Goal: Task Accomplishment & Management: Complete application form

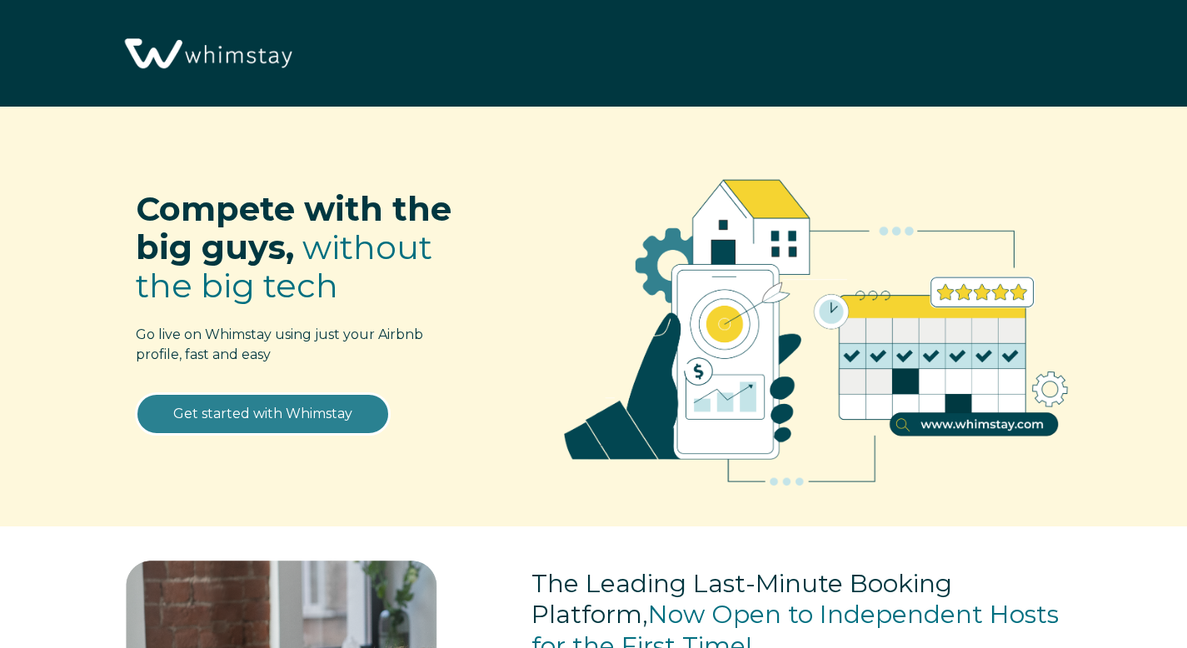
click at [282, 420] on link "Get started with Whimstay" at bounding box center [263, 414] width 254 height 42
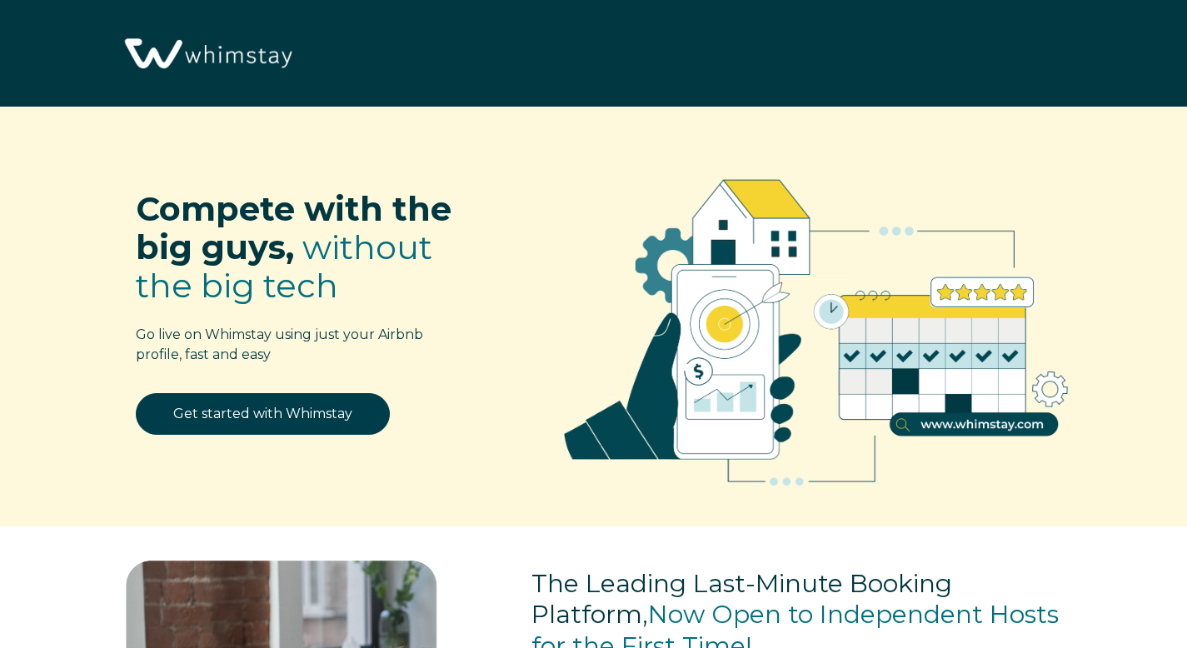
select select "US"
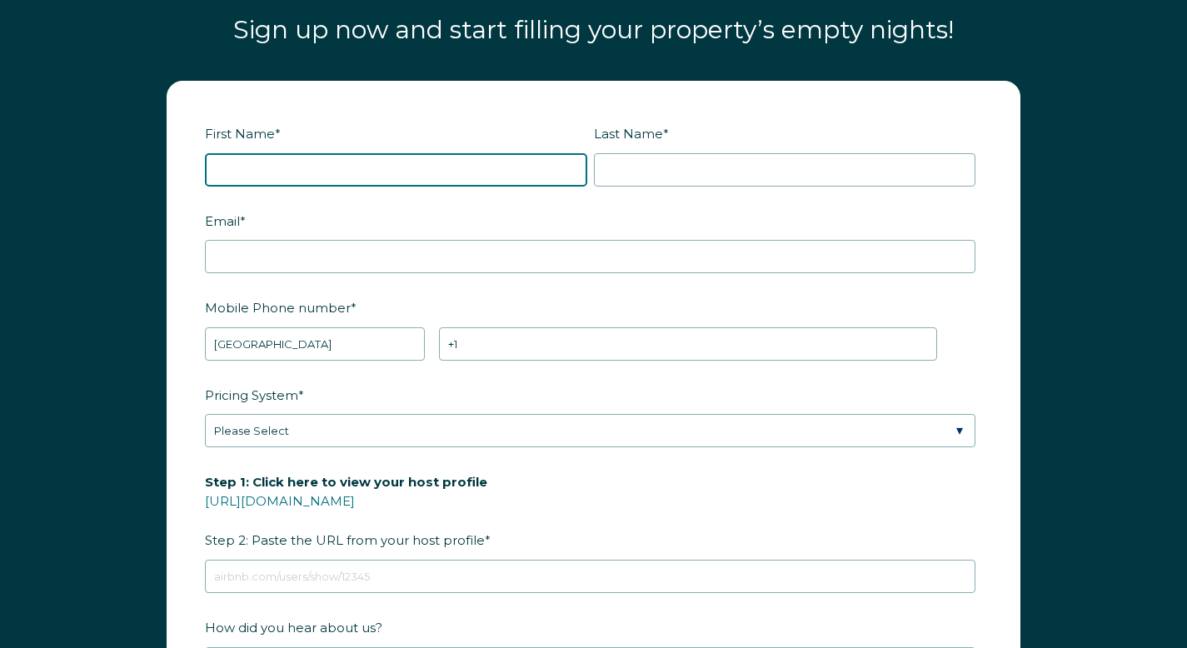
click at [324, 167] on input "First Name *" at bounding box center [396, 169] width 382 height 33
type input "[PERSON_NAME]"
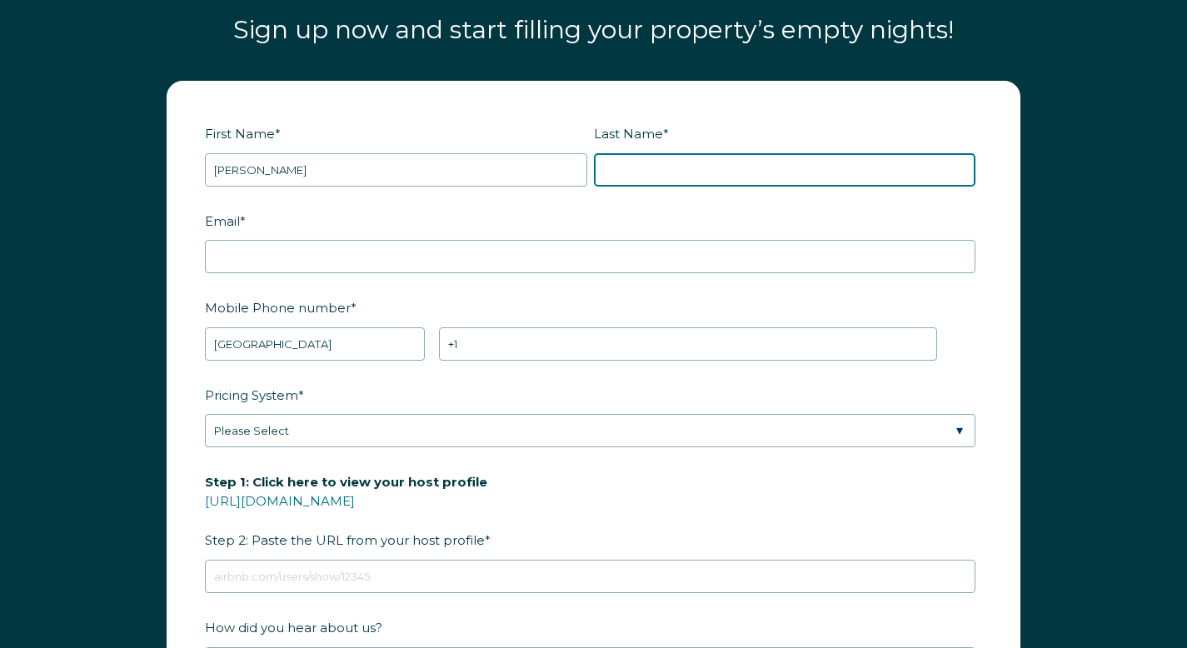
type input "stokarski"
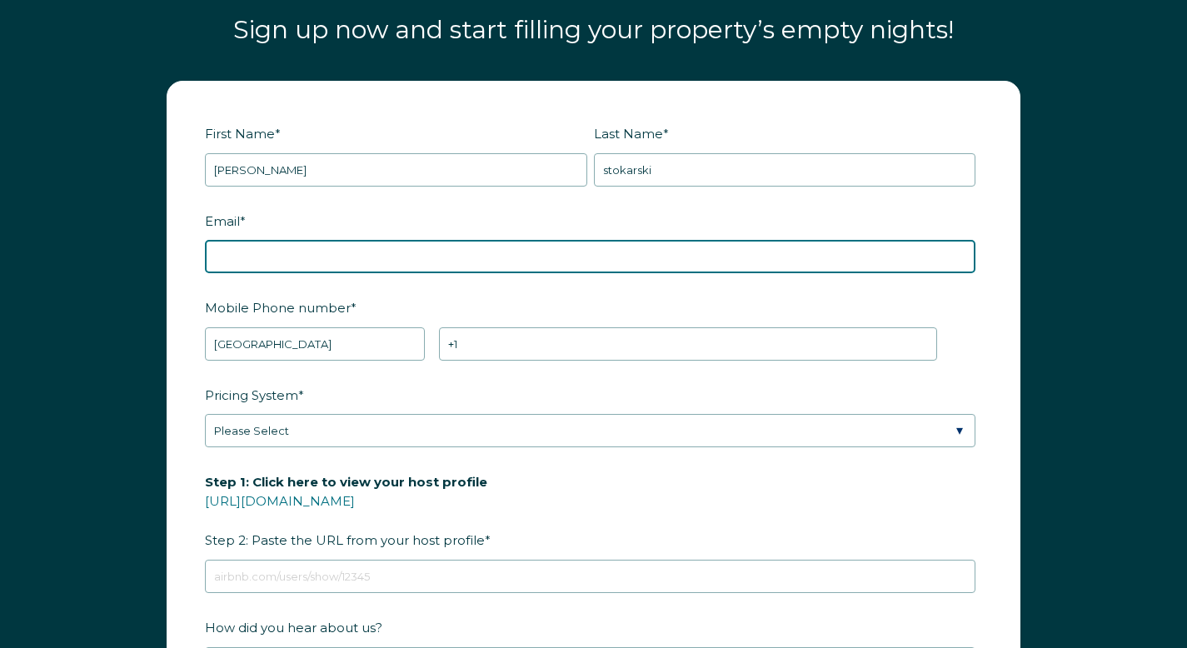
type input "stokarski7@gmail.com"
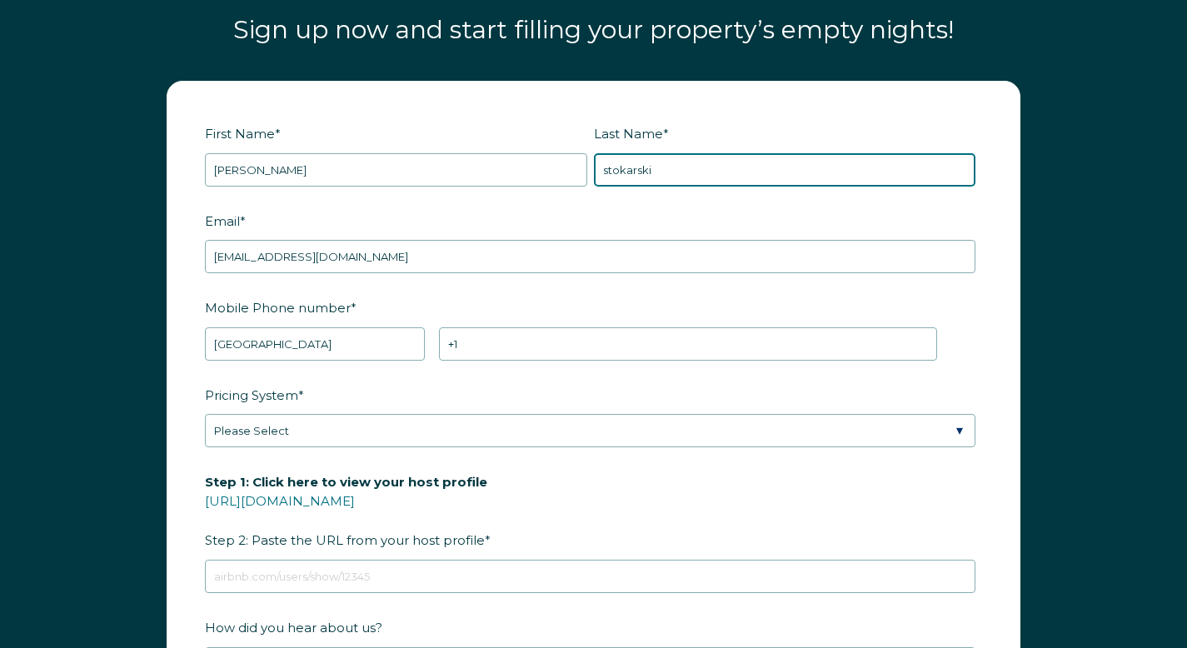
click at [610, 174] on input "stokarski" at bounding box center [785, 169] width 382 height 33
type input "Stokarski"
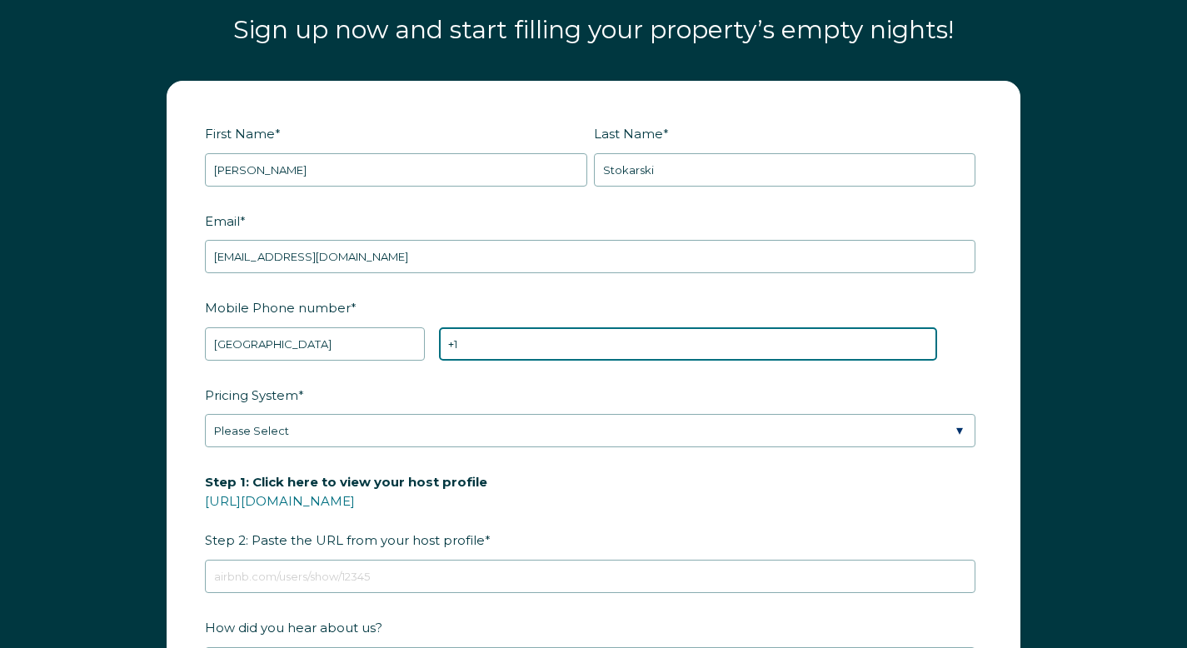
click at [484, 357] on input "+1" at bounding box center [688, 343] width 498 height 33
type input "+1 4847533151"
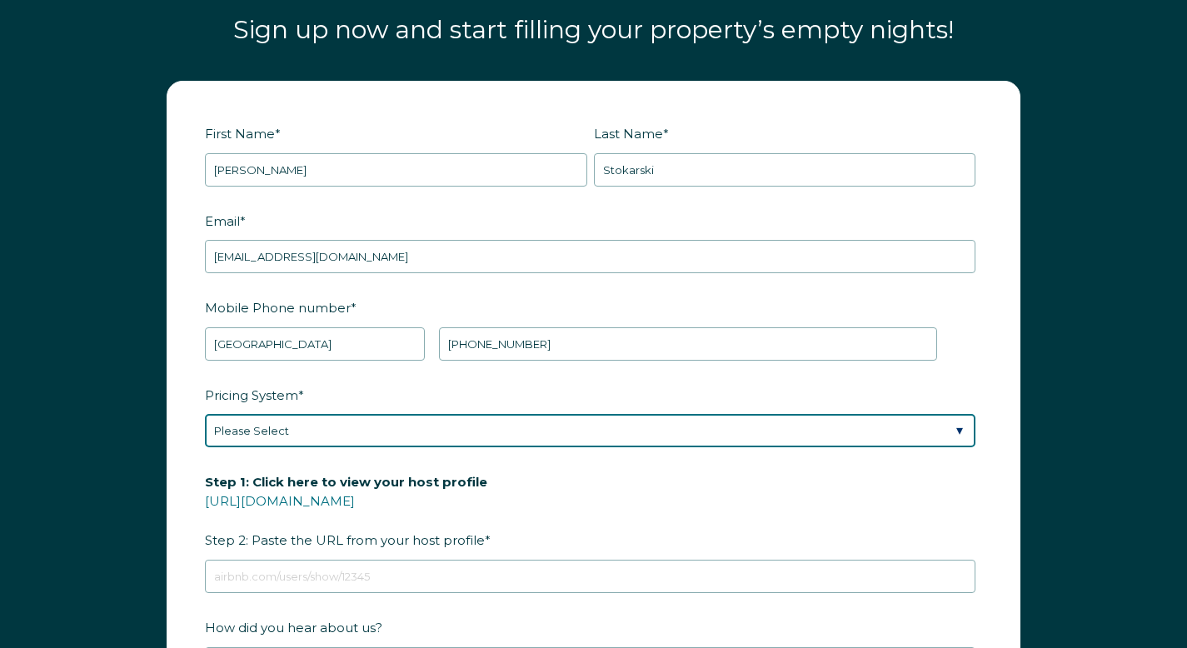
click at [289, 433] on select "Please Select Manual Airbnb Smart Pricing PriceLabs Wheelhouse Beyond Pricing 3…" at bounding box center [590, 430] width 771 height 33
select select "Manual"
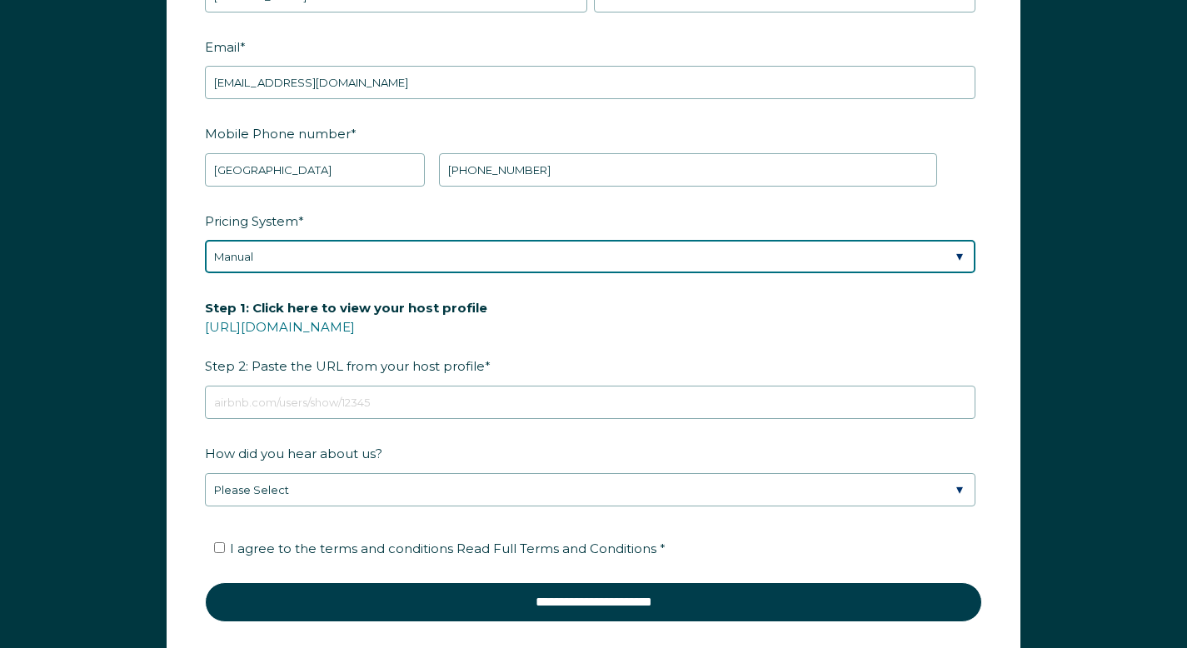
scroll to position [2140, 0]
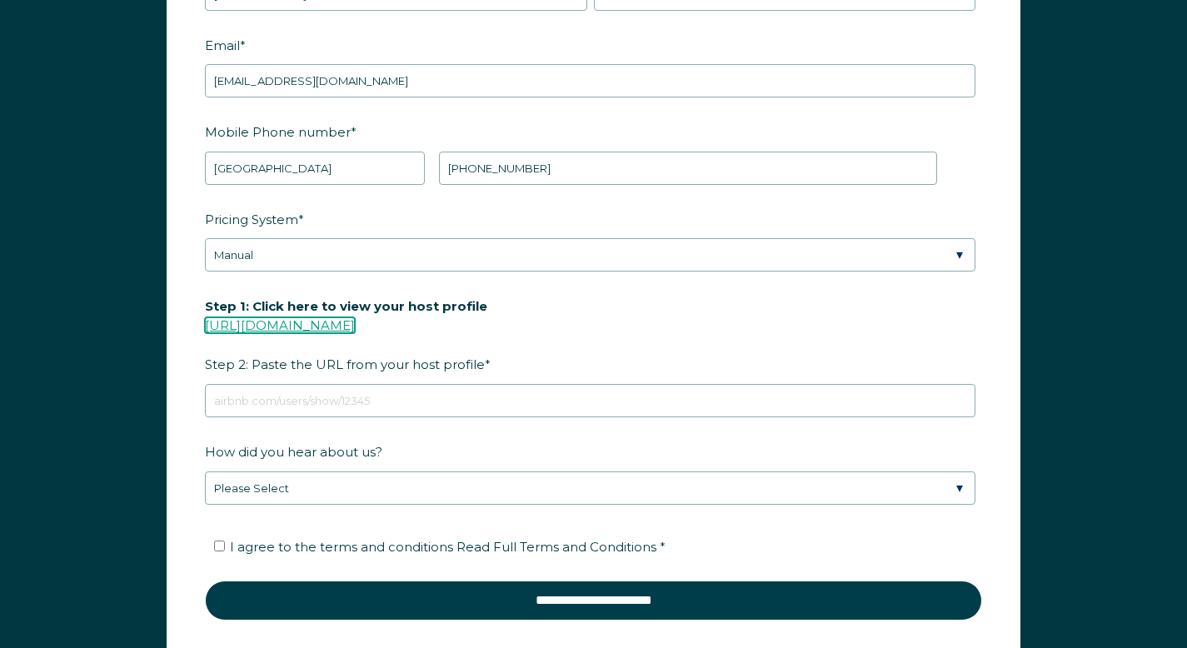
click at [320, 321] on link "https://www.airbnb.com/users/show/" at bounding box center [280, 325] width 150 height 16
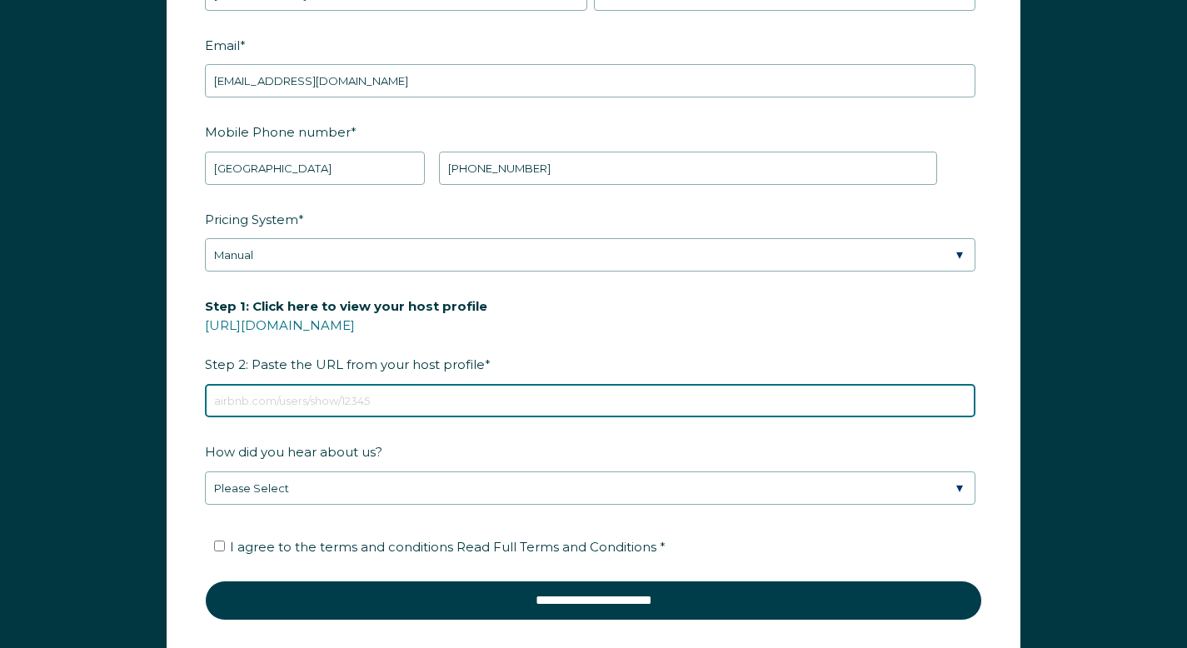
click at [286, 397] on input "Step 1: Click here to view your host profile https://www.airbnb.com/users/show/…" at bounding box center [590, 400] width 771 height 33
paste input "https://www.airbnb.com/users/show/35739398"
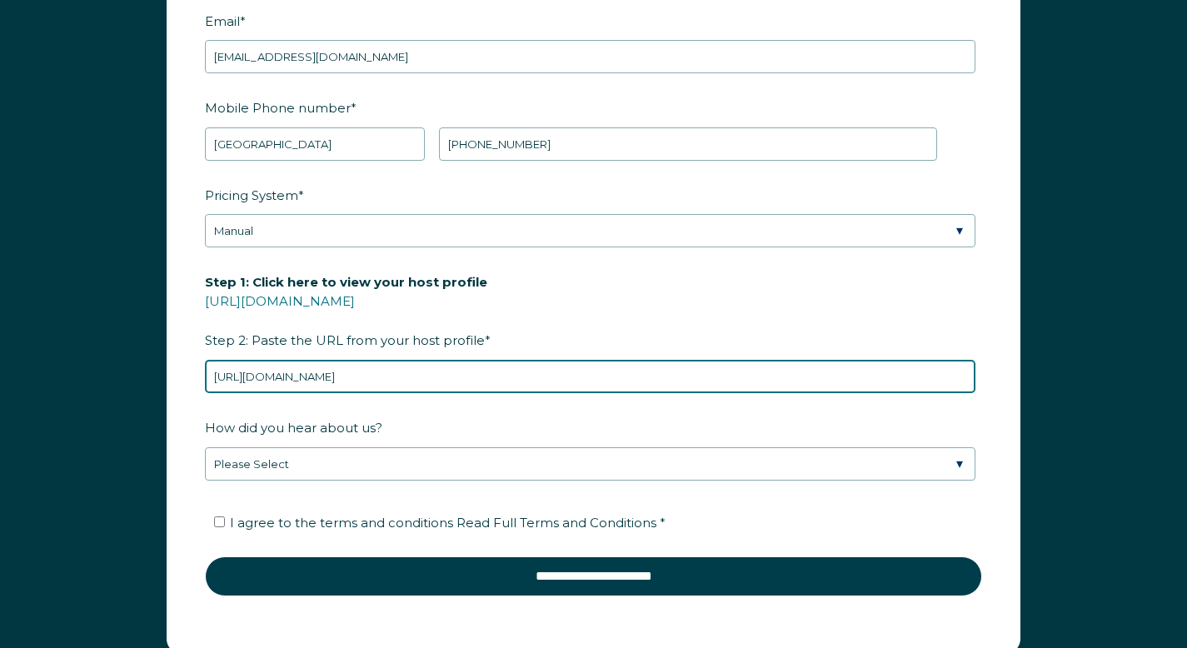
scroll to position [2181, 0]
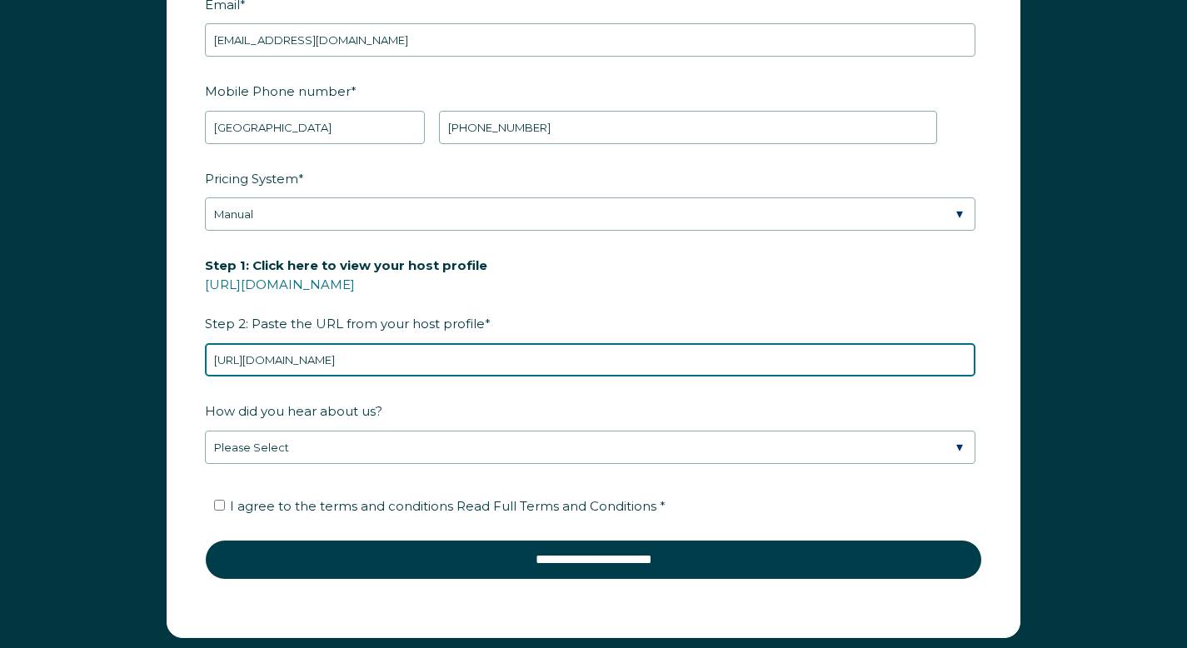
type input "https://www.airbnb.com/users/show/35739398"
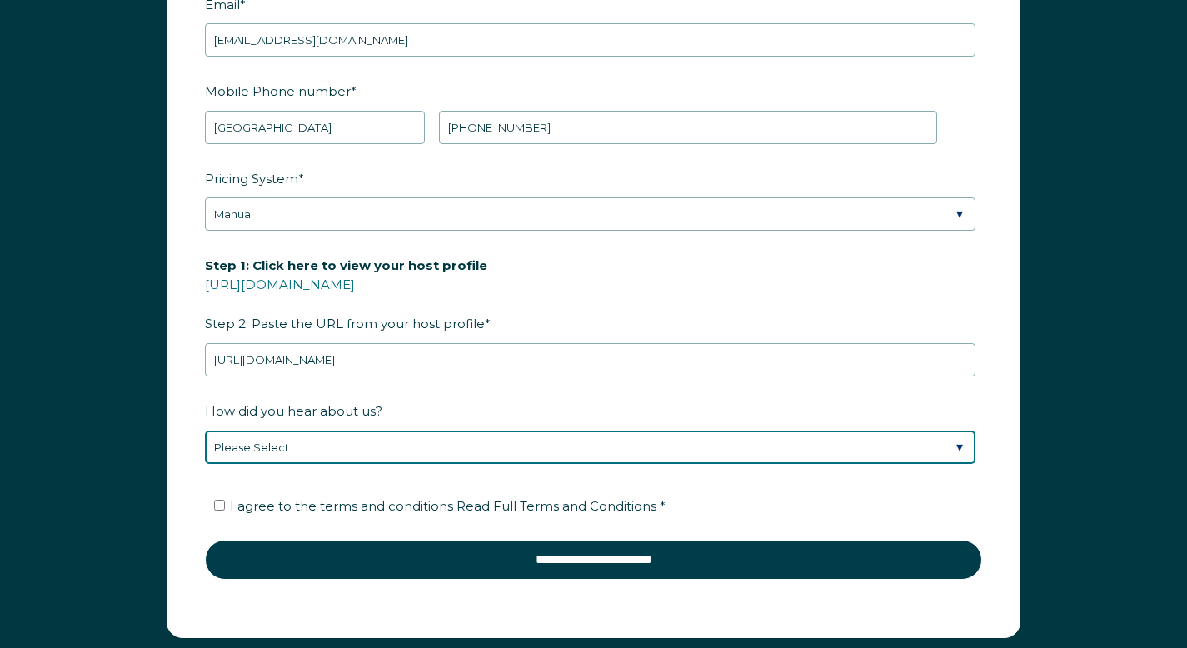
click at [315, 453] on select "Please Select Discovered Whimstay at an event or conference Found Whimstay thro…" at bounding box center [590, 447] width 771 height 33
select select "Other"
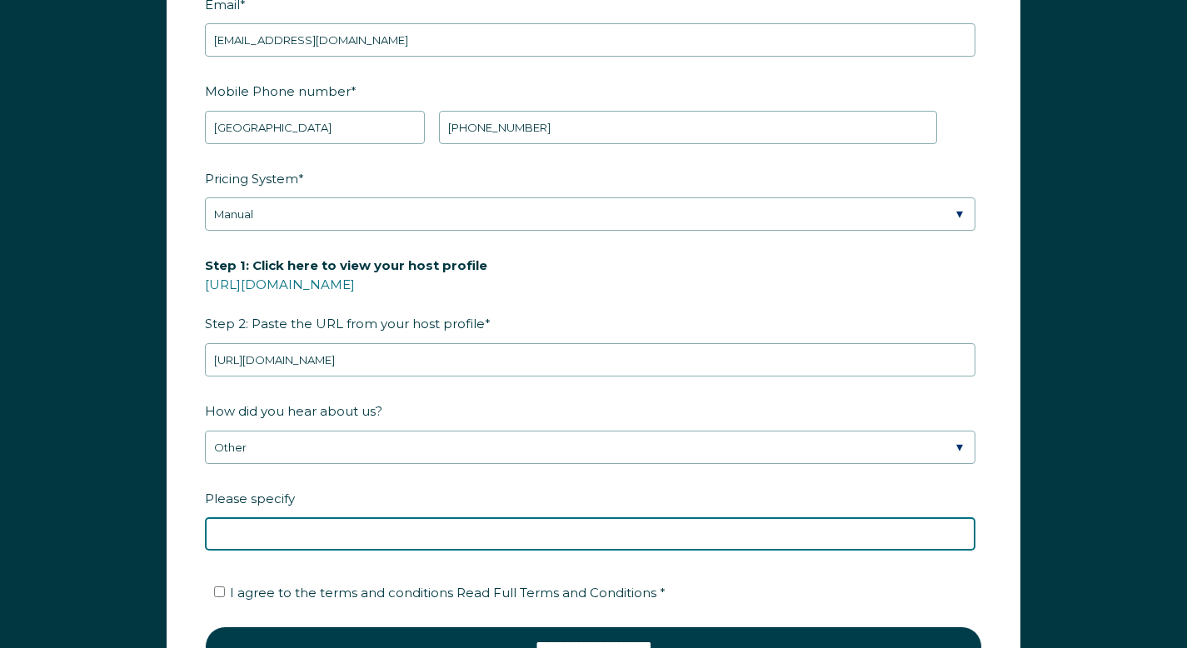
click at [252, 536] on input "Please specify" at bounding box center [590, 533] width 771 height 33
type input "sean"
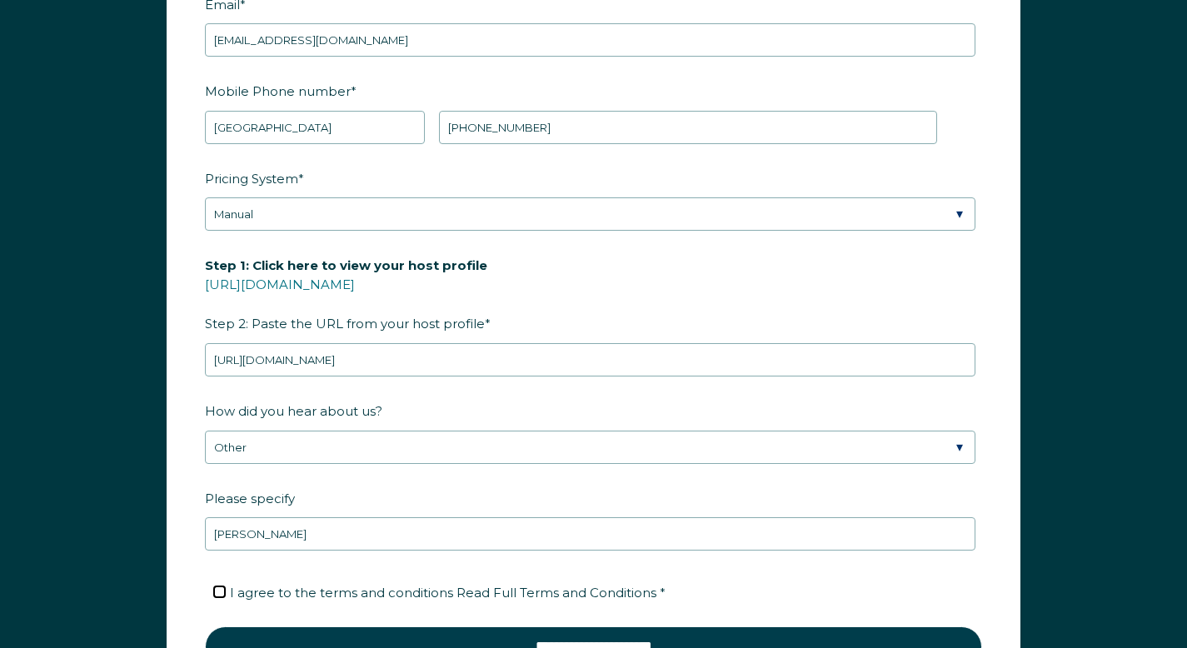
click at [217, 588] on input "I agree to the terms and conditions Read Full Terms and Conditions *" at bounding box center [219, 591] width 11 height 11
checkbox input "true"
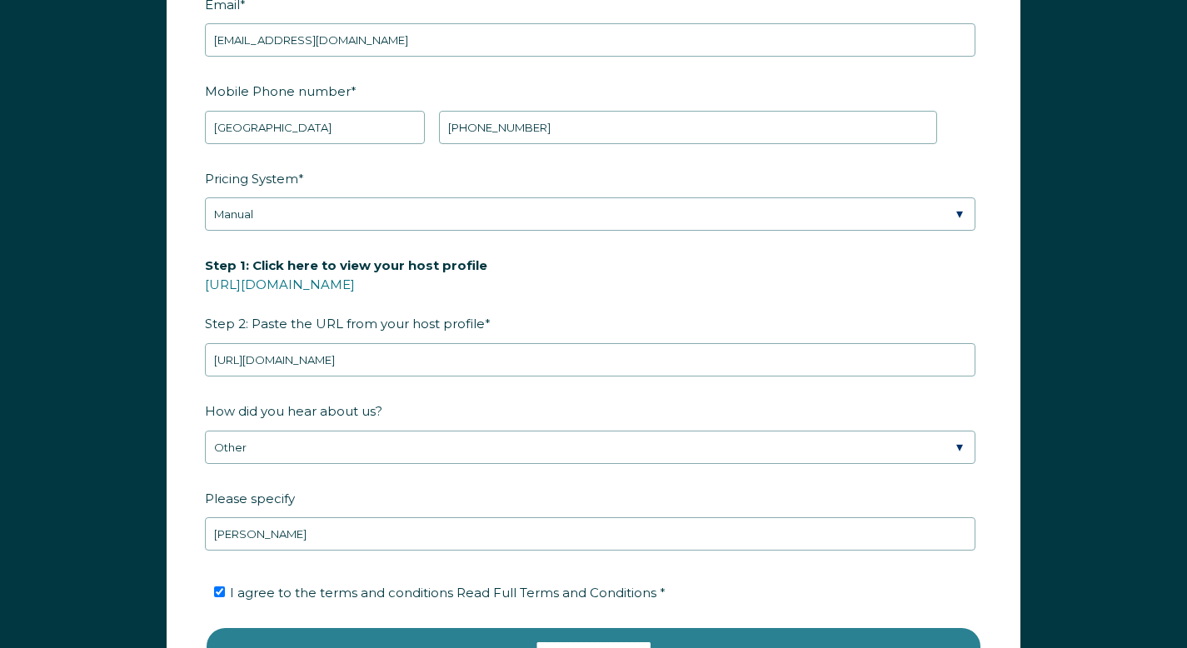
click at [448, 630] on input "**********" at bounding box center [593, 646] width 777 height 40
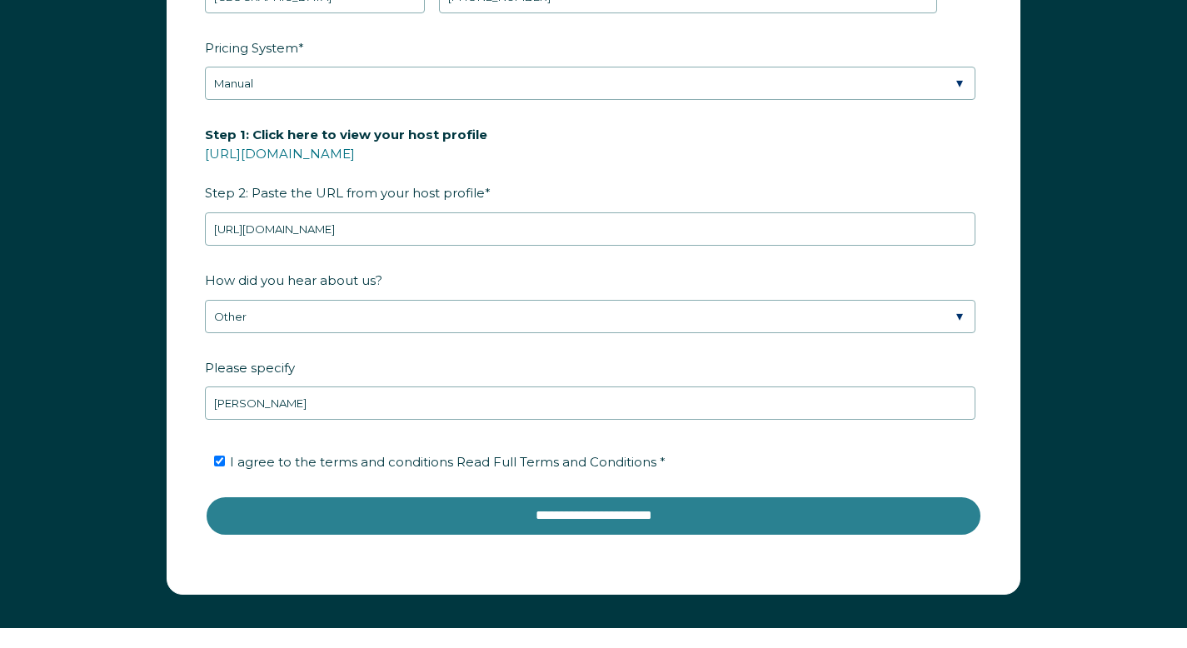
scroll to position [2371, 0]
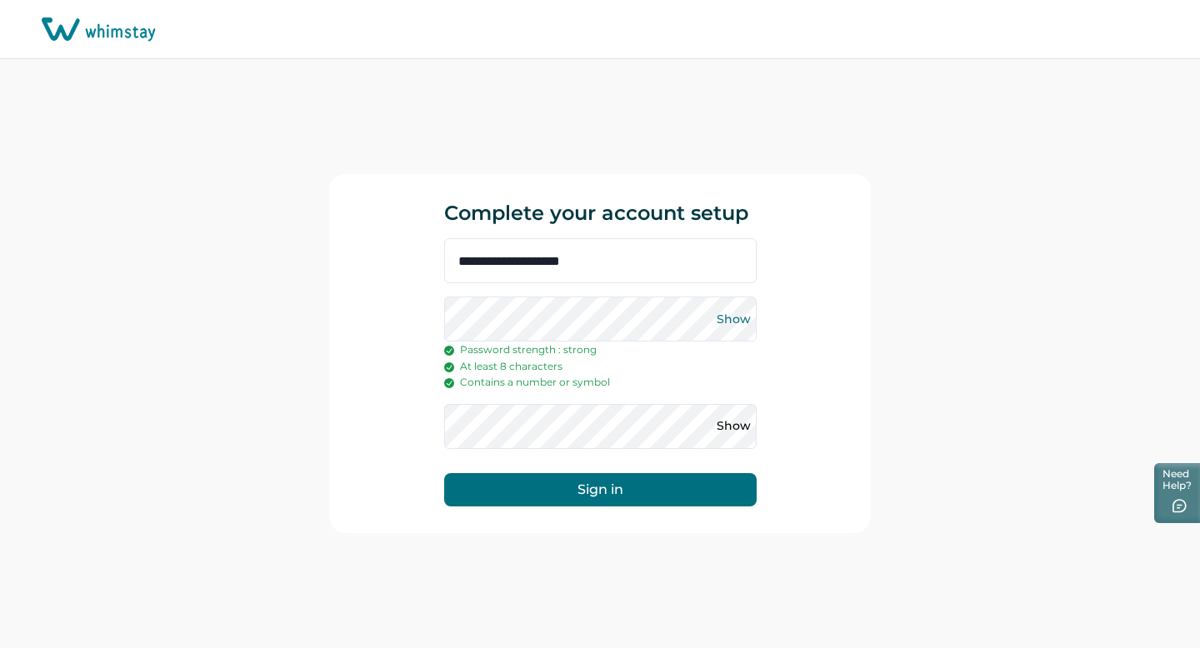
click at [721, 306] on button "Show" at bounding box center [734, 319] width 27 height 27
click at [444, 473] on button "Sign in" at bounding box center [600, 489] width 312 height 33
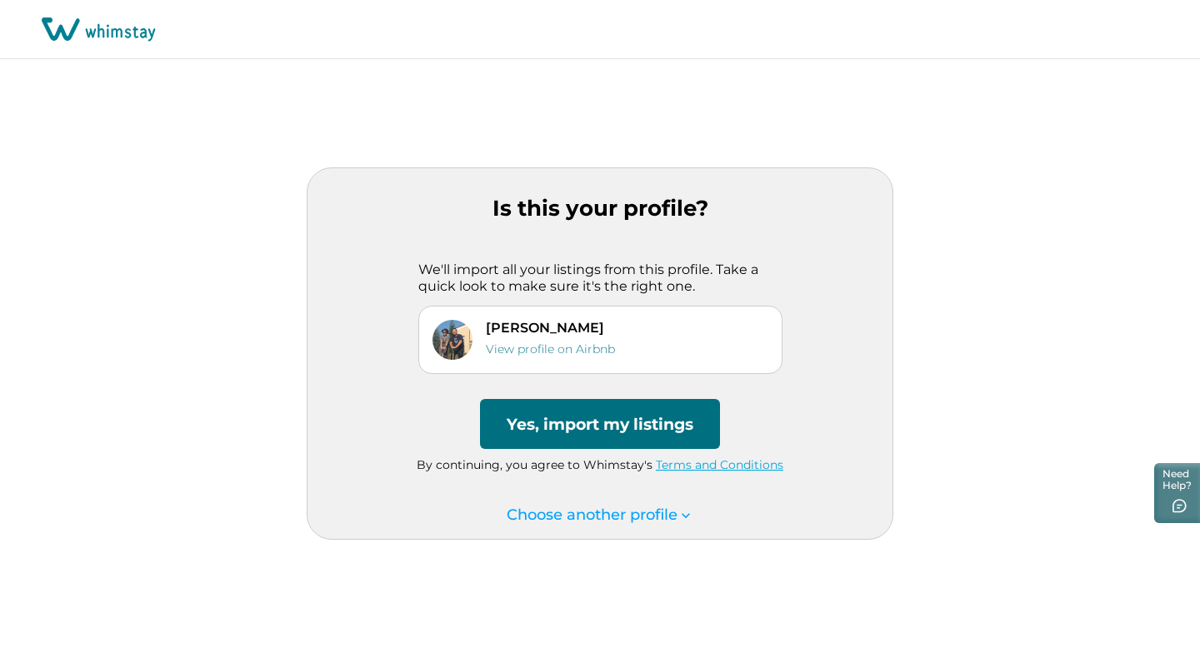
click at [586, 424] on button "Yes, import my listings" at bounding box center [600, 424] width 240 height 50
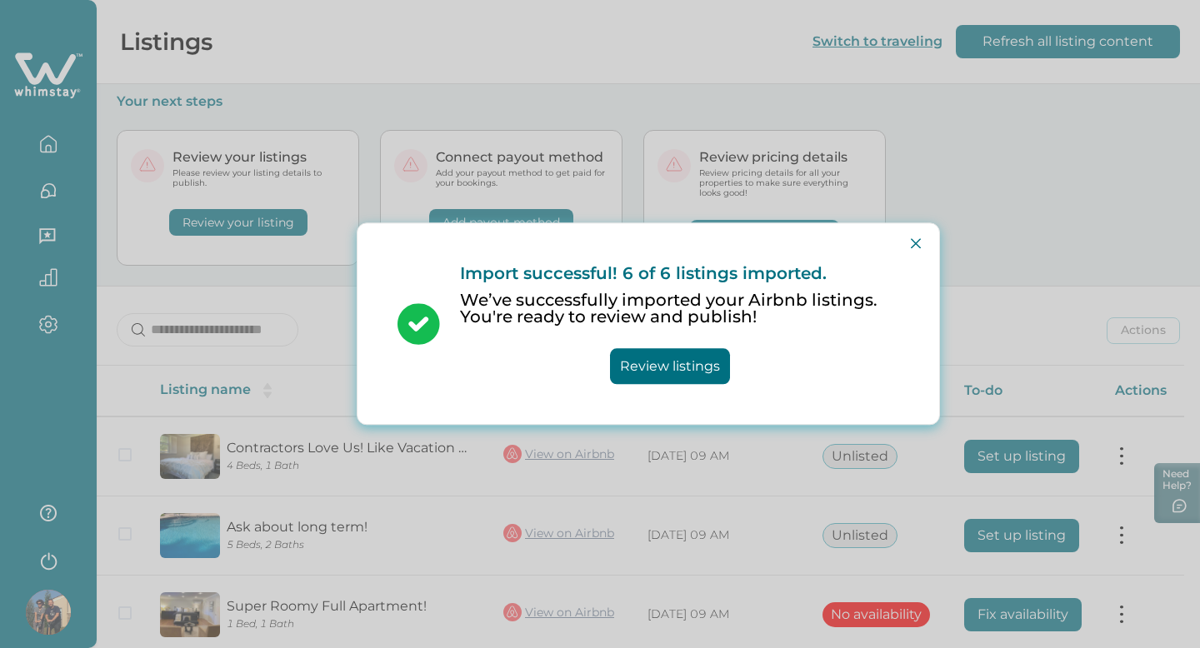
click at [672, 368] on button "Review listings" at bounding box center [670, 367] width 120 height 36
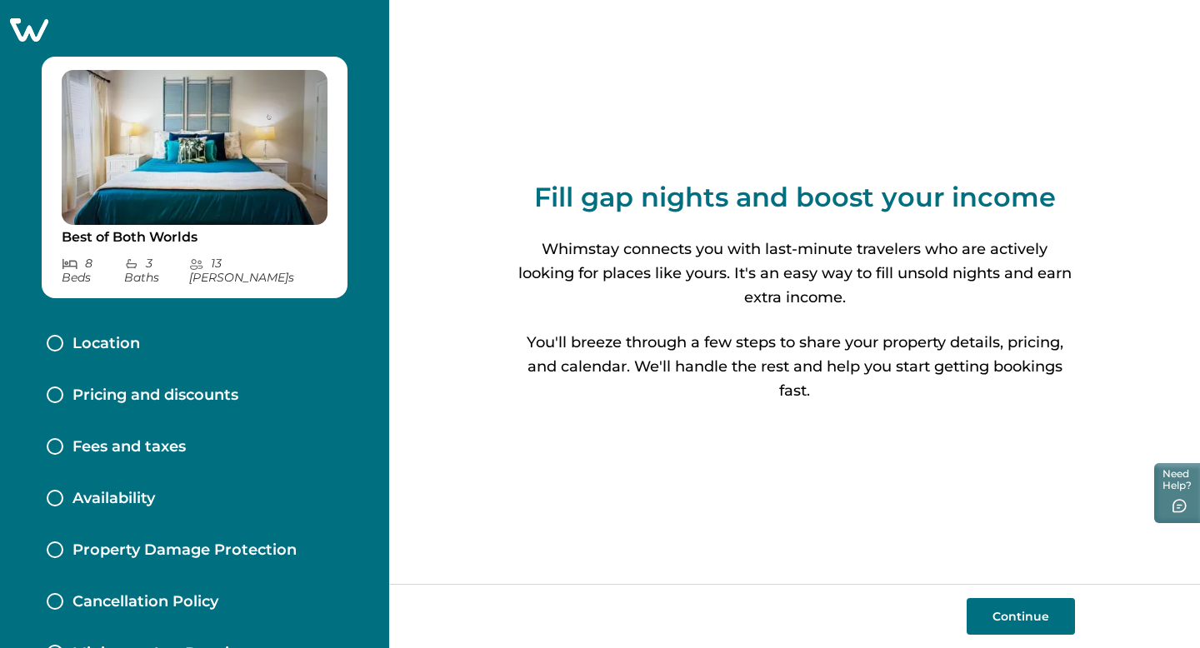
click at [1005, 618] on button "Continue" at bounding box center [1020, 616] width 108 height 37
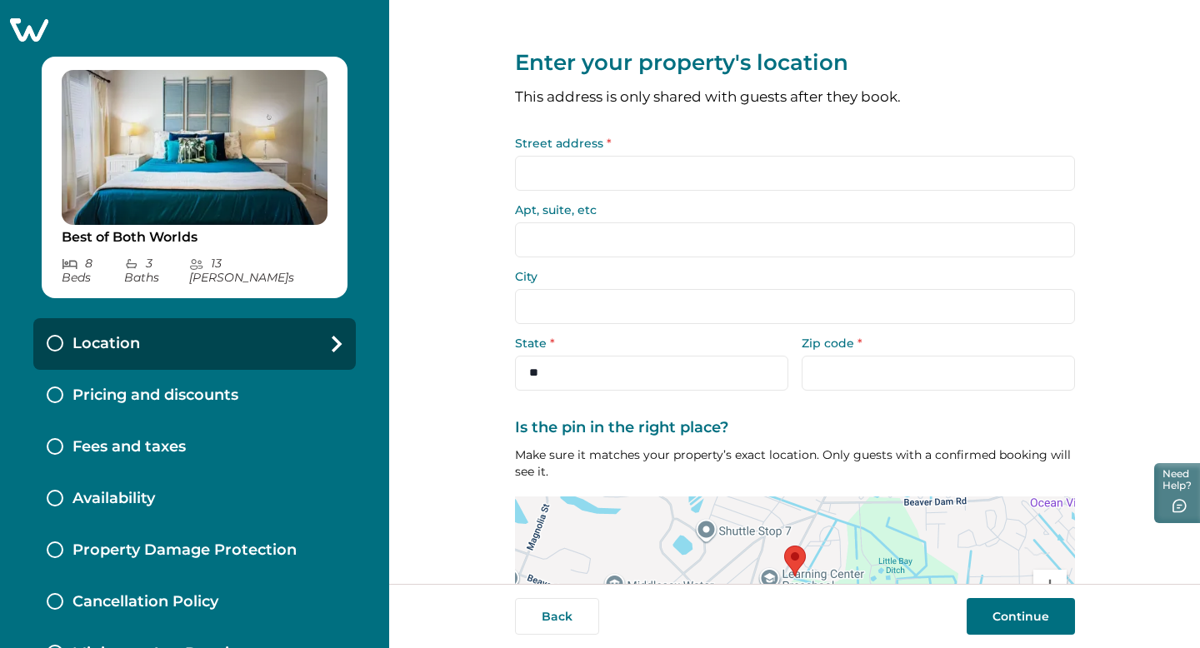
click at [291, 187] on img at bounding box center [195, 147] width 266 height 155
click at [548, 186] on input "Street address *" at bounding box center [795, 173] width 560 height 35
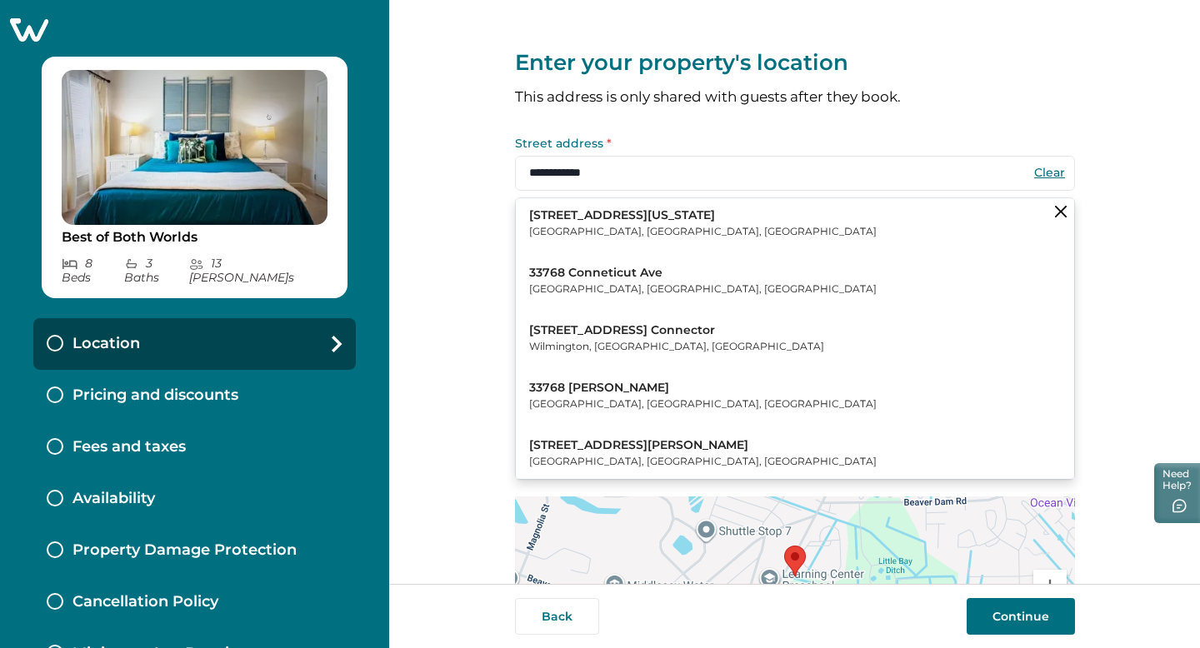
click at [555, 224] on p "Frankford, DE, USA" at bounding box center [702, 231] width 347 height 17
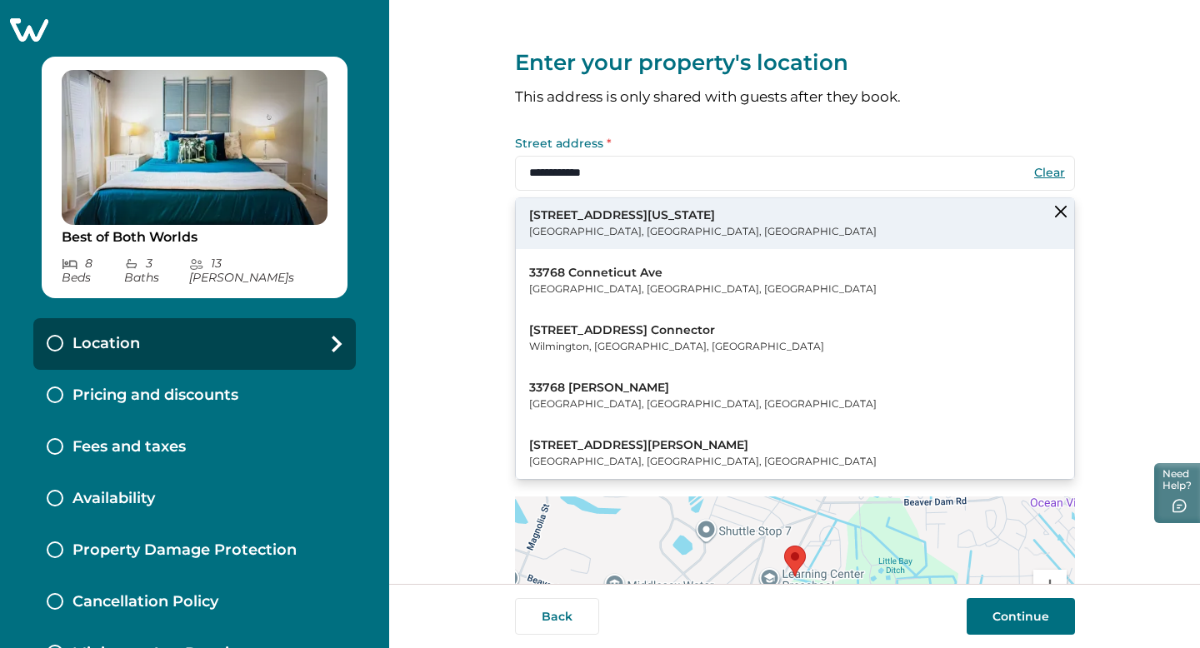
type input "**********"
type input "*********"
select select "**"
type input "*****"
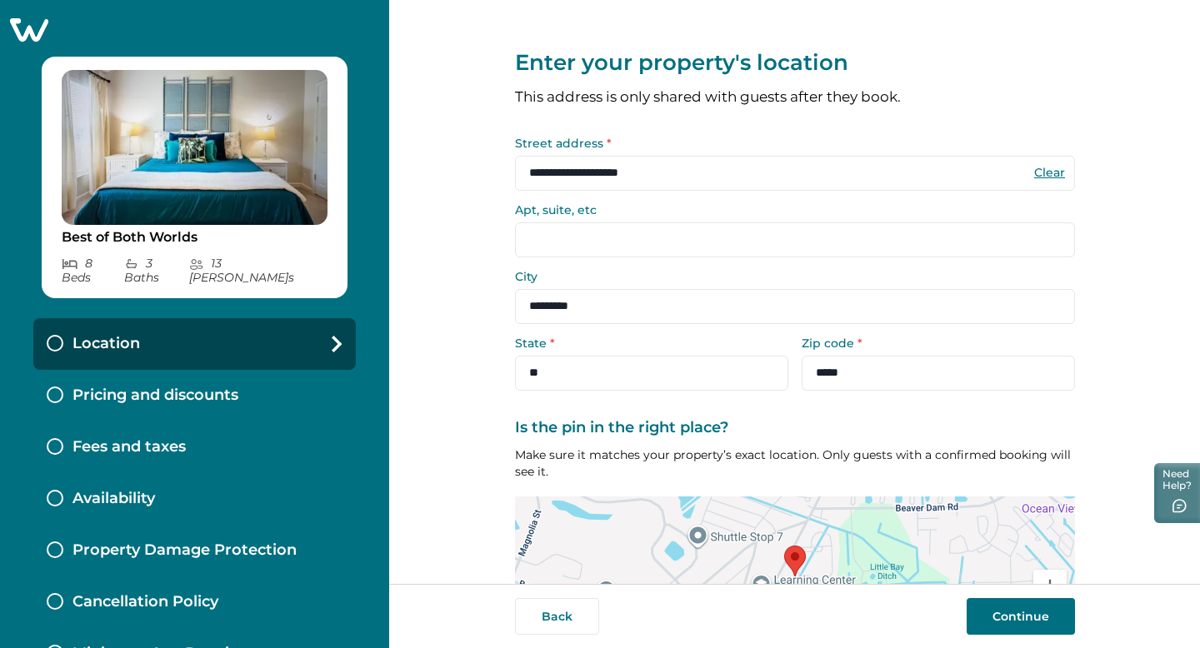
scroll to position [142, 0]
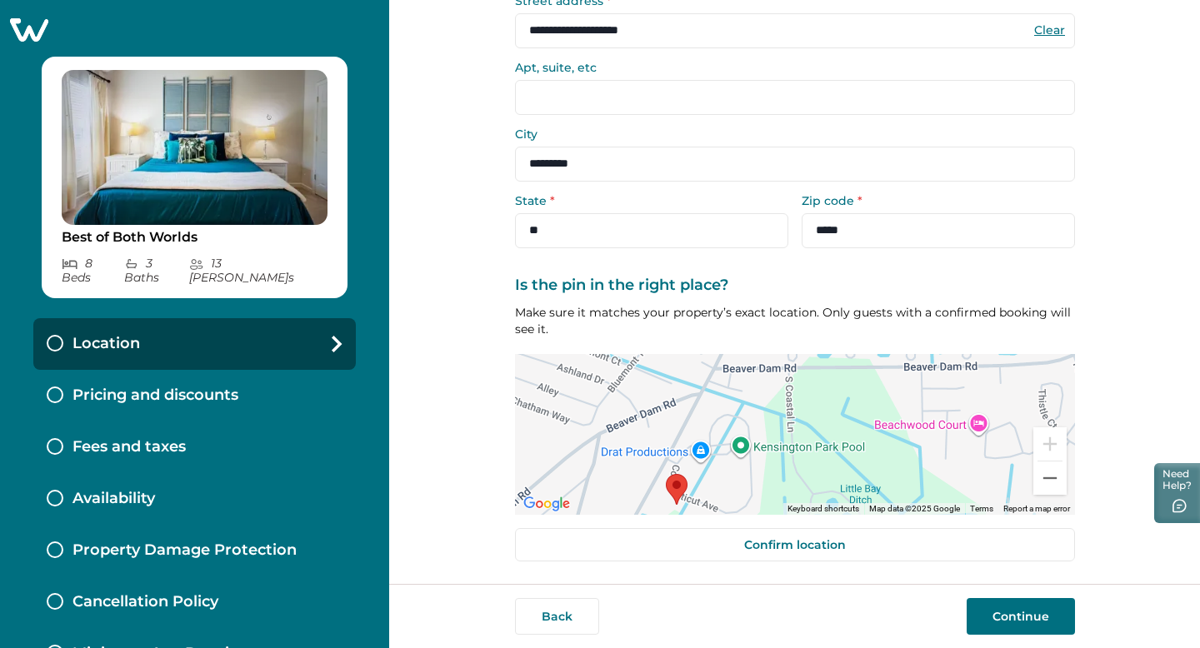
drag, startPoint x: 891, startPoint y: 407, endPoint x: 880, endPoint y: 459, distance: 53.8
click at [880, 459] on div at bounding box center [795, 434] width 560 height 161
click at [1005, 608] on button "Continue" at bounding box center [1020, 616] width 108 height 37
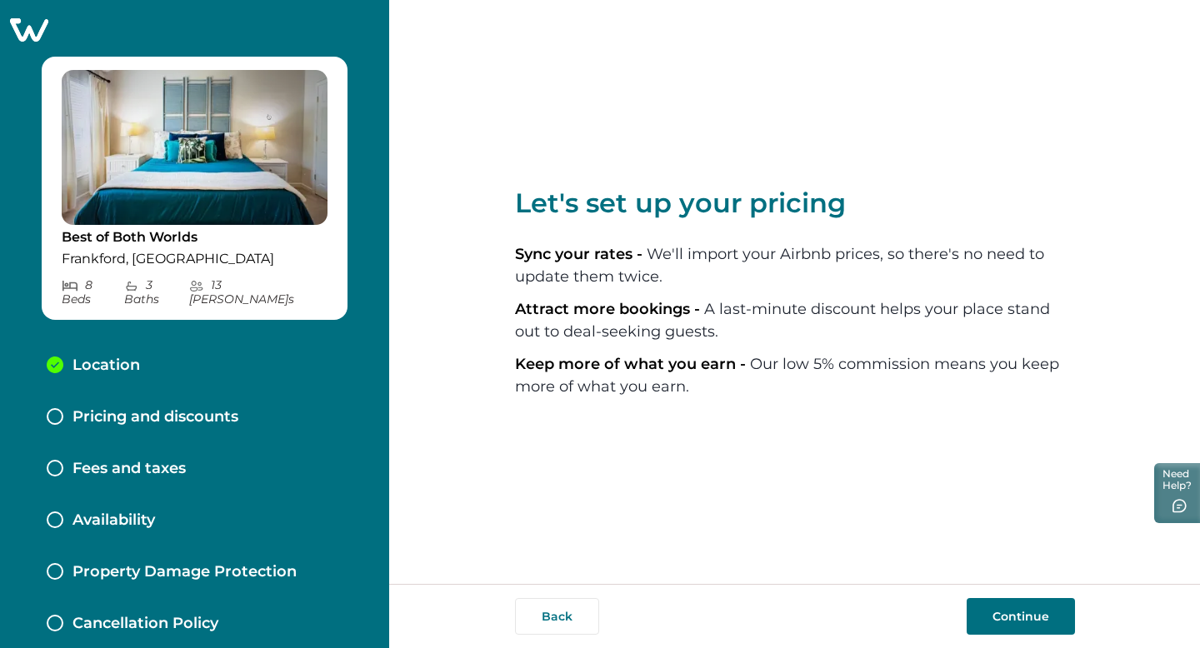
click at [1035, 622] on button "Continue" at bounding box center [1020, 616] width 108 height 37
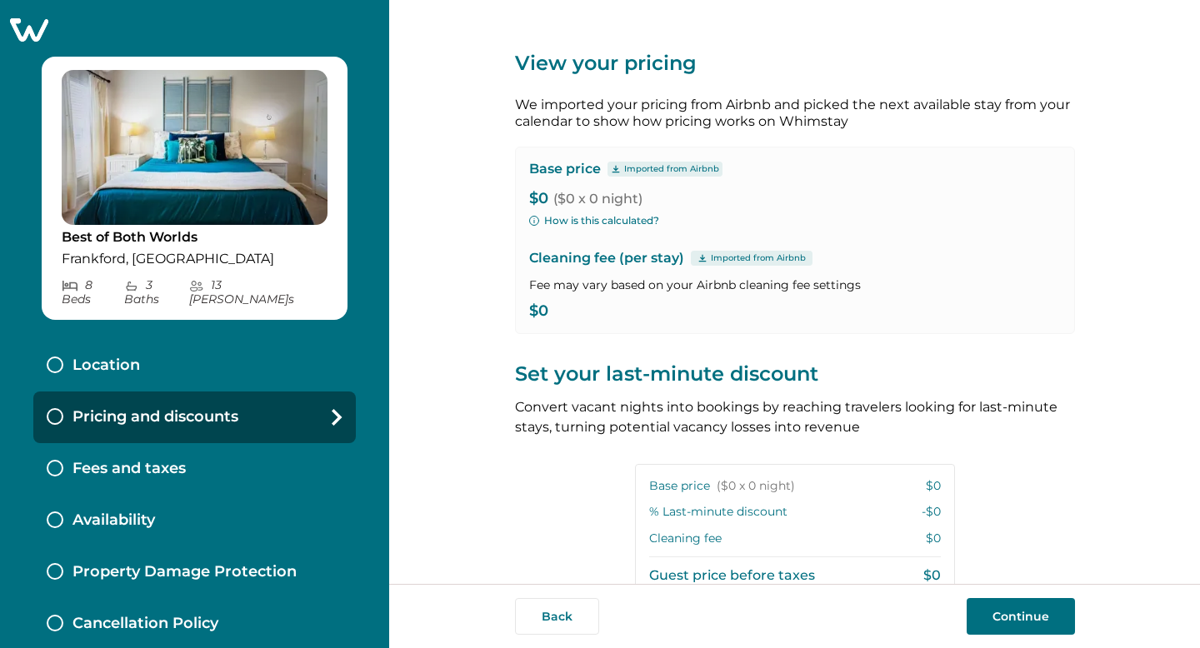
type input "**"
click at [637, 167] on p "Imported from Airbnb" at bounding box center [671, 168] width 95 height 13
click at [586, 197] on span "($0 x 0 night)" at bounding box center [597, 199] width 89 height 16
click at [536, 197] on p "$0 ($0 x 0 night)" at bounding box center [794, 199] width 531 height 17
click at [534, 198] on p "$0 ($0 x 0 night)" at bounding box center [794, 199] width 531 height 17
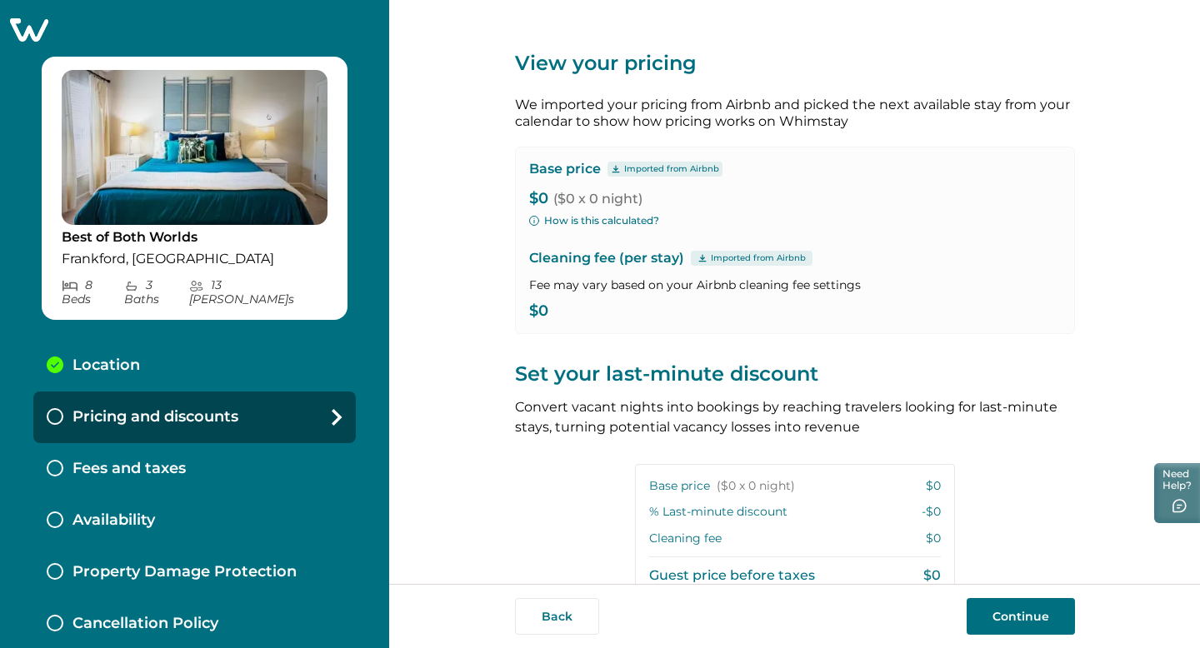
click at [27, 28] on icon at bounding box center [29, 29] width 38 height 23
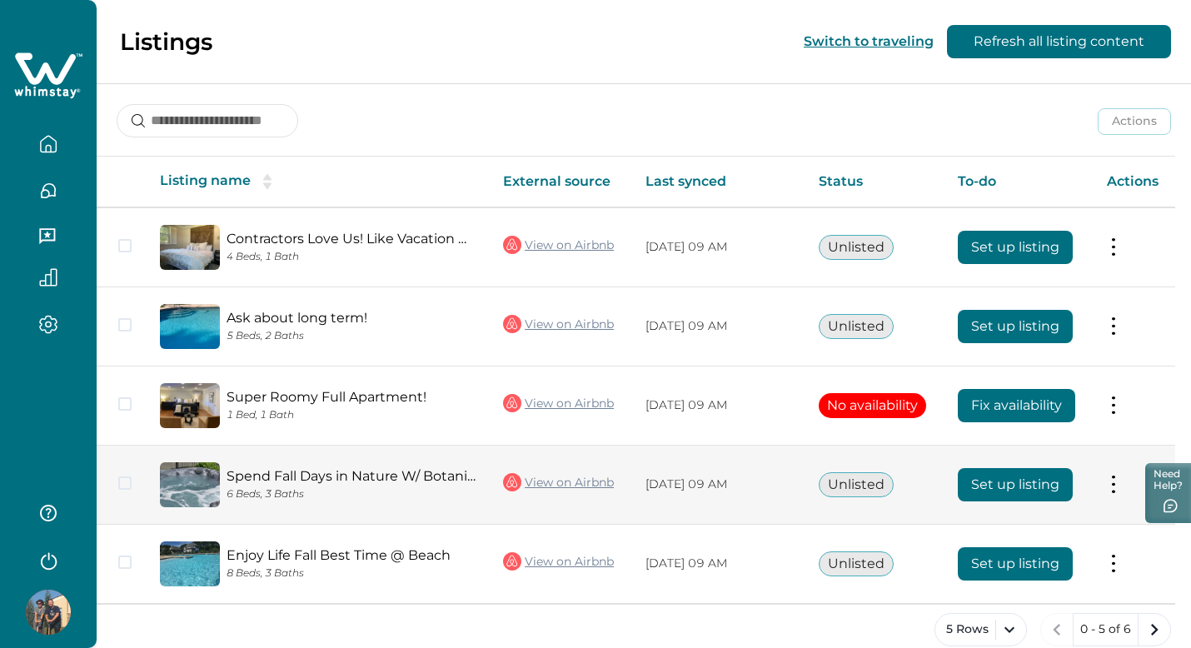
scroll to position [233, 0]
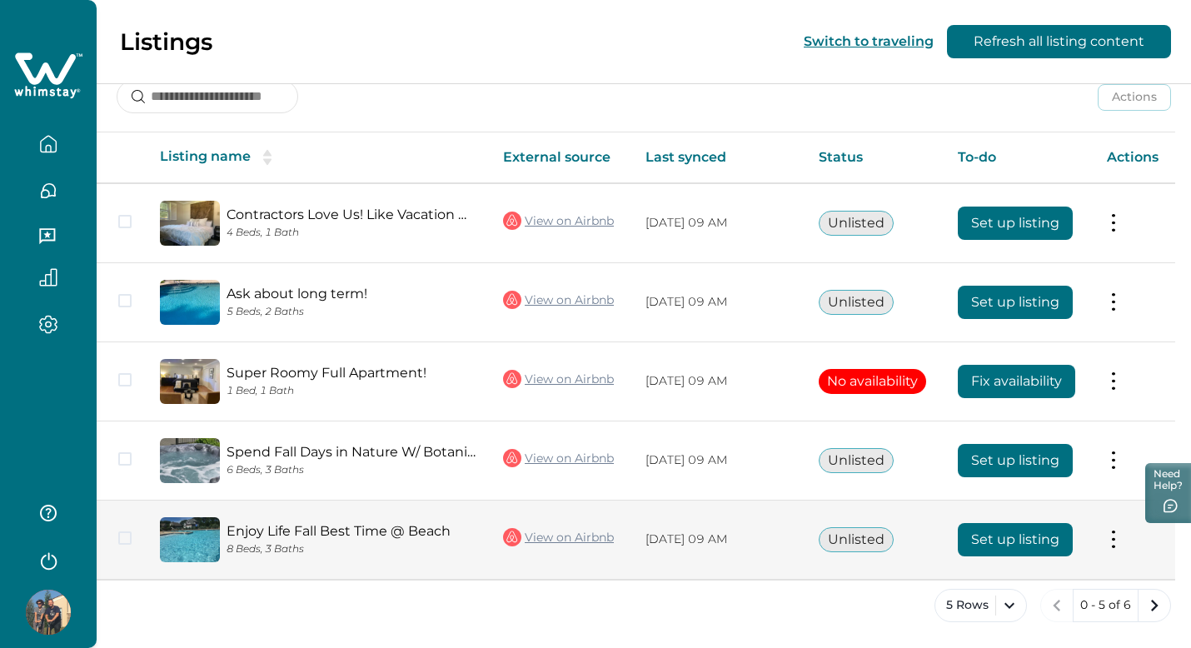
click at [1033, 538] on button "Set up listing" at bounding box center [1015, 539] width 115 height 33
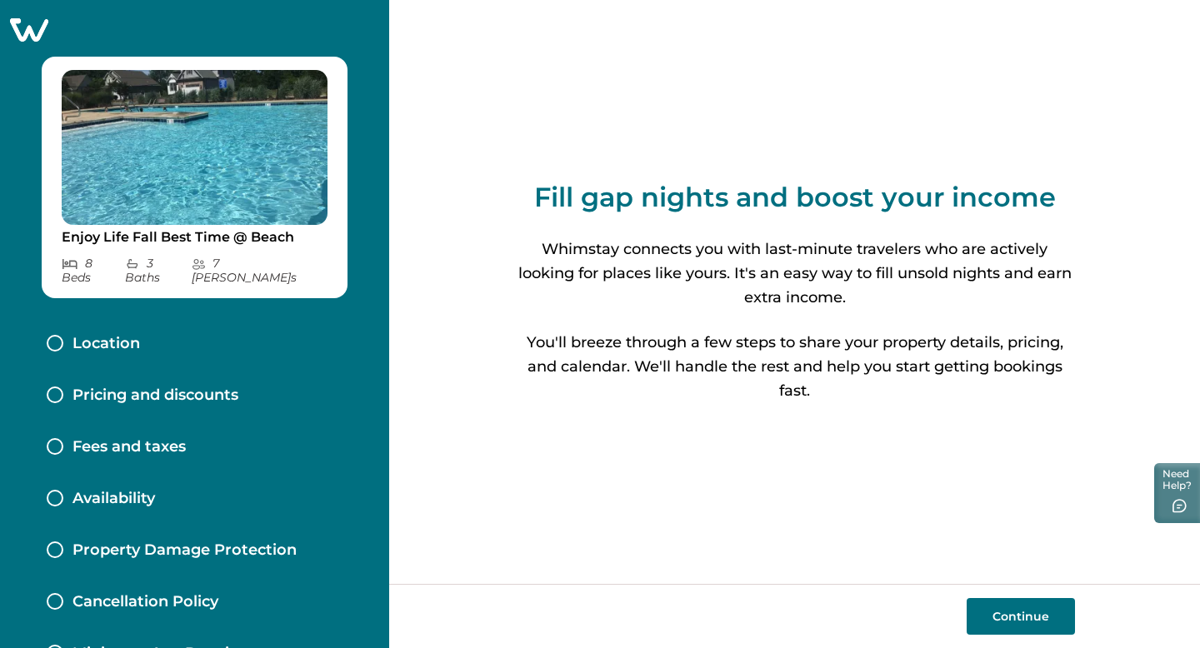
click at [1000, 614] on button "Continue" at bounding box center [1020, 616] width 108 height 37
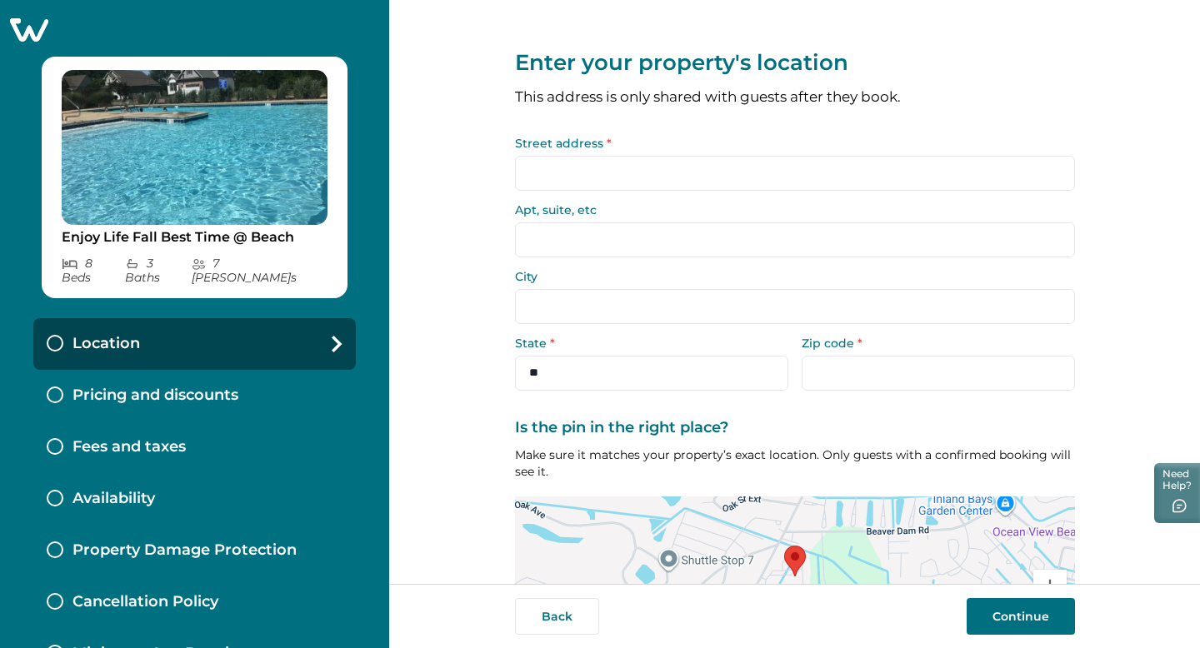
click at [617, 181] on input "Street address *" at bounding box center [795, 173] width 560 height 35
type input "*"
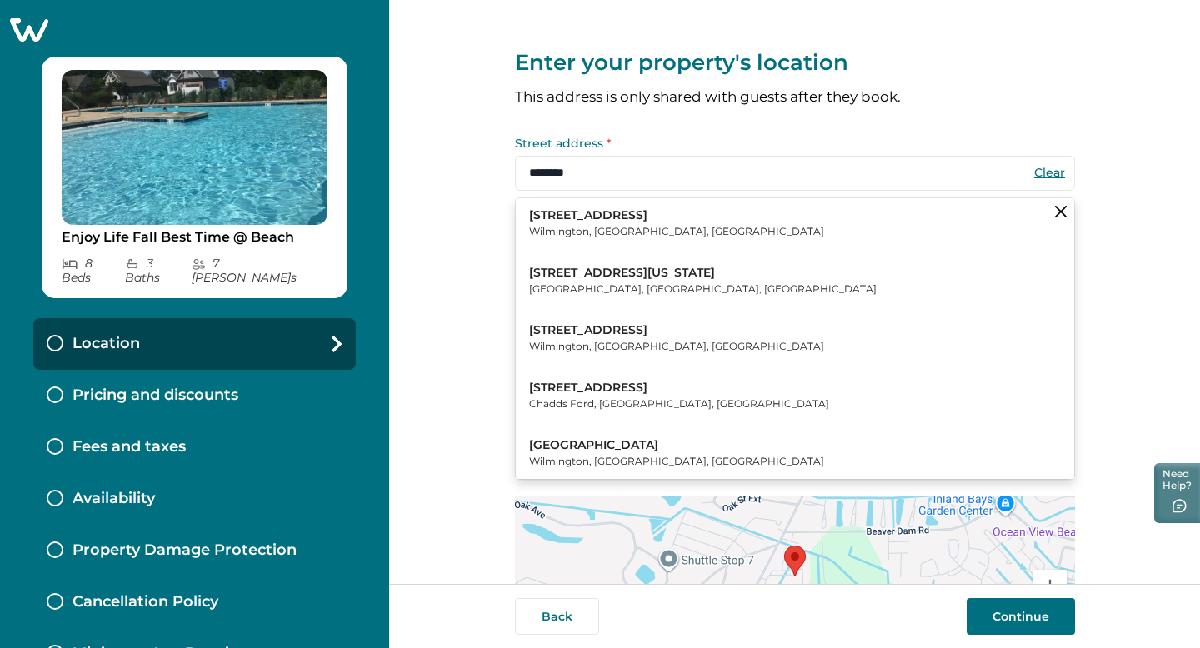
click at [586, 285] on p "Frankford, DE, USA" at bounding box center [702, 289] width 347 height 17
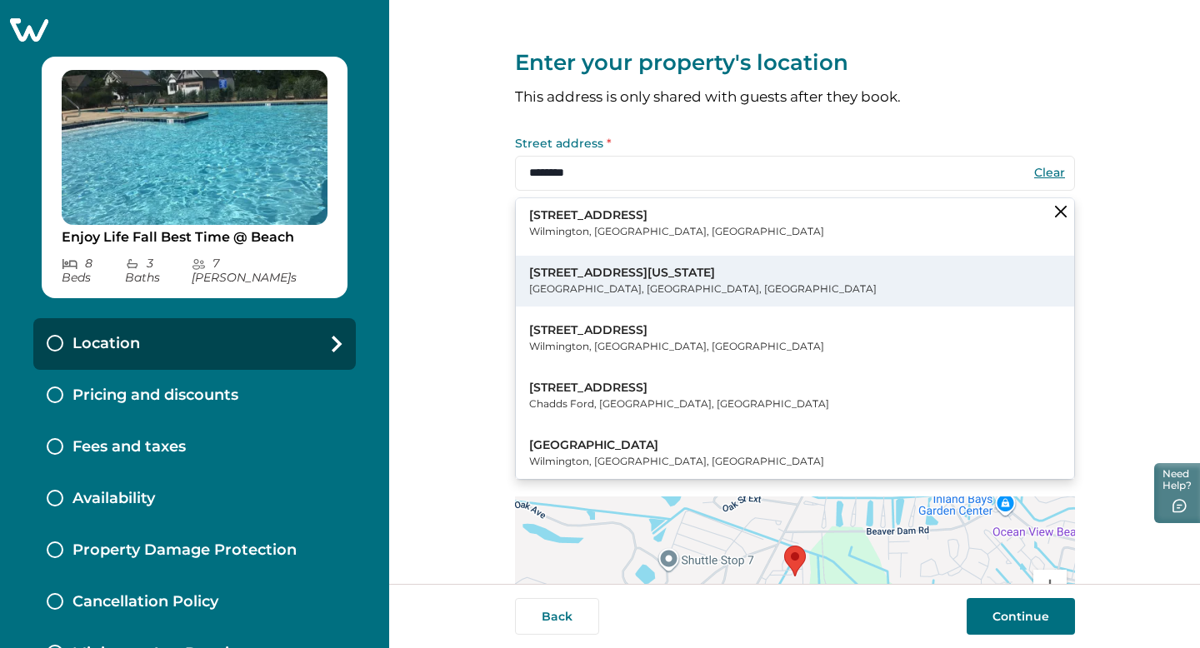
type input "**********"
type input "*********"
select select "**"
type input "*****"
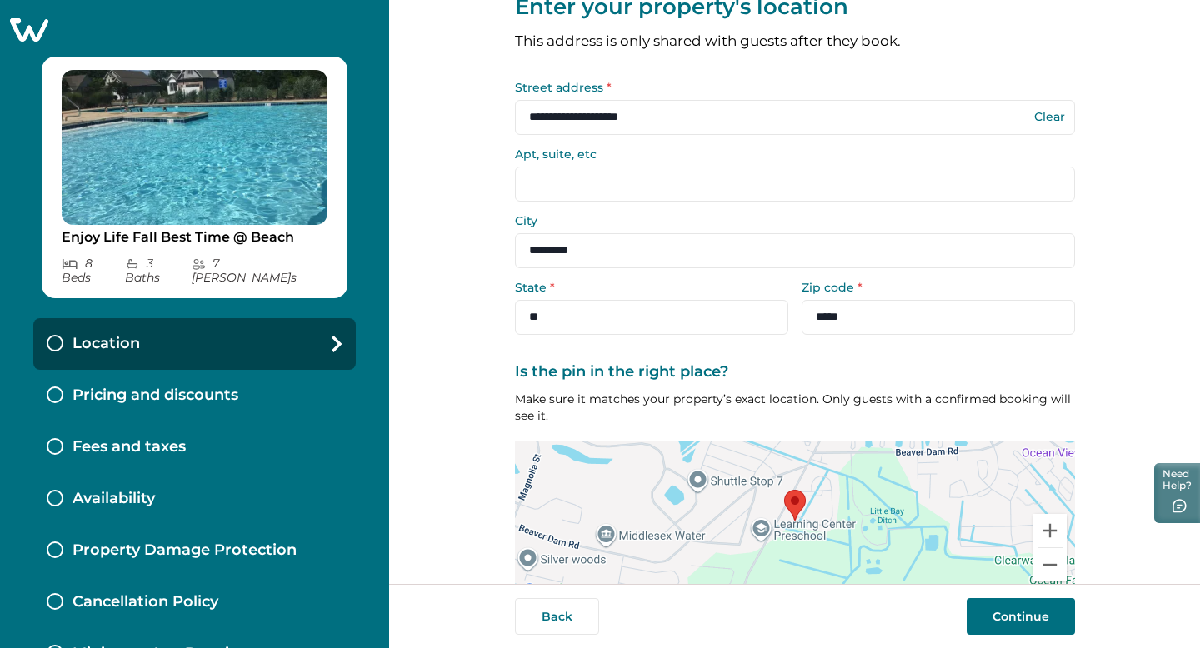
scroll to position [142, 0]
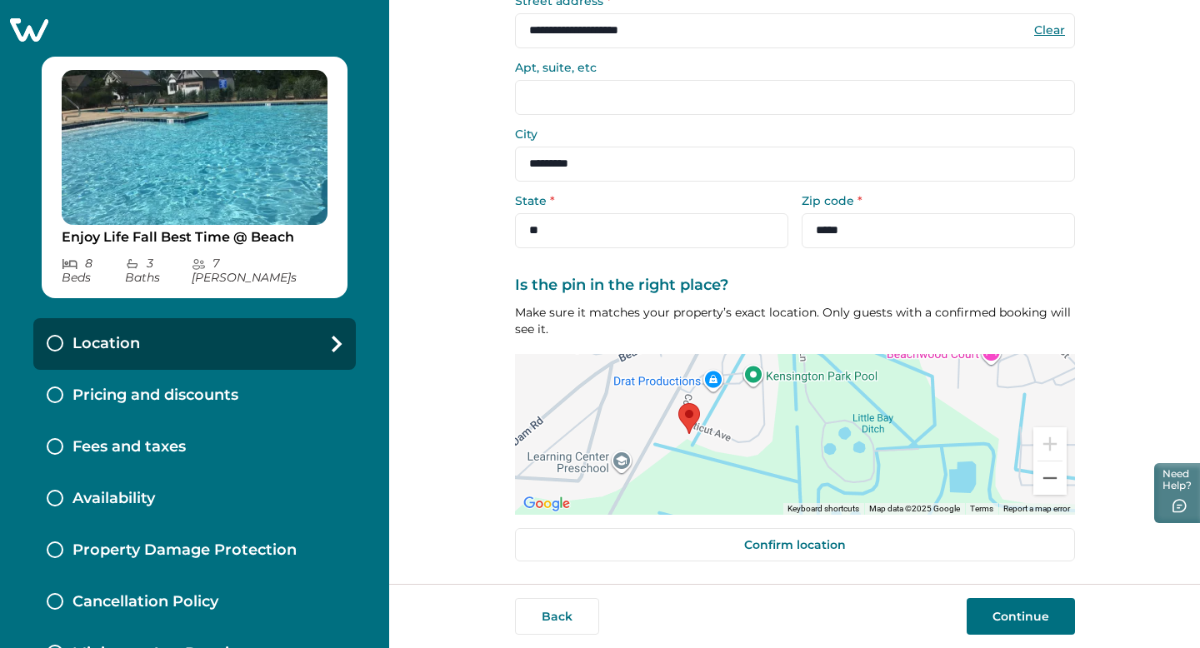
drag, startPoint x: 632, startPoint y: 410, endPoint x: 693, endPoint y: 419, distance: 61.5
click at [694, 419] on div at bounding box center [689, 418] width 22 height 31
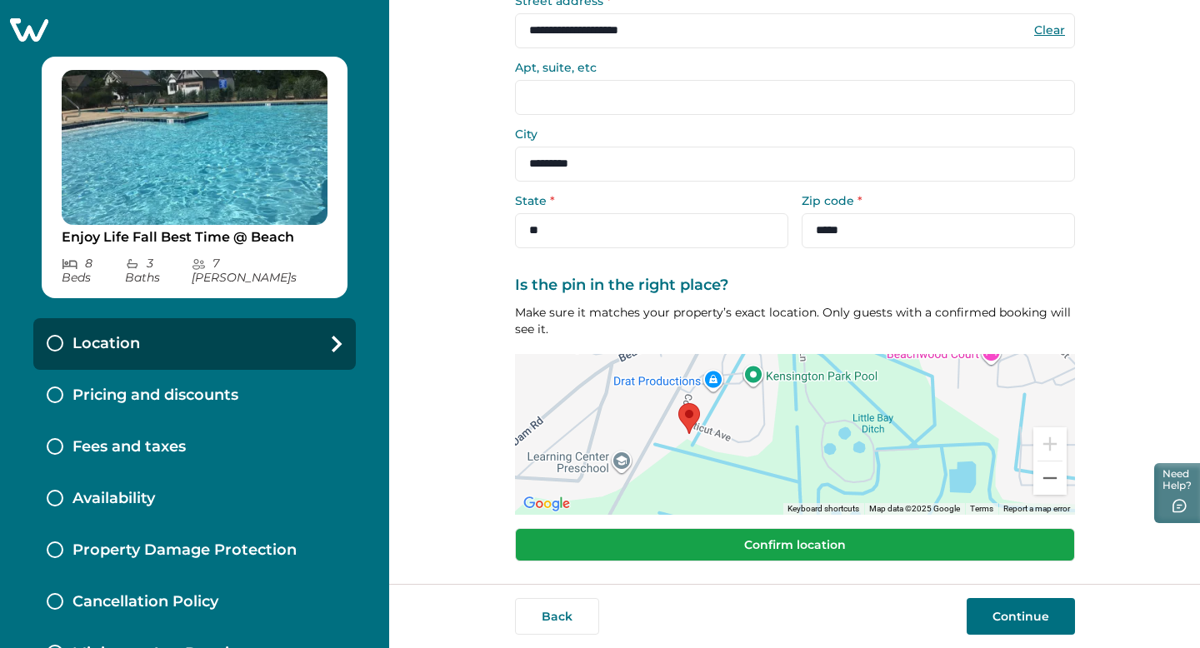
click at [773, 551] on button "Confirm location" at bounding box center [795, 544] width 560 height 33
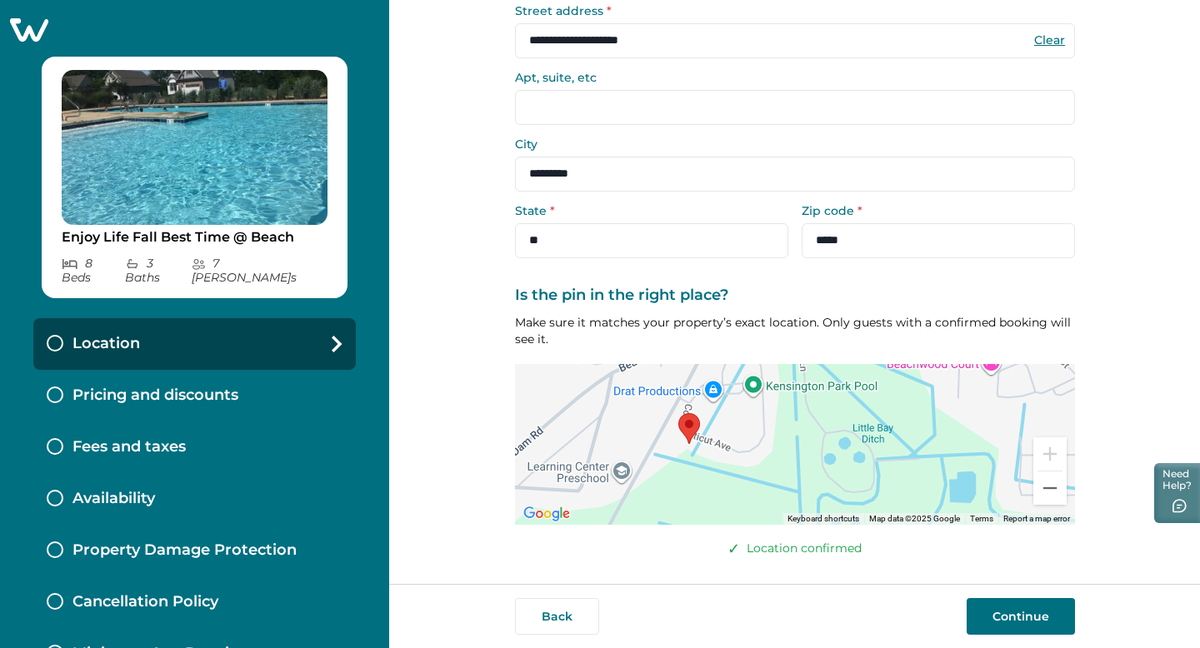
scroll to position [132, 0]
click at [1006, 612] on button "Continue" at bounding box center [1020, 616] width 108 height 37
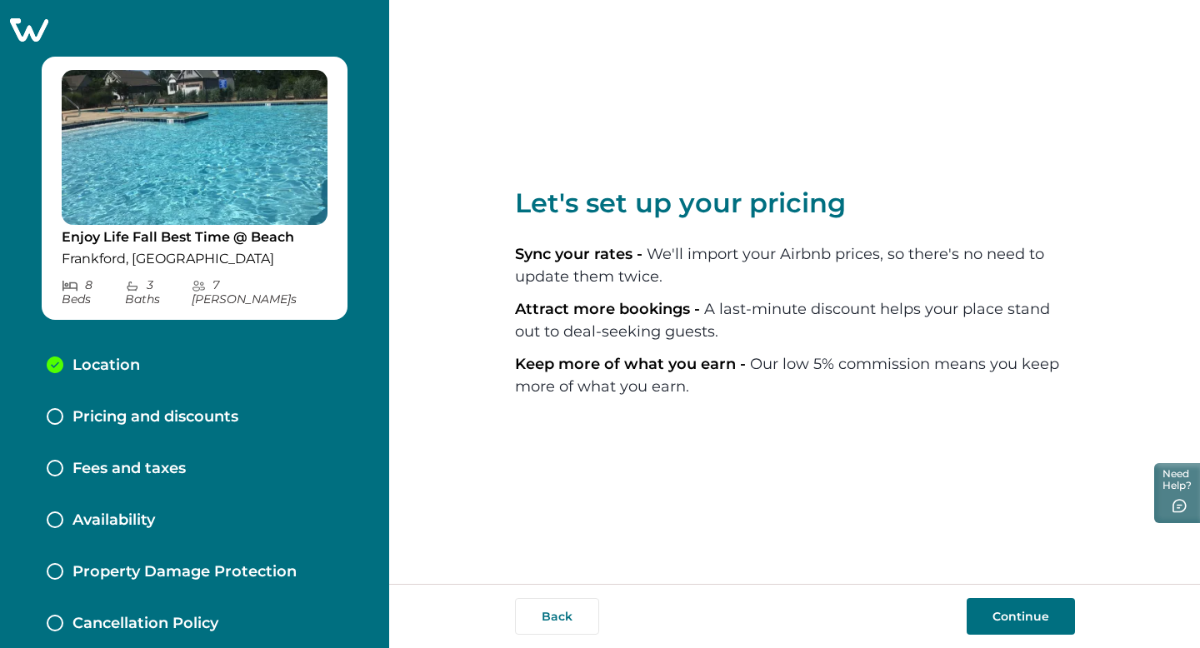
click at [1015, 613] on button "Continue" at bounding box center [1020, 616] width 108 height 37
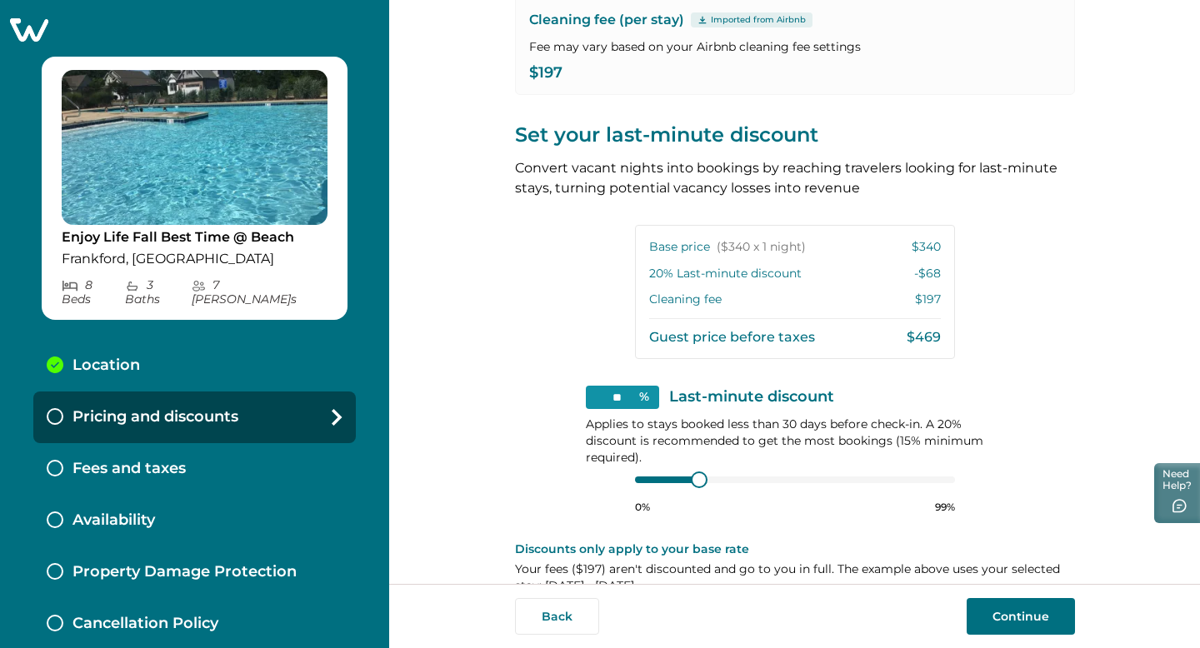
scroll to position [305, 0]
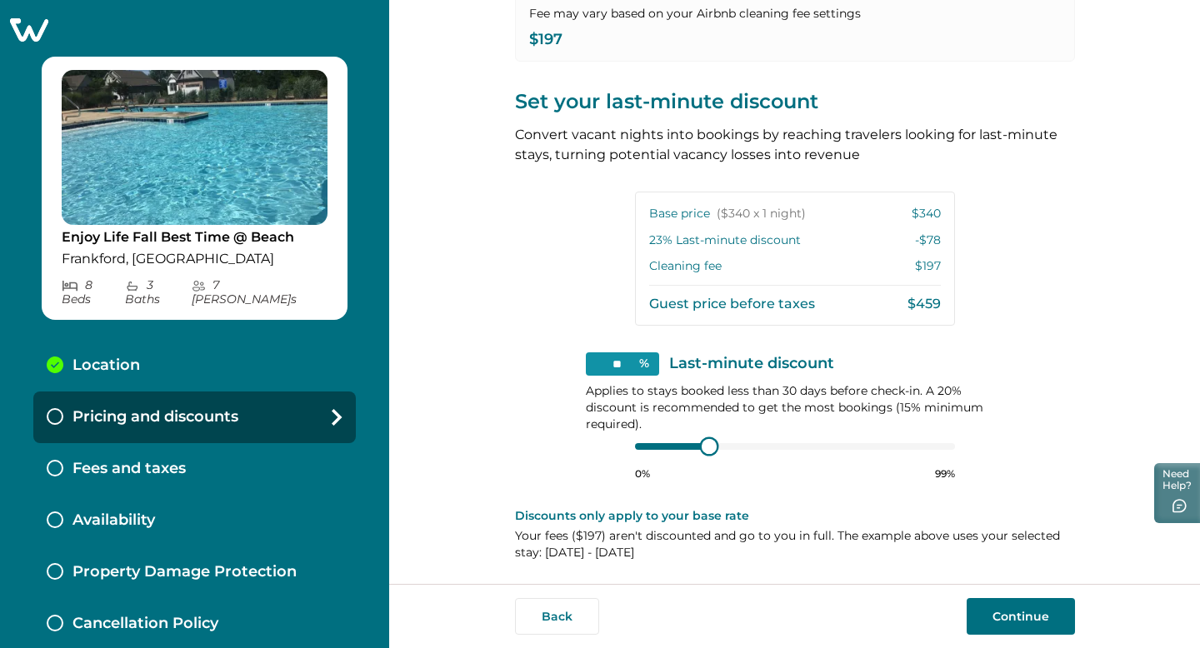
type input "**"
click at [701, 449] on div at bounding box center [705, 446] width 15 height 15
click at [1016, 615] on button "Continue" at bounding box center [1020, 616] width 108 height 37
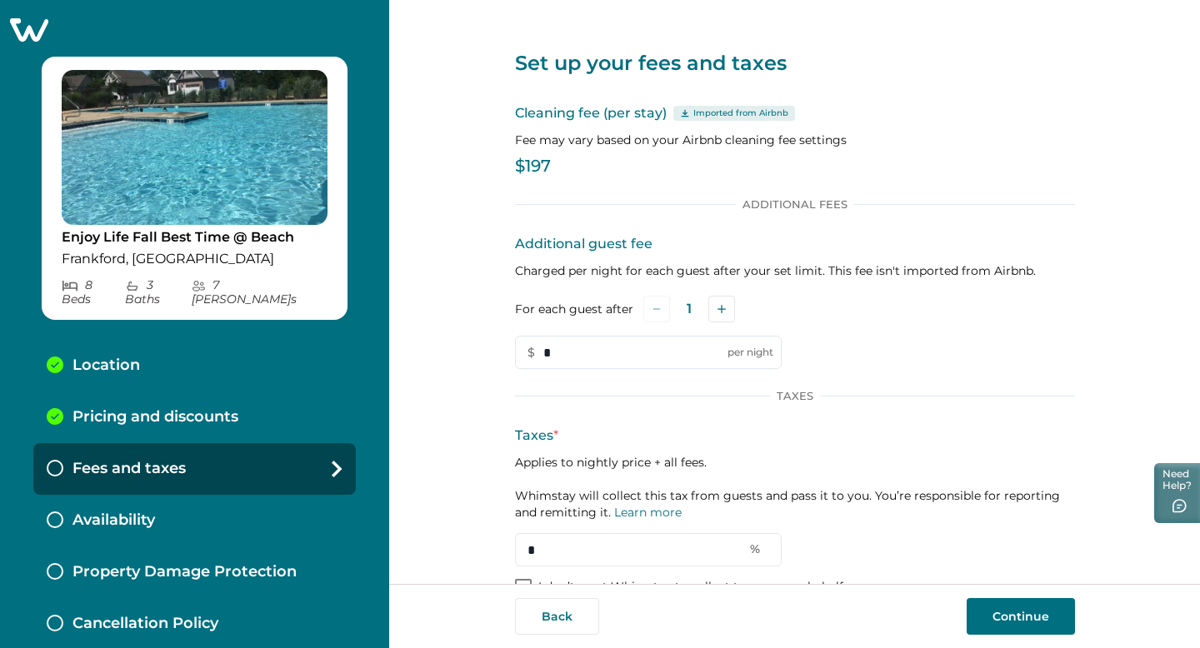
scroll to position [38, 0]
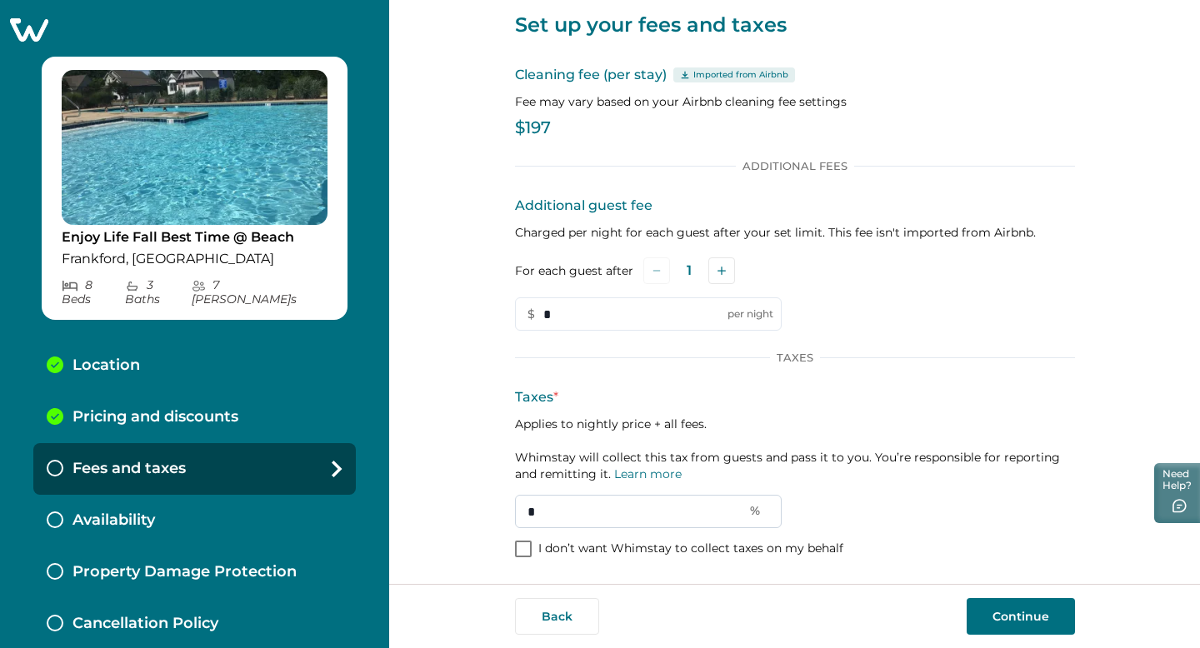
click at [557, 512] on input "*" at bounding box center [648, 511] width 267 height 33
type input "*"
click at [557, 511] on input "*" at bounding box center [648, 511] width 267 height 33
type input "*"
click at [995, 621] on button "Continue" at bounding box center [1020, 616] width 108 height 37
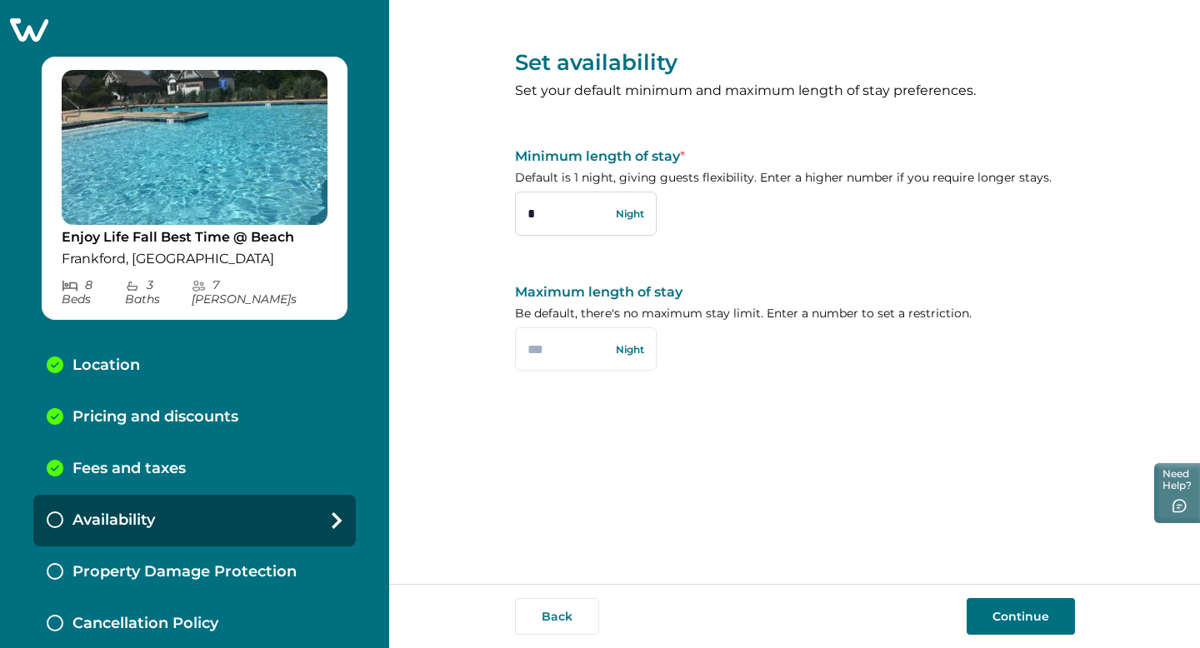
click at [546, 209] on input "*" at bounding box center [586, 213] width 142 height 43
type input "*"
click at [565, 352] on input "text" at bounding box center [586, 348] width 142 height 43
type input "*"
type input "***"
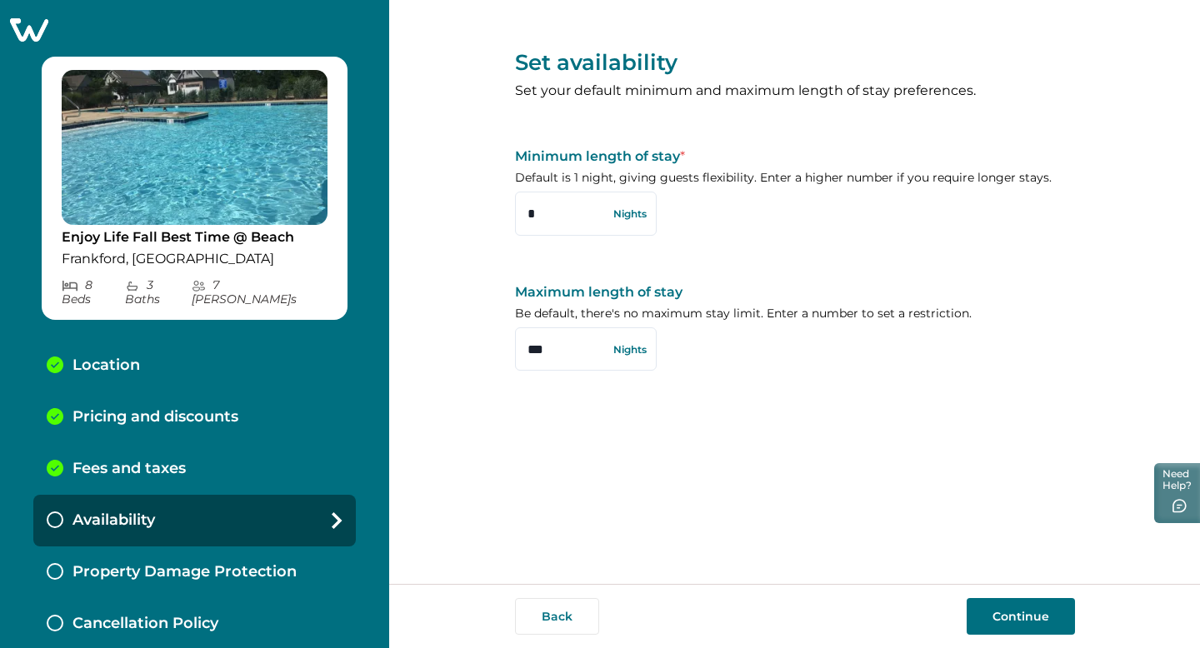
click at [1031, 611] on button "Continue" at bounding box center [1020, 616] width 108 height 37
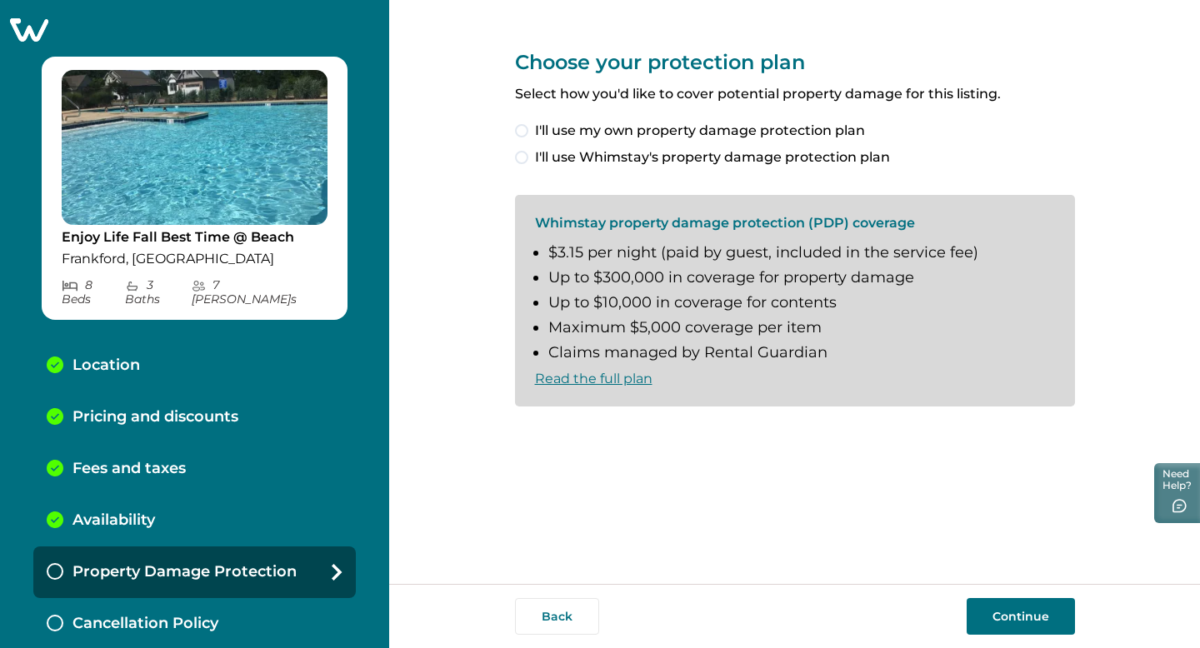
click at [519, 155] on span at bounding box center [521, 157] width 13 height 13
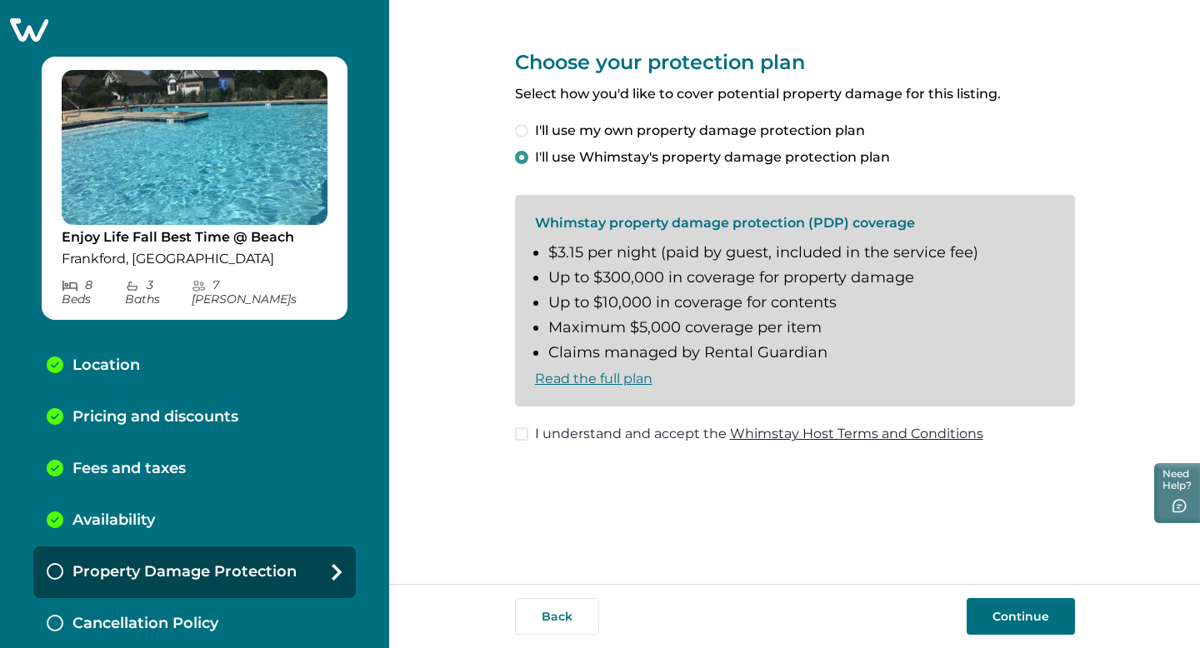
click at [525, 434] on span at bounding box center [521, 433] width 13 height 13
click at [1030, 615] on button "Continue" at bounding box center [1020, 616] width 108 height 37
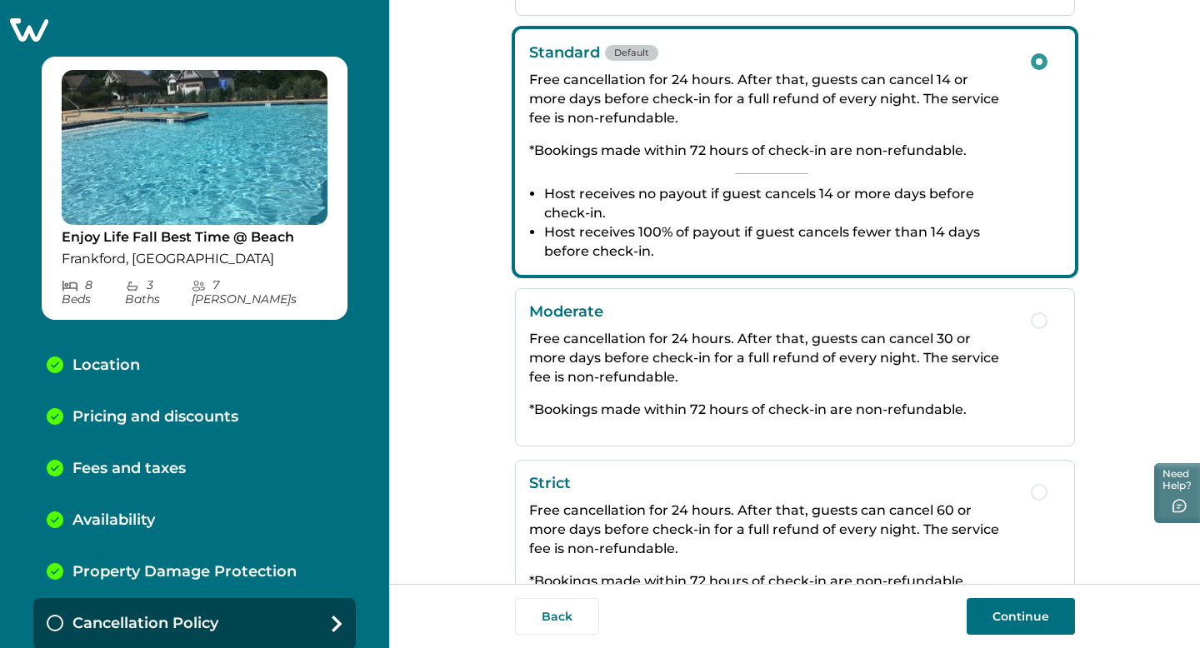
scroll to position [327, 0]
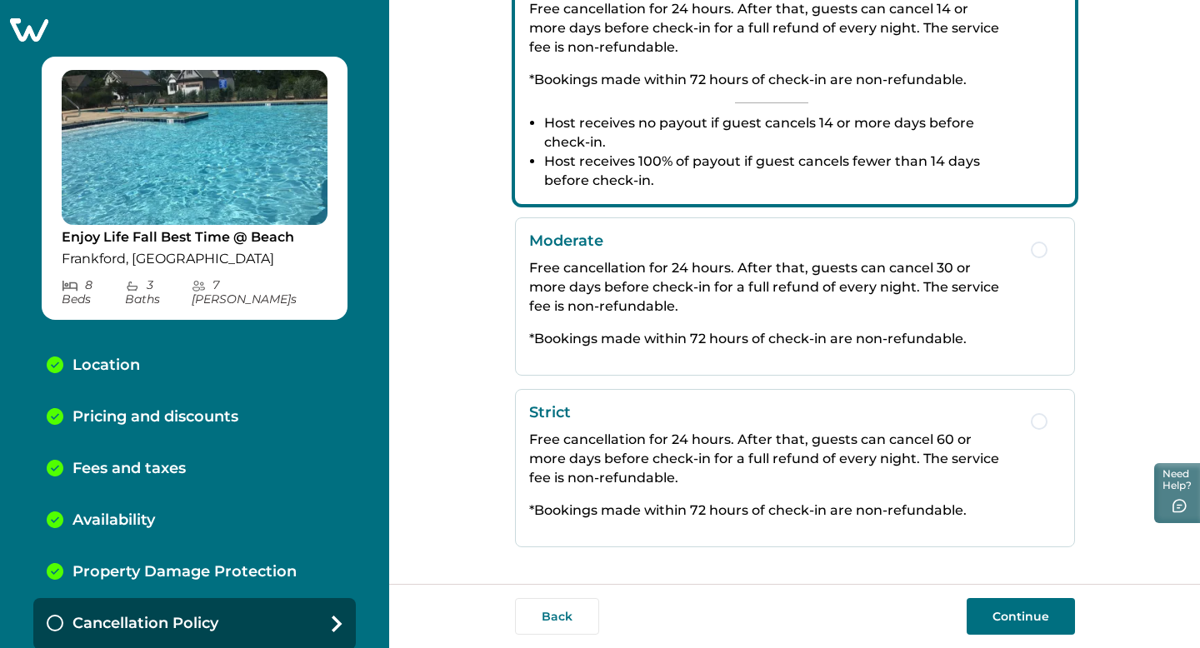
click at [901, 473] on p "Free cancellation for 24 hours. After that, guests can cancel 60 or more days b…" at bounding box center [771, 458] width 485 height 57
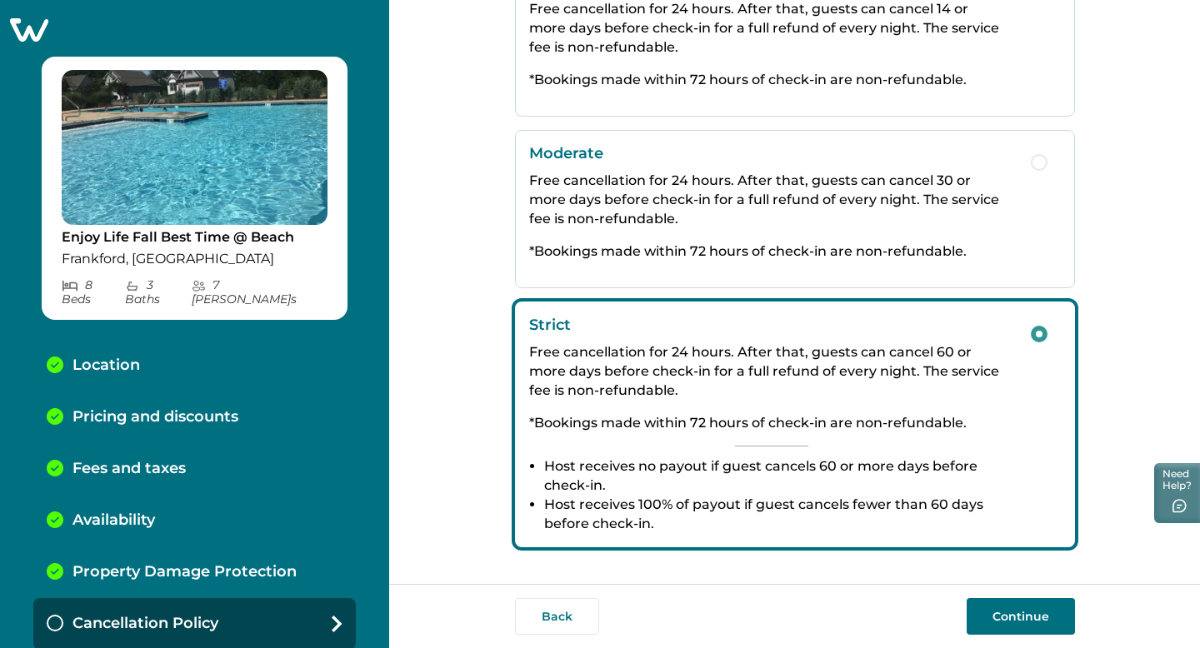
click at [941, 197] on p "Free cancellation for 24 hours. After that, guests can cancel 30 or more days b…" at bounding box center [771, 199] width 485 height 57
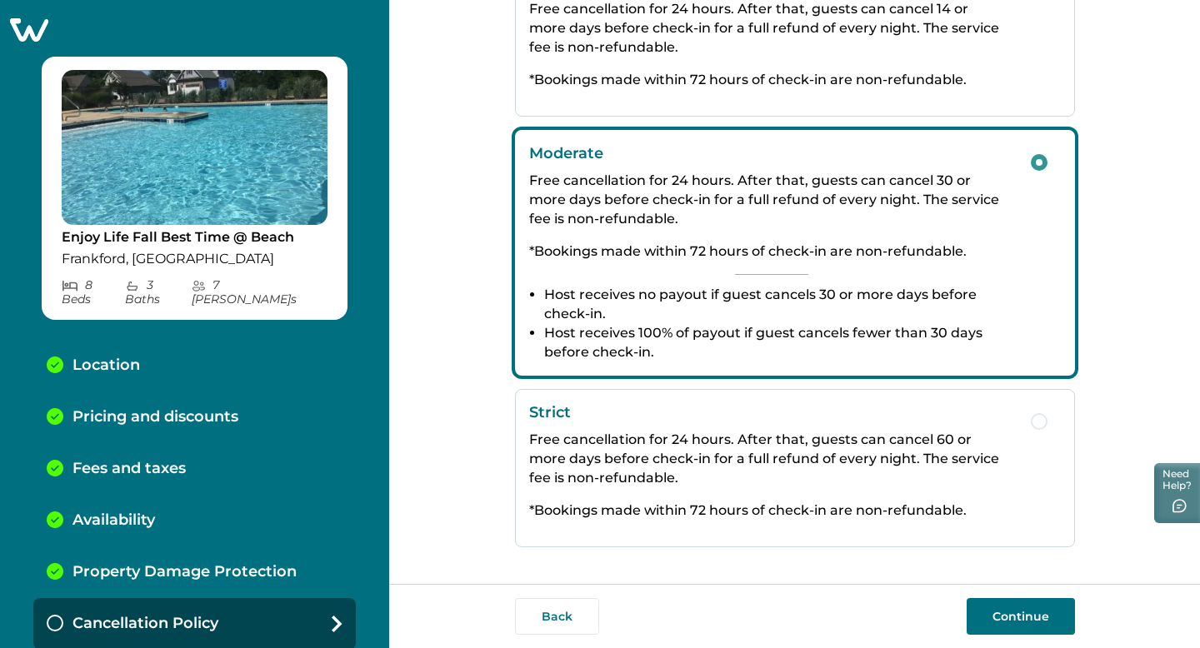
click at [1012, 611] on button "Continue" at bounding box center [1020, 616] width 108 height 37
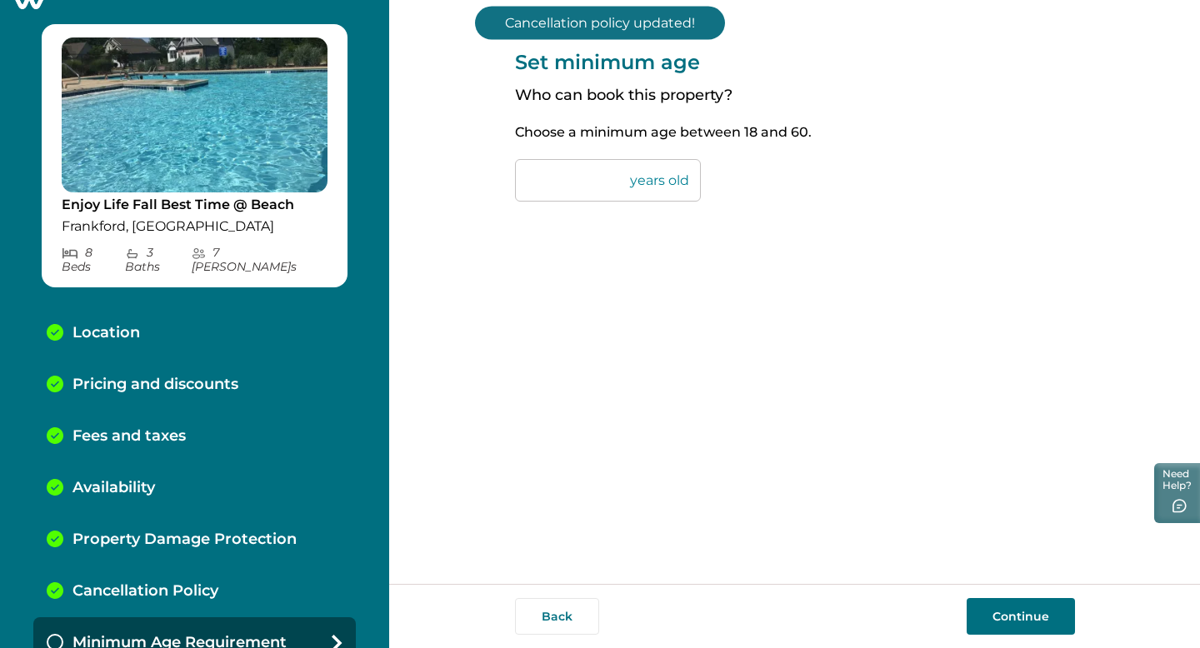
scroll to position [39, 0]
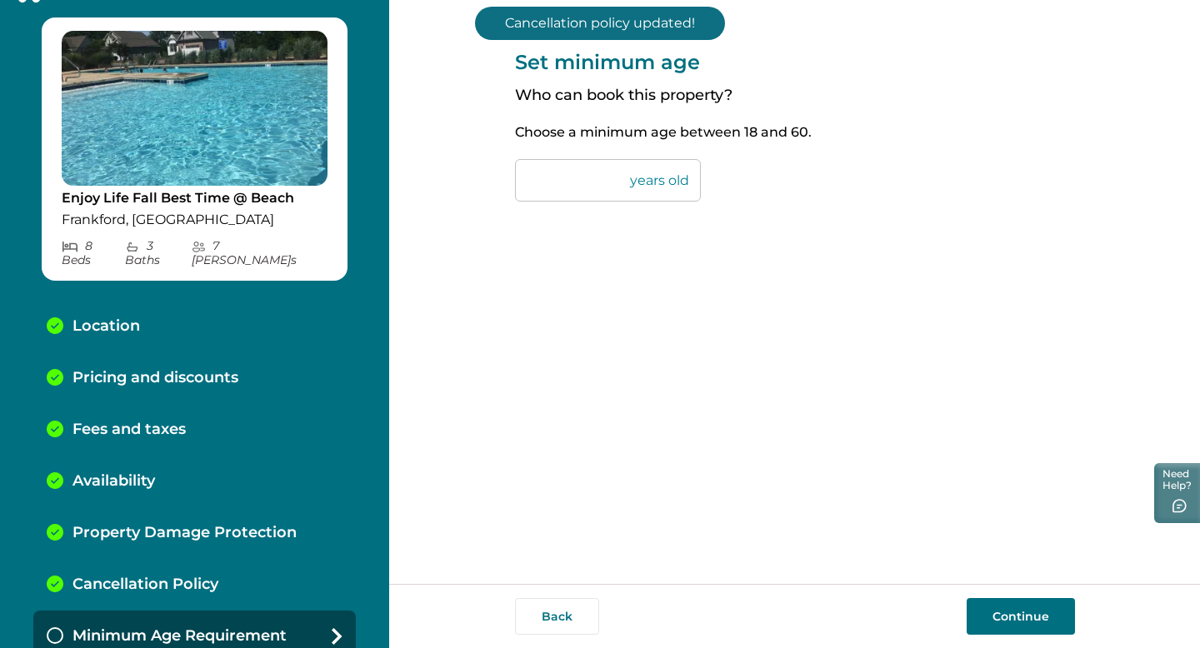
click at [567, 178] on input "**" at bounding box center [608, 180] width 186 height 42
type input "*"
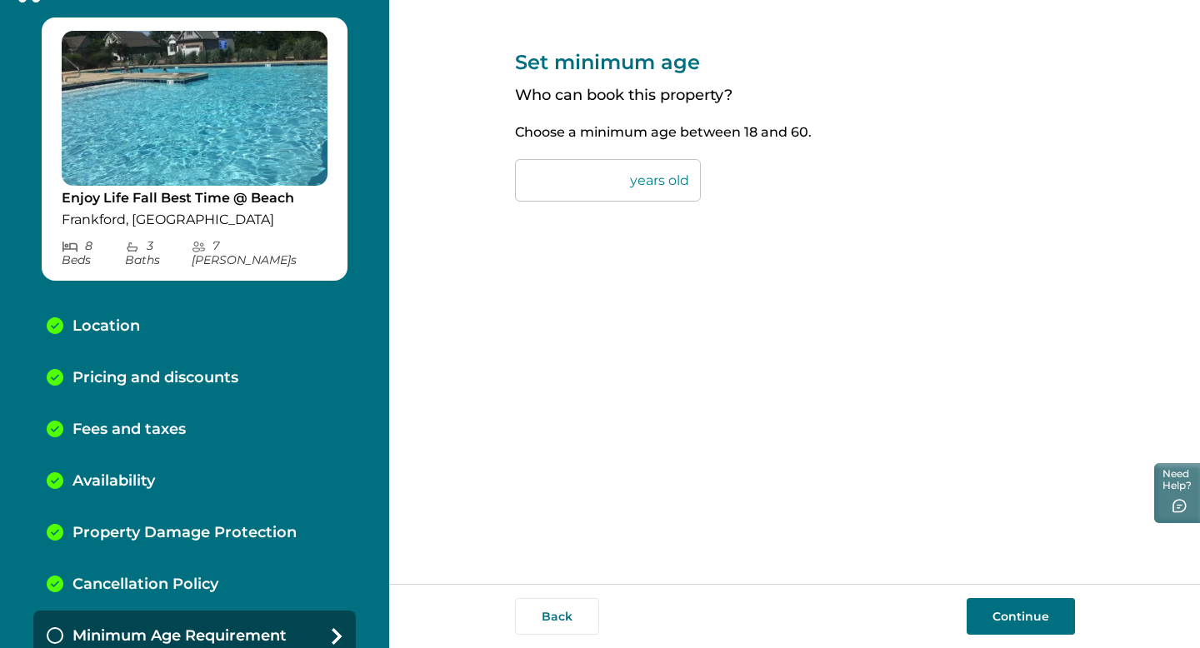
type input "**"
click at [1005, 612] on button "Continue" at bounding box center [1020, 616] width 108 height 37
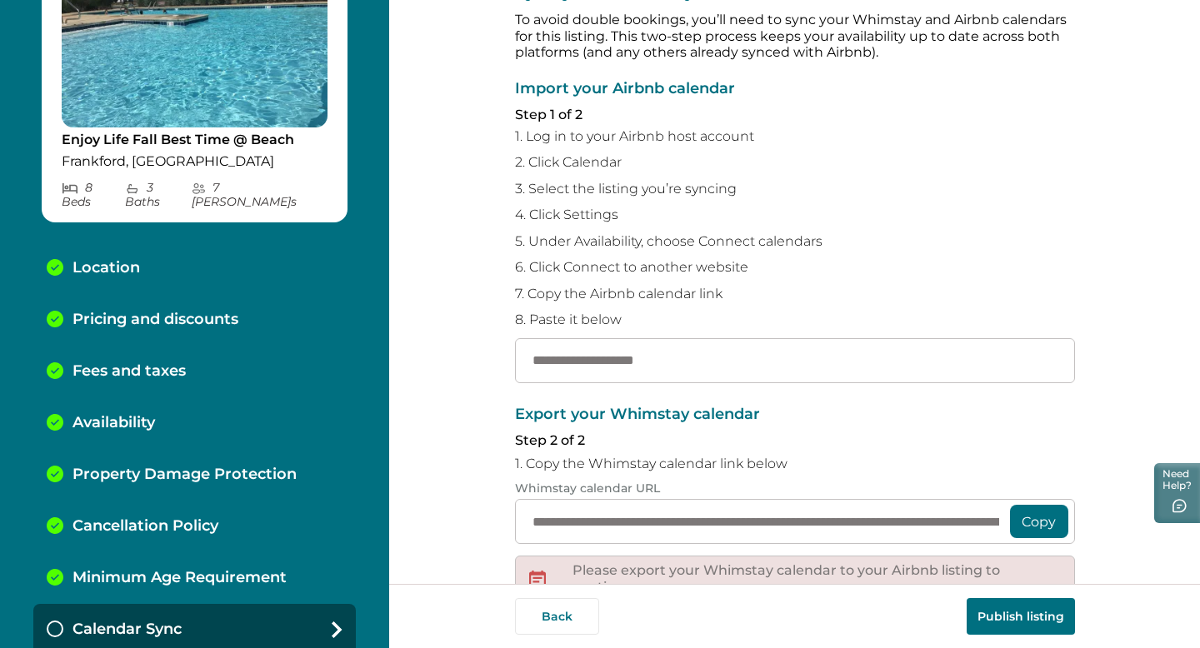
scroll to position [55, 0]
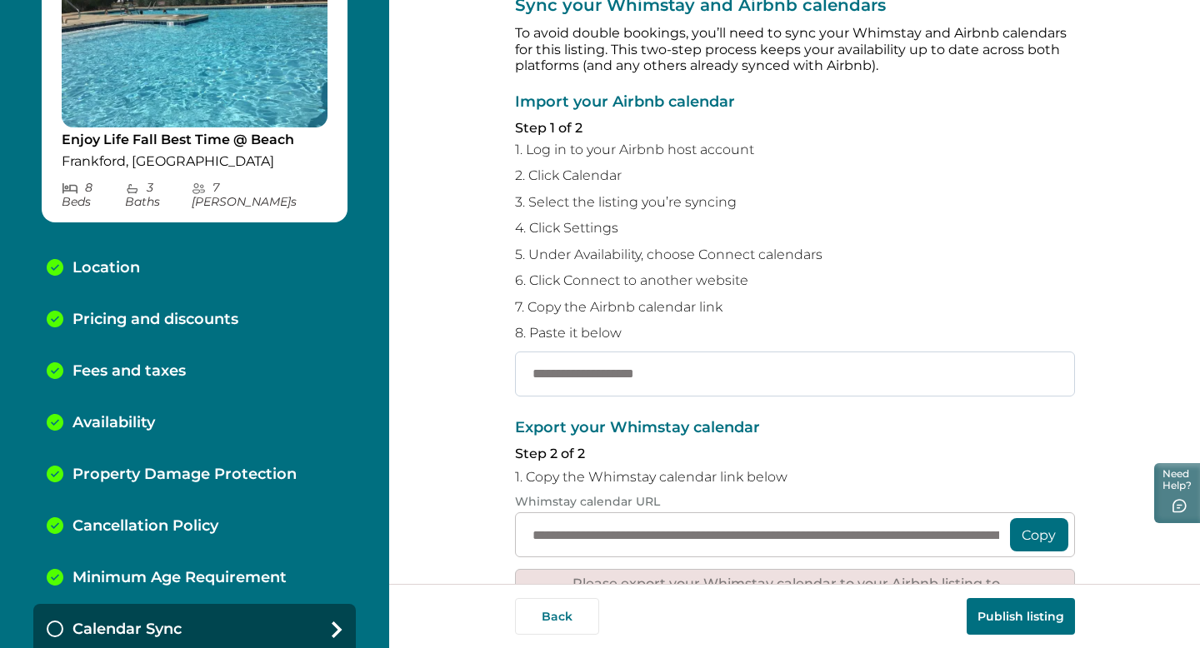
click at [550, 373] on input "text" at bounding box center [795, 374] width 560 height 45
paste input "**********"
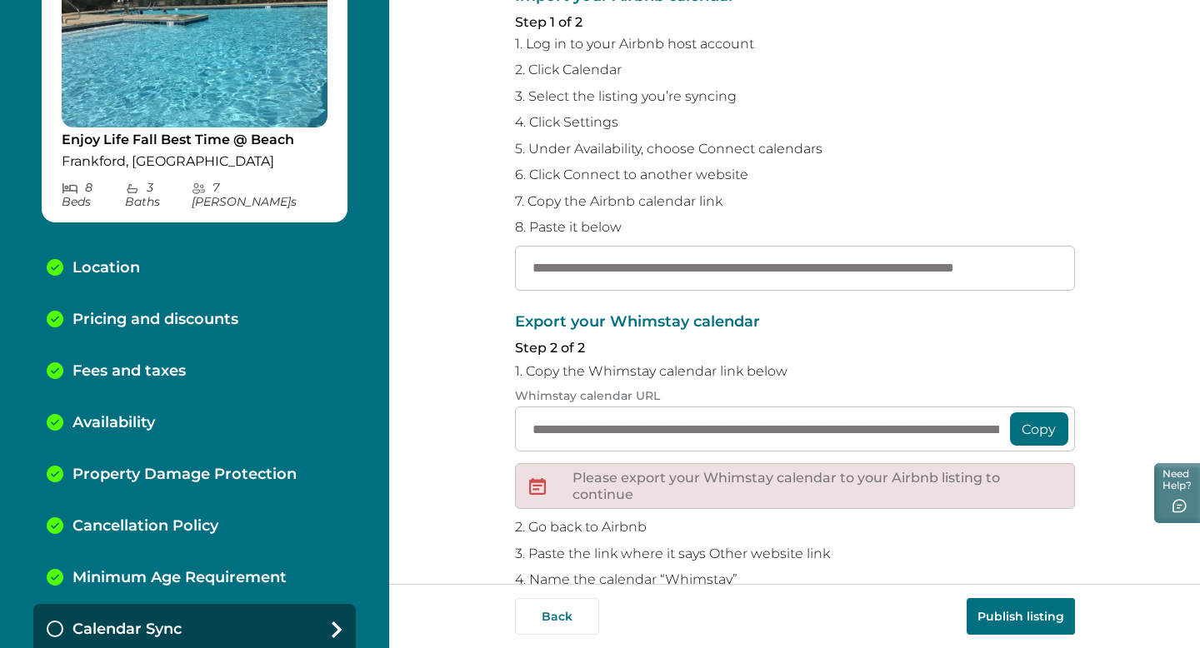
scroll to position [251, 0]
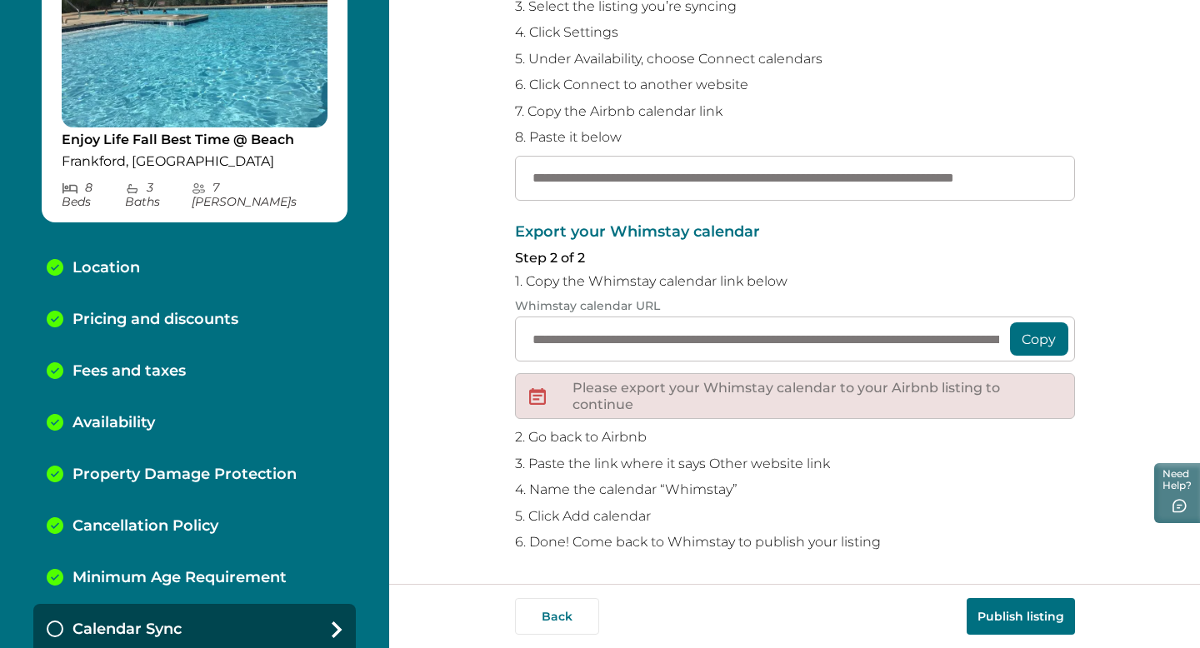
type input "**********"
click at [1012, 611] on button "Publish listing" at bounding box center [1020, 616] width 108 height 37
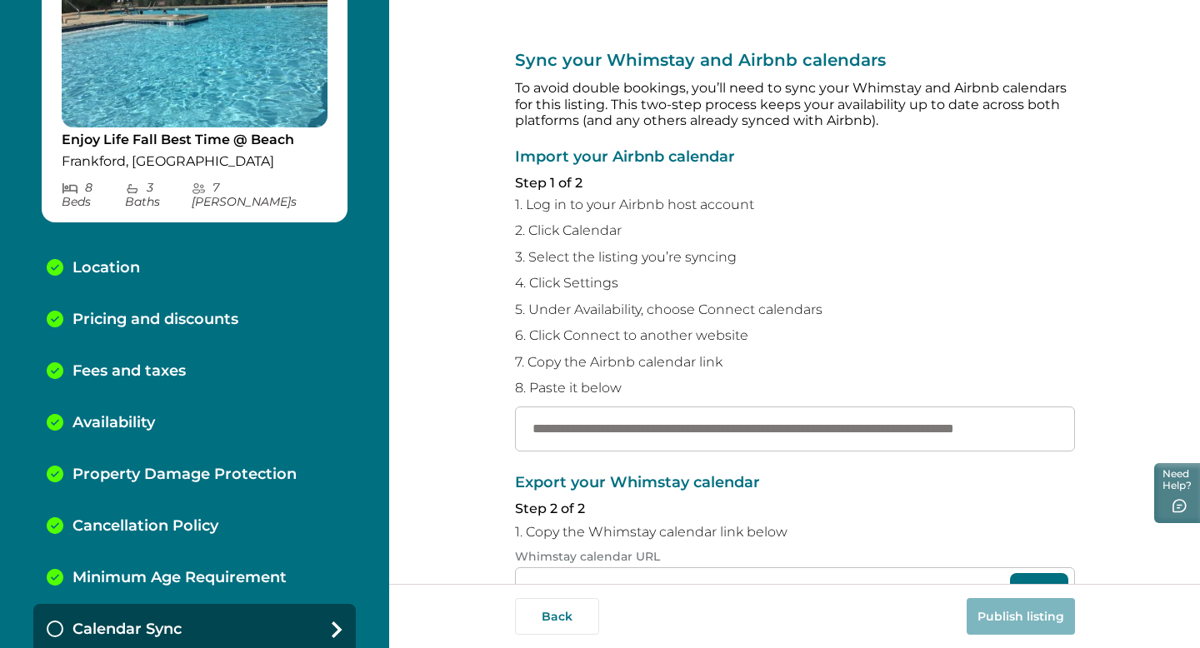
scroll to position [251, 0]
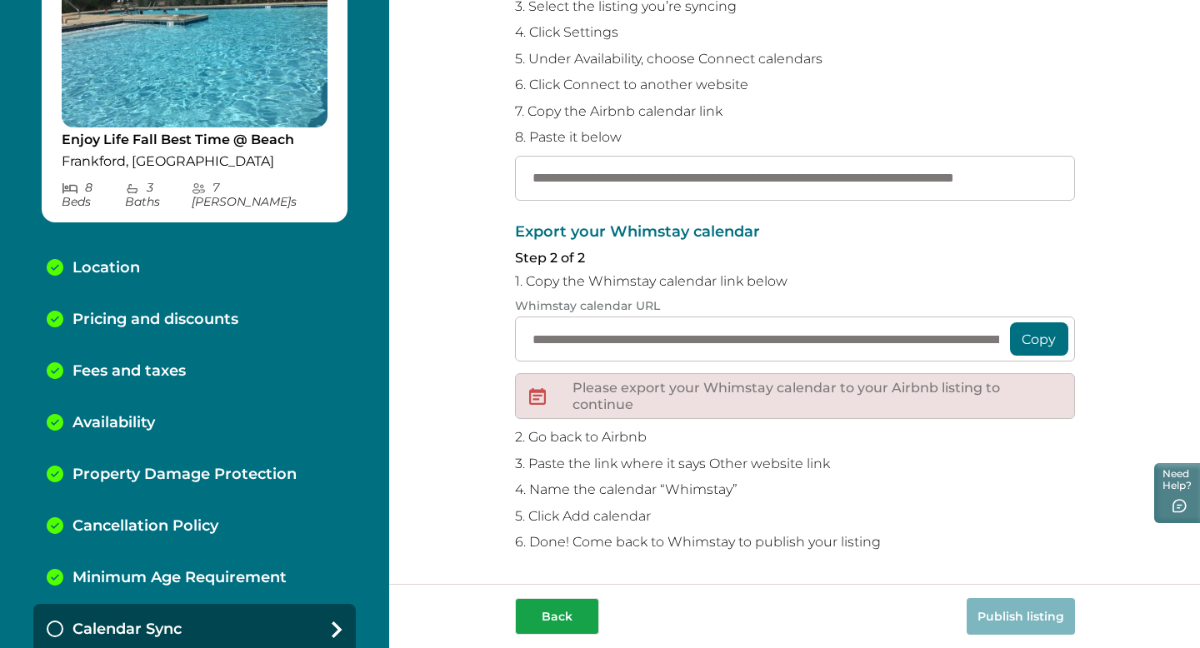
click at [548, 605] on button "Back" at bounding box center [557, 616] width 84 height 37
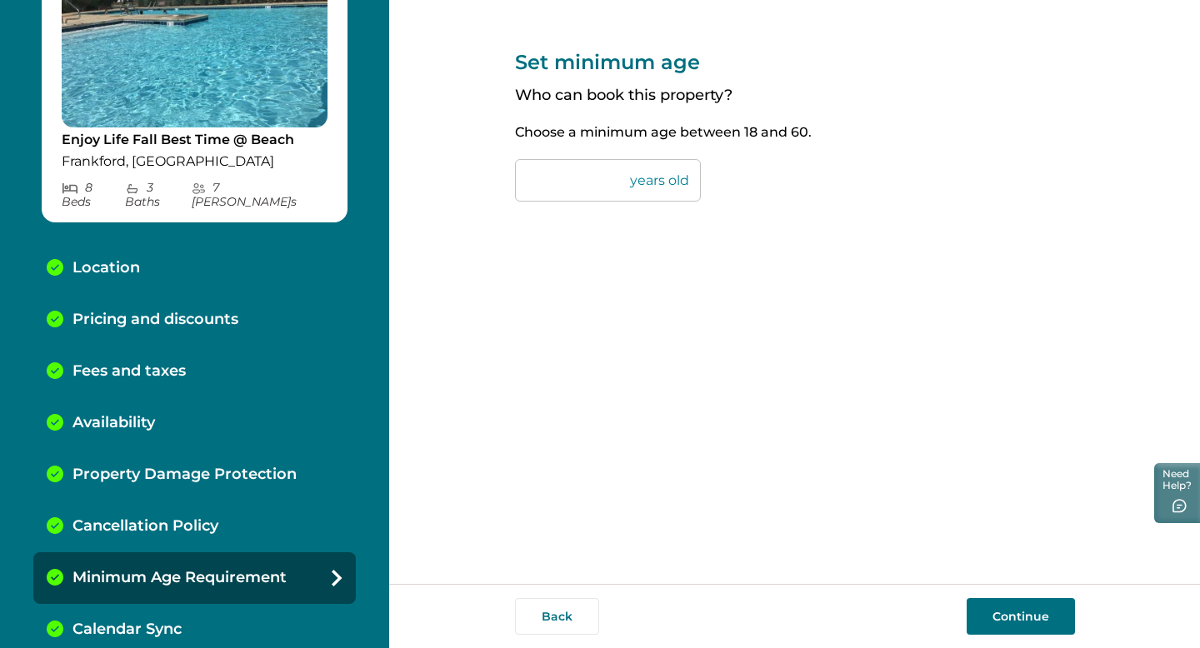
click at [1025, 597] on div "Back Continue" at bounding box center [794, 616] width 811 height 64
click at [1019, 621] on button "Continue" at bounding box center [1020, 616] width 108 height 37
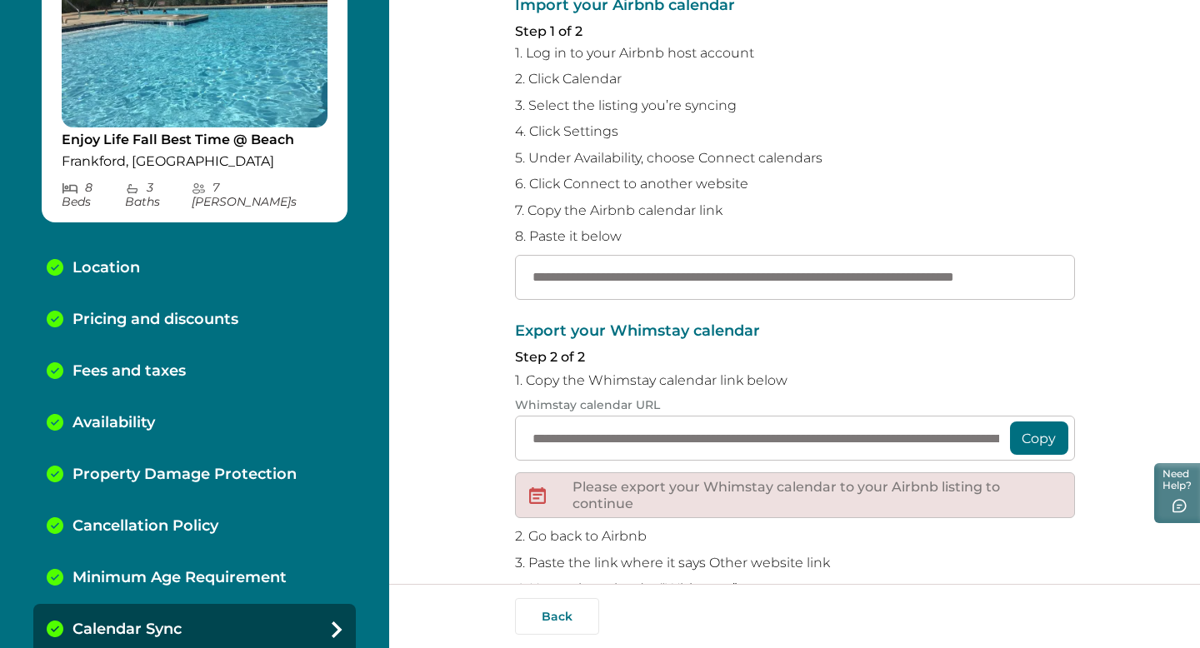
scroll to position [151, 0]
click at [733, 277] on input "**********" at bounding box center [795, 278] width 560 height 45
click at [933, 278] on input "**********" at bounding box center [795, 278] width 560 height 45
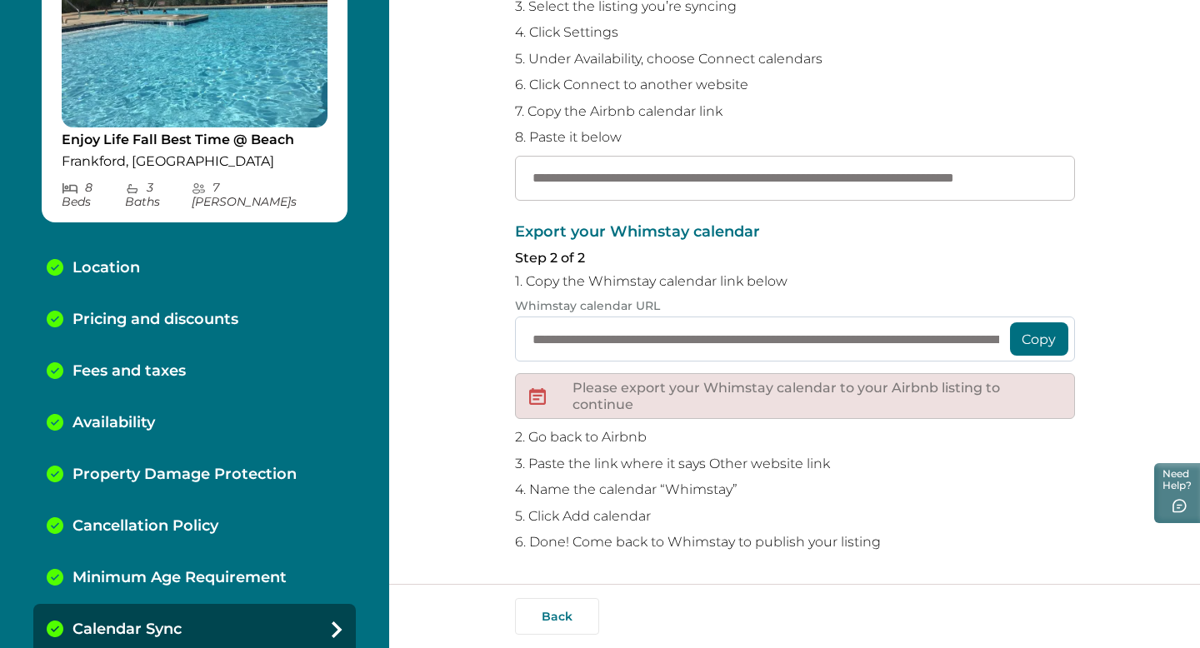
scroll to position [0, 0]
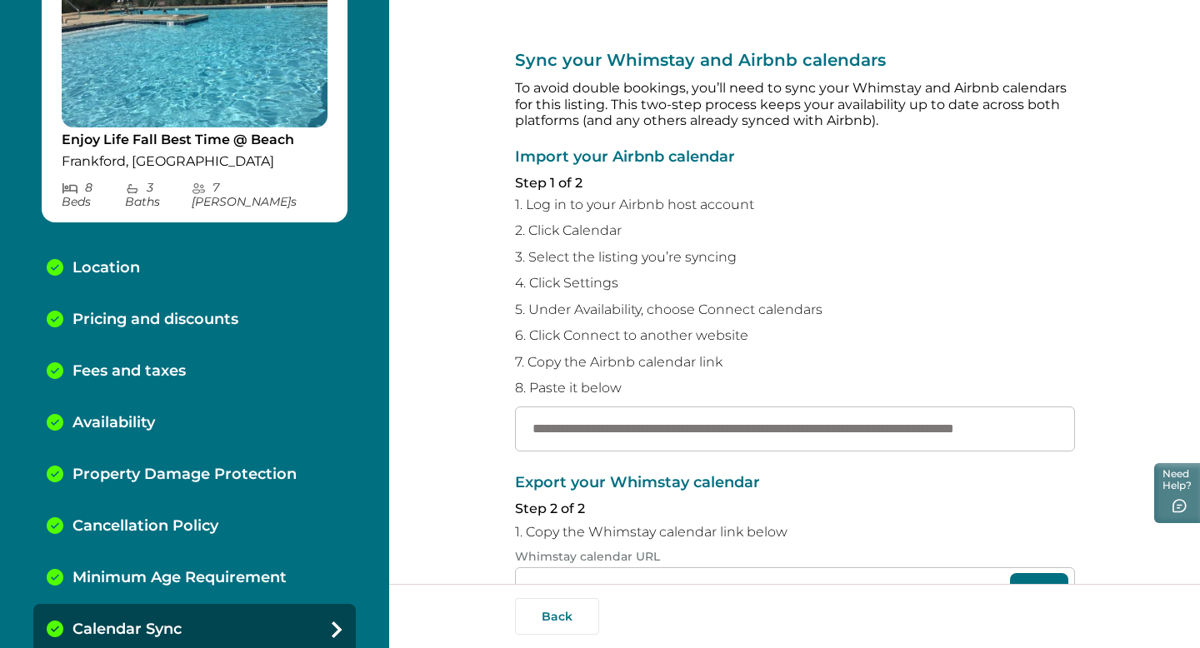
click at [339, 625] on div "Calendar Sync" at bounding box center [194, 630] width 322 height 52
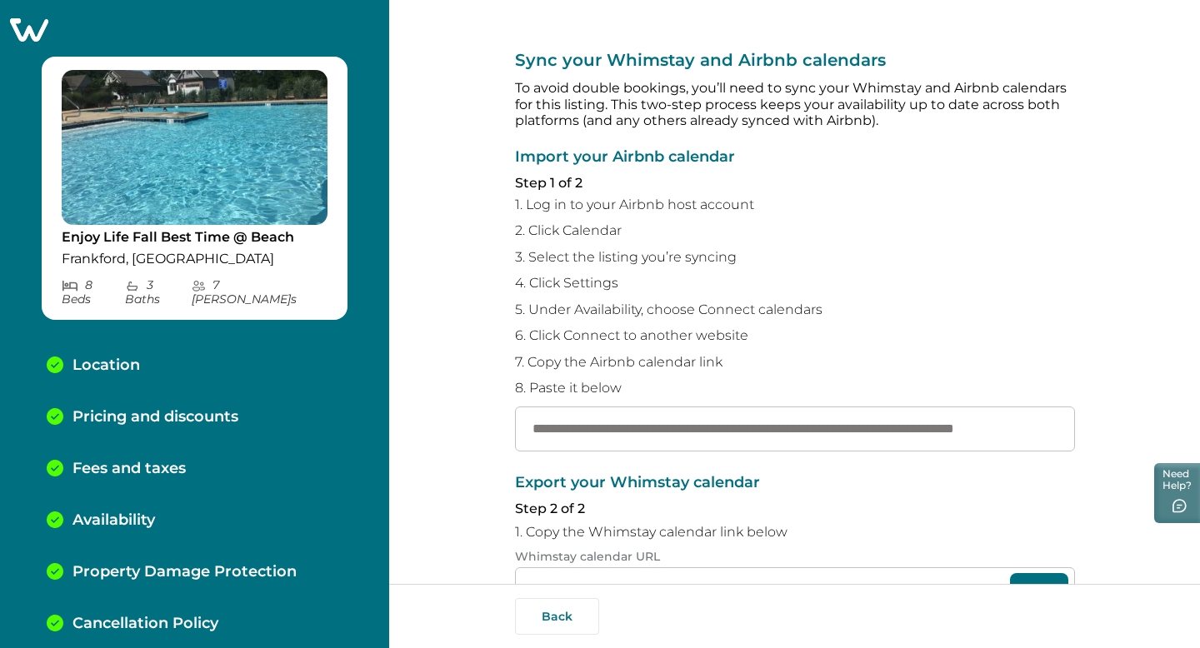
click at [26, 25] on icon at bounding box center [29, 29] width 38 height 23
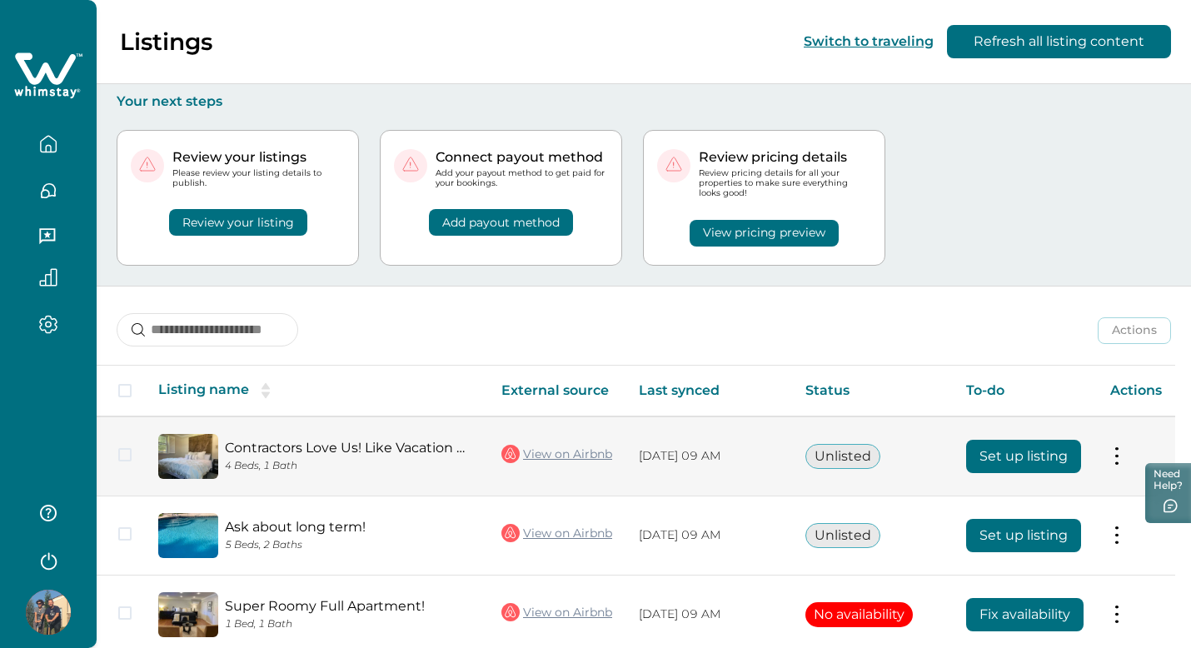
scroll to position [235, 0]
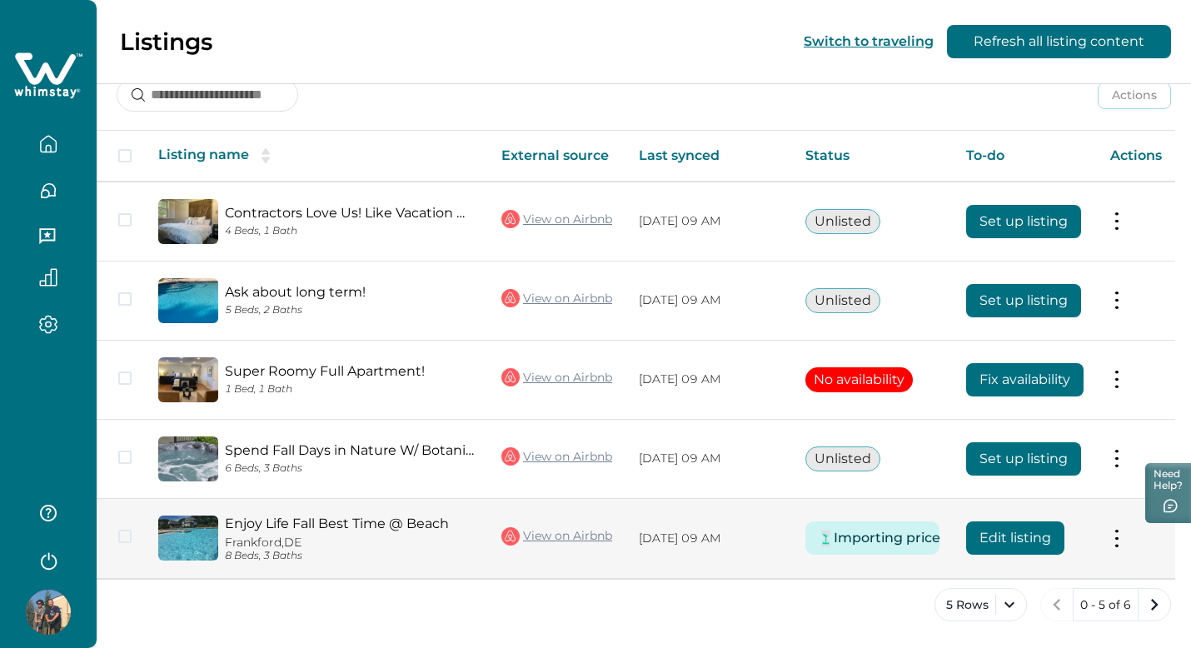
click at [901, 548] on button "Importing price" at bounding box center [887, 537] width 86 height 33
click at [913, 560] on td "Importing price" at bounding box center [872, 538] width 161 height 81
click at [890, 541] on button "Importing price" at bounding box center [887, 537] width 86 height 33
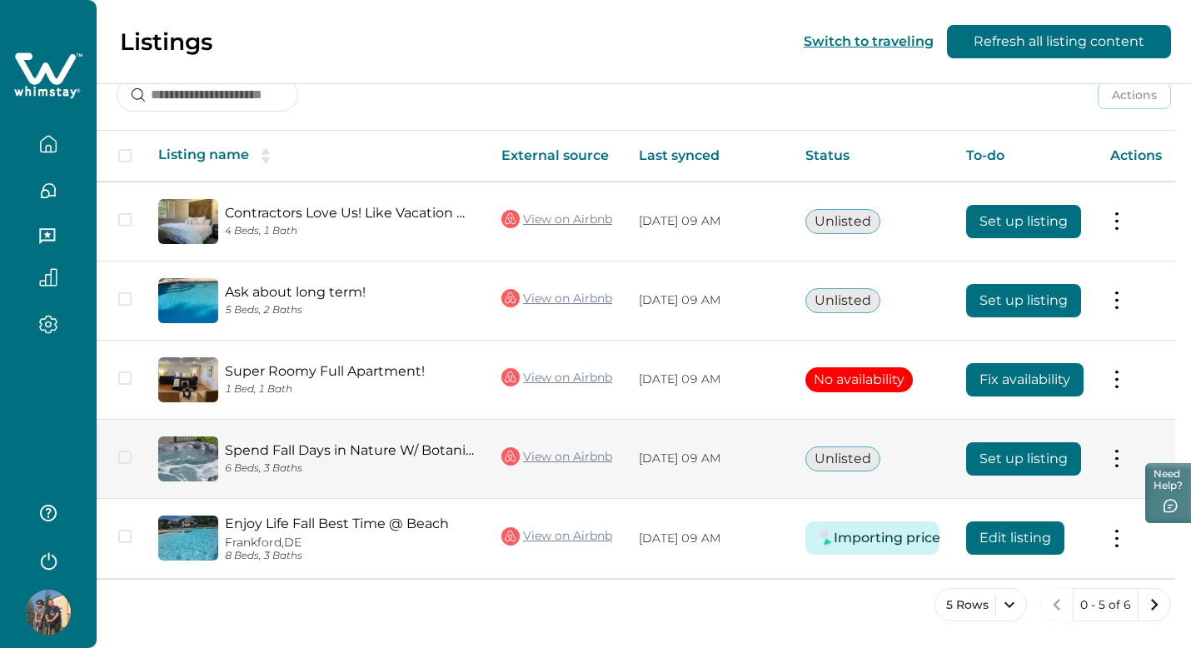
click at [1006, 469] on button "Set up listing" at bounding box center [1023, 458] width 115 height 33
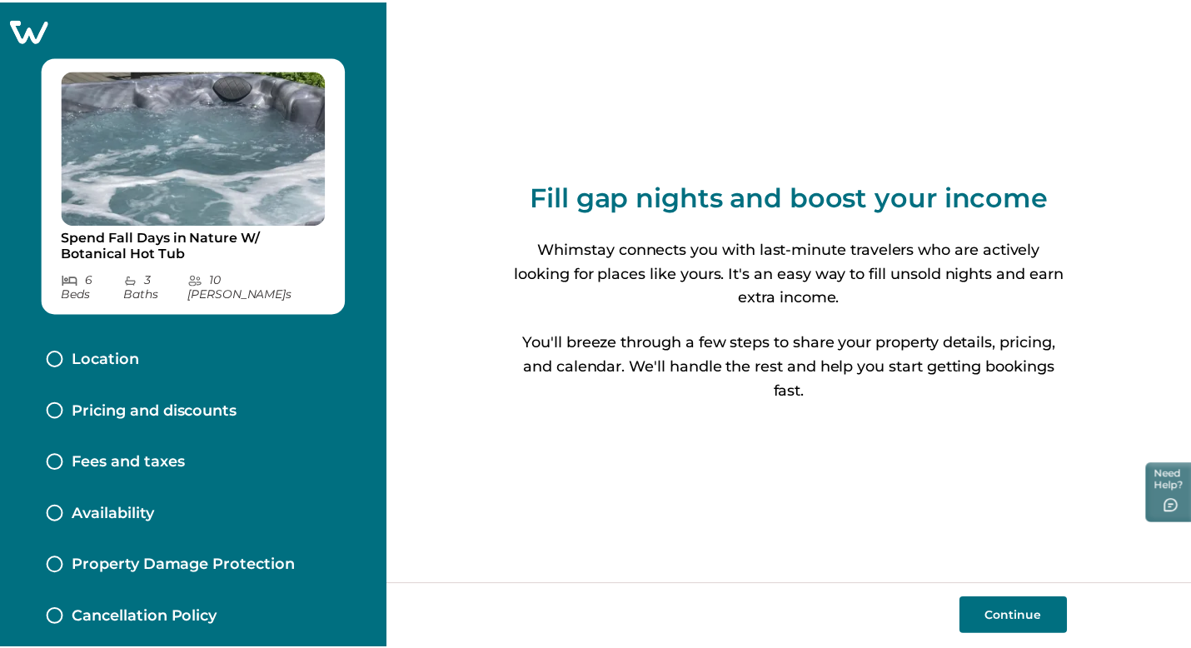
scroll to position [235, 0]
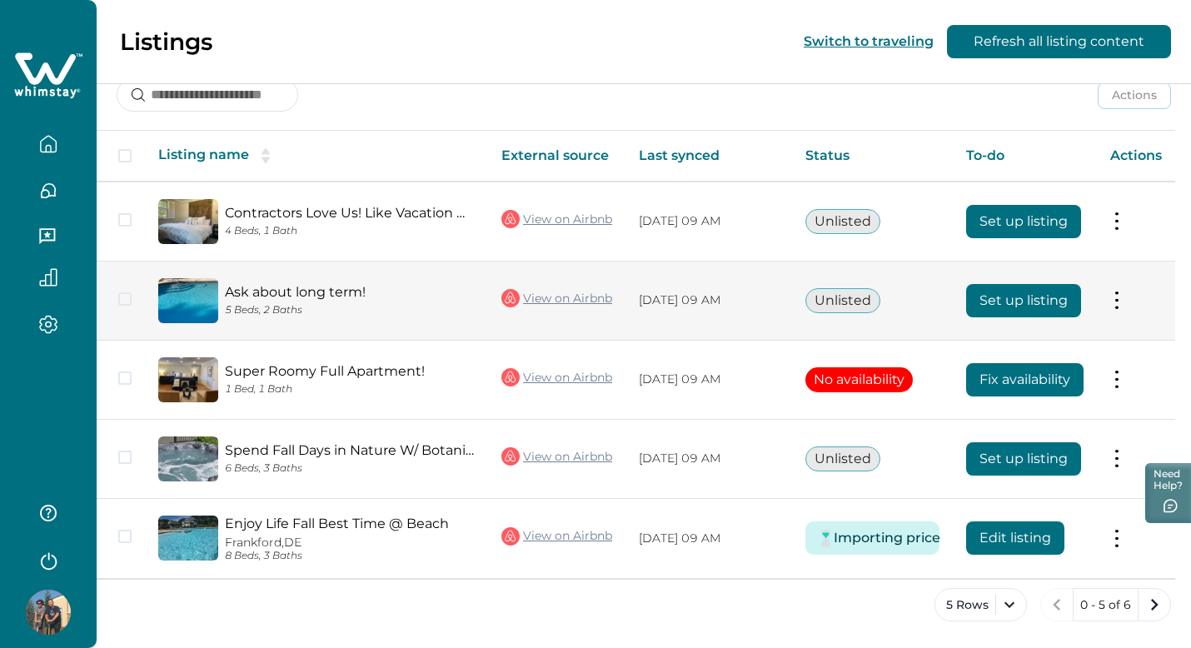
click at [1025, 304] on button "Set up listing" at bounding box center [1023, 300] width 115 height 33
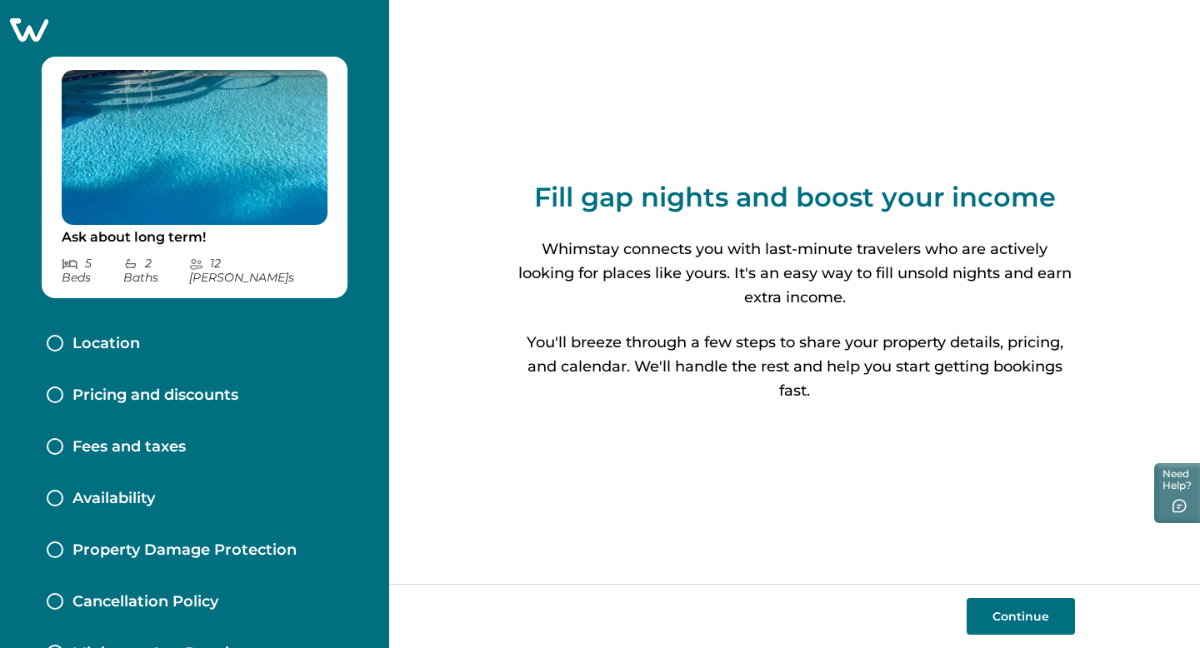
click at [1039, 626] on button "Continue" at bounding box center [1020, 616] width 108 height 37
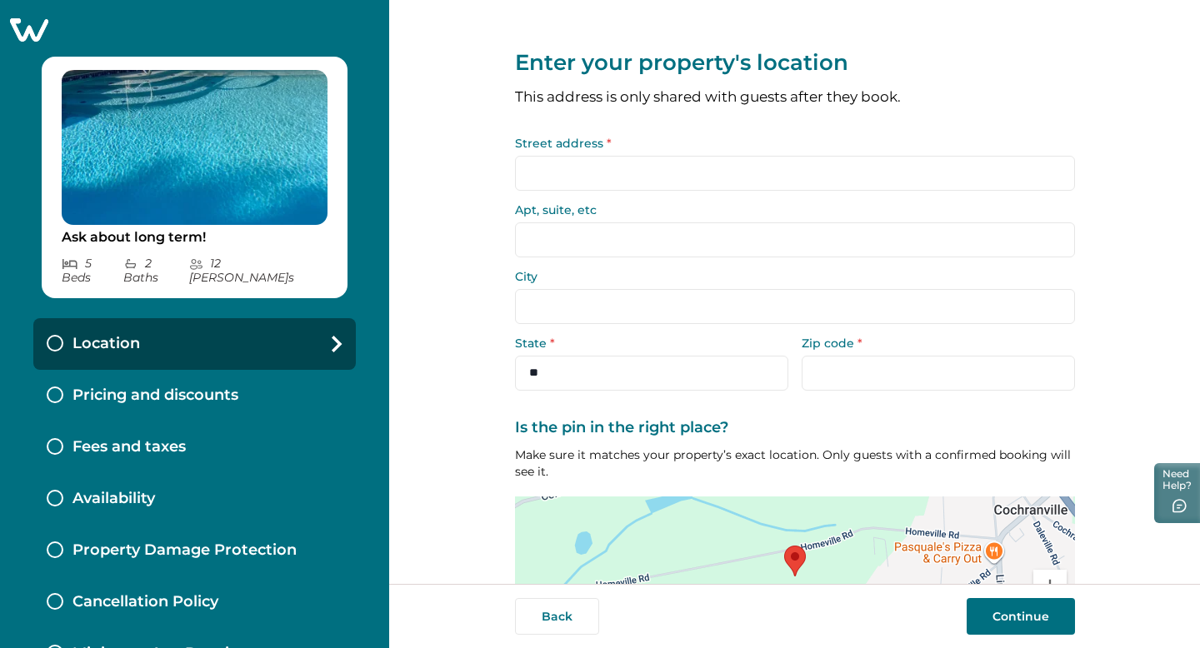
click at [623, 187] on input "Street address *" at bounding box center [795, 173] width 560 height 35
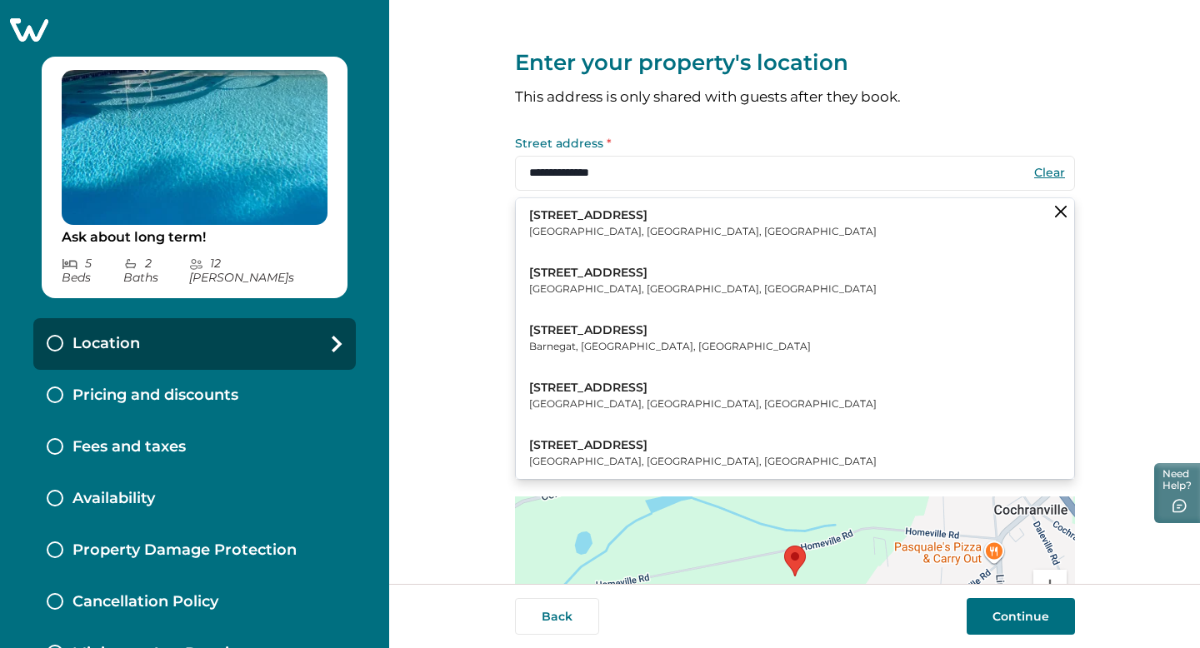
click at [546, 273] on p "55 Village Drive" at bounding box center [702, 273] width 347 height 17
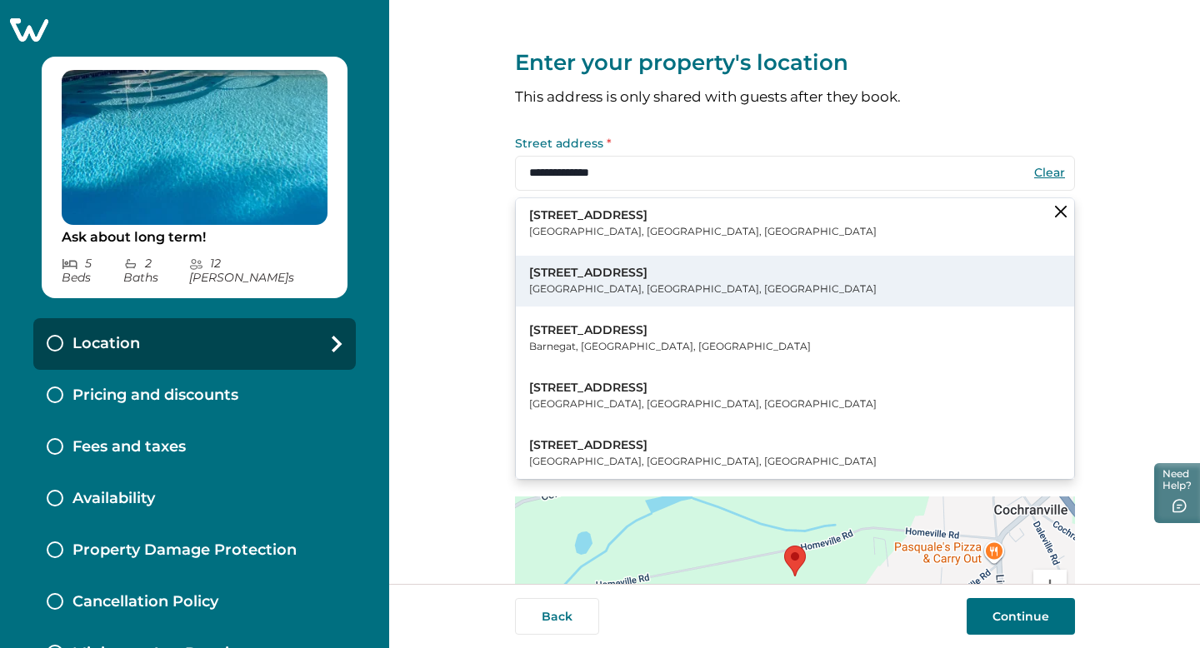
type input "**********"
select select "**"
type input "*****"
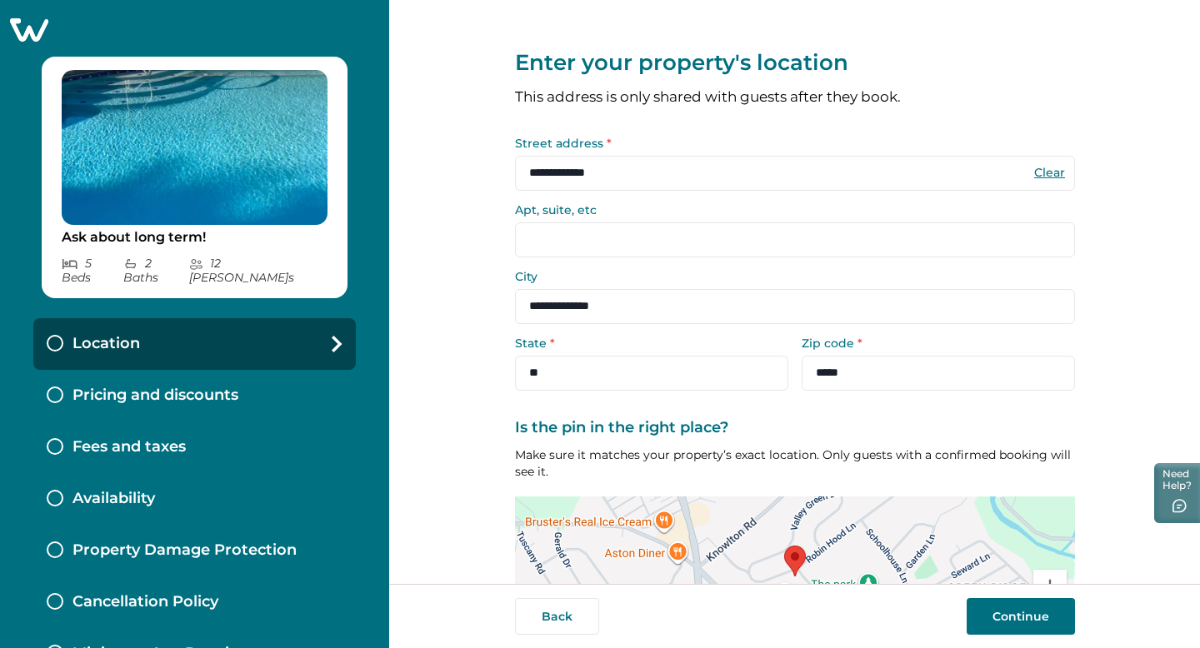
click at [620, 172] on input "**********" at bounding box center [795, 173] width 560 height 35
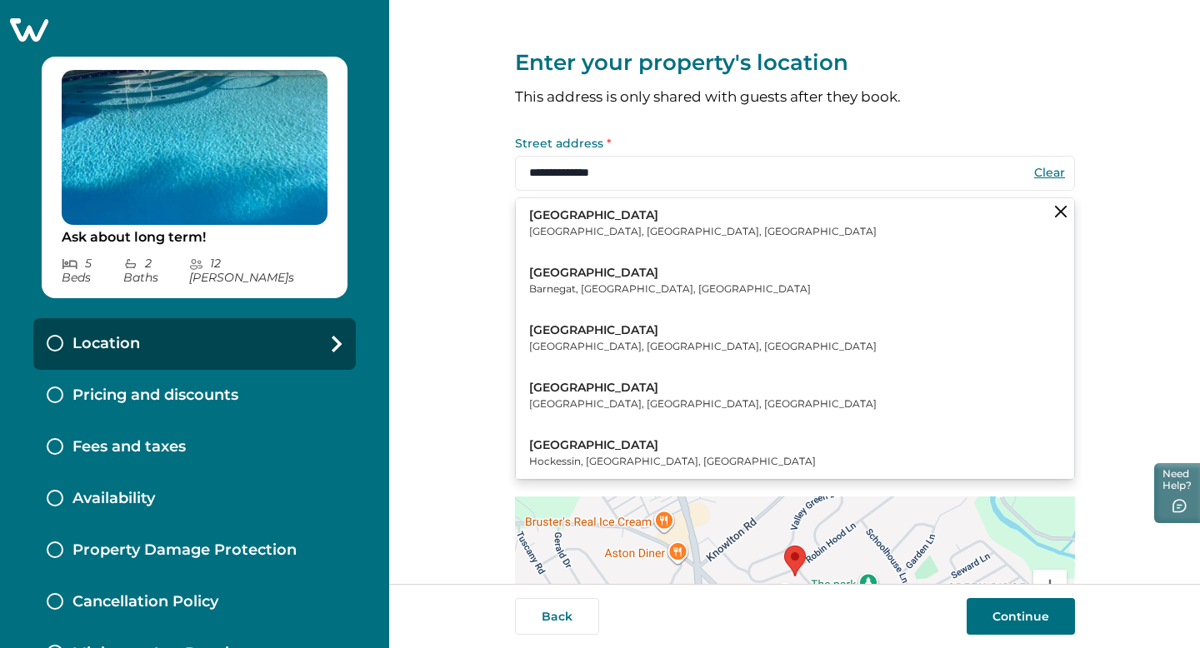
click at [576, 229] on p "[GEOGRAPHIC_DATA], [GEOGRAPHIC_DATA], [GEOGRAPHIC_DATA]" at bounding box center [702, 231] width 347 height 17
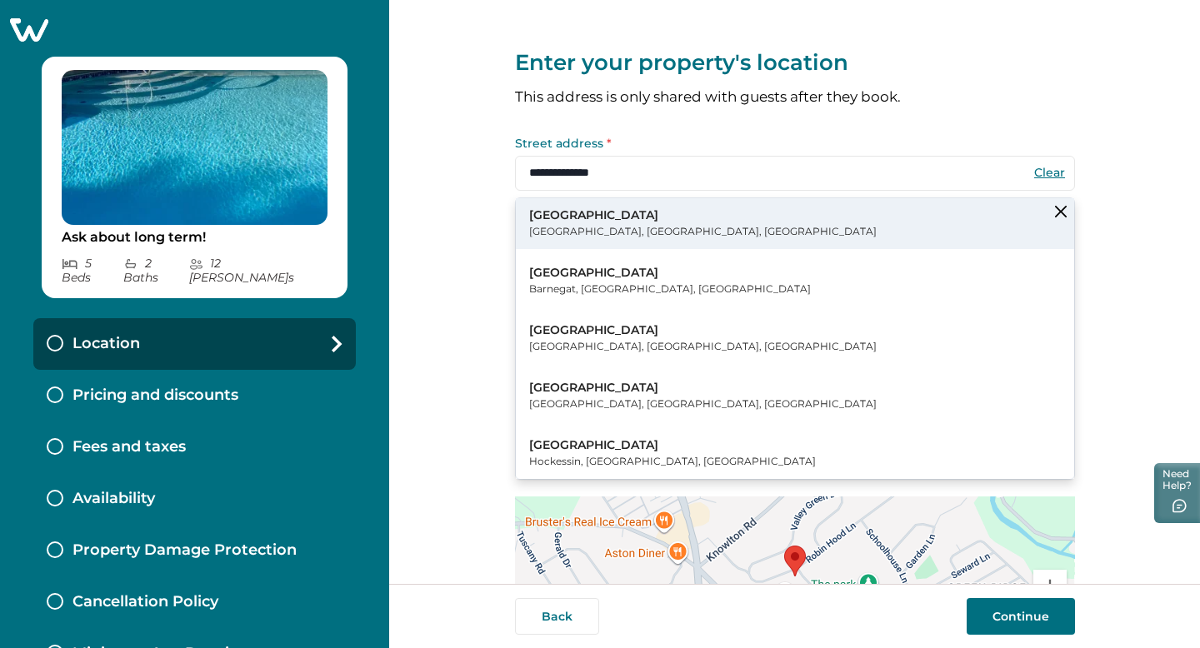
type input "**********"
type input "*****"
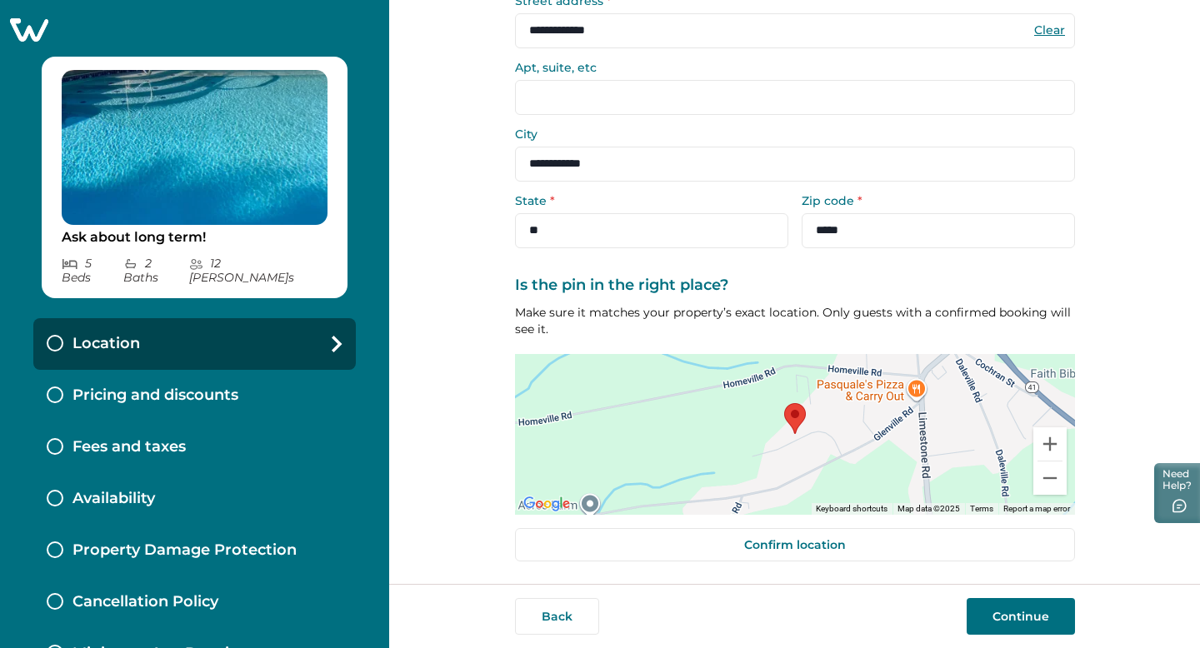
scroll to position [142, 0]
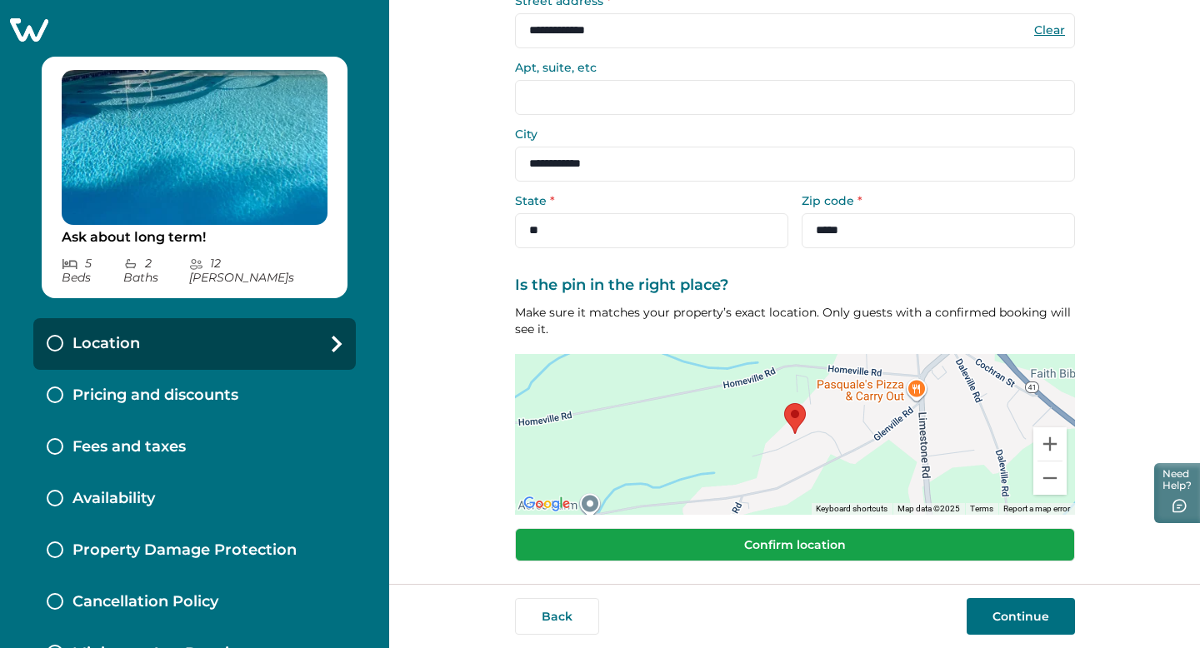
click at [799, 549] on button "Confirm location" at bounding box center [795, 544] width 560 height 33
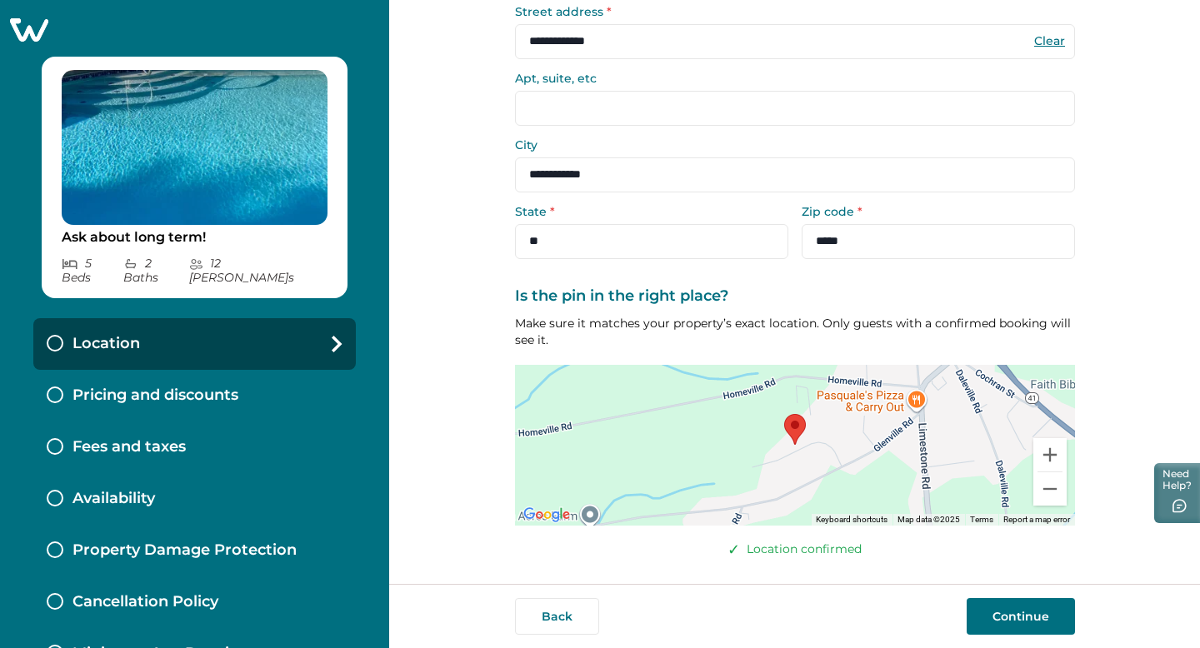
click at [1036, 614] on button "Continue" at bounding box center [1020, 616] width 108 height 37
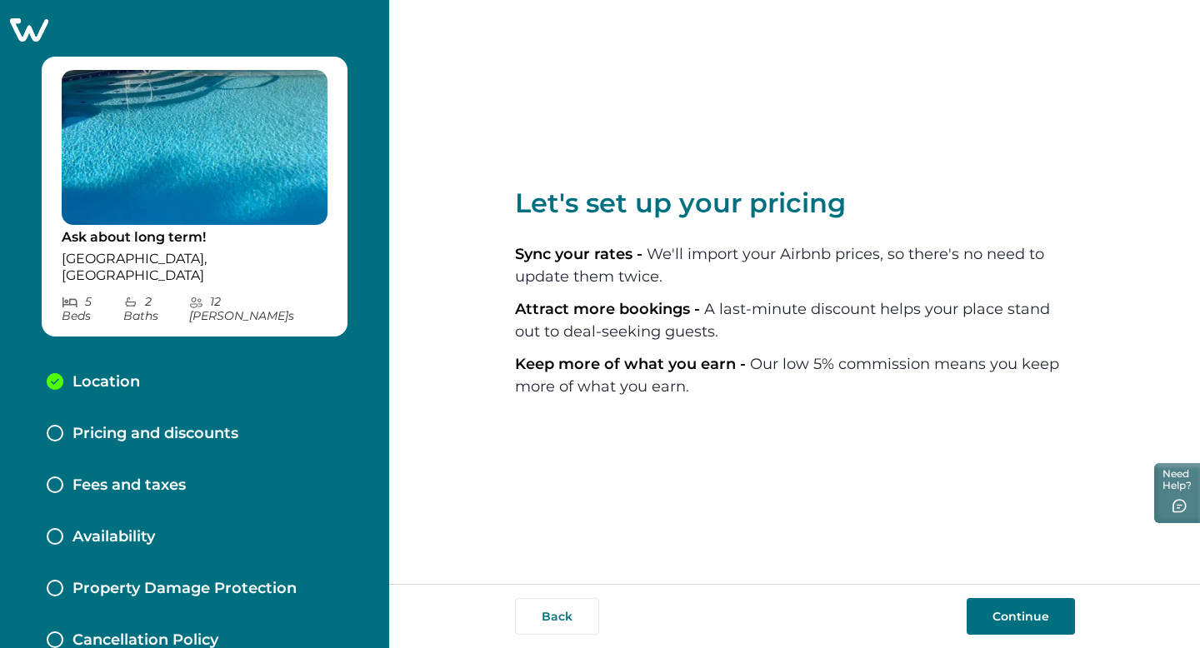
click at [1023, 621] on button "Continue" at bounding box center [1020, 616] width 108 height 37
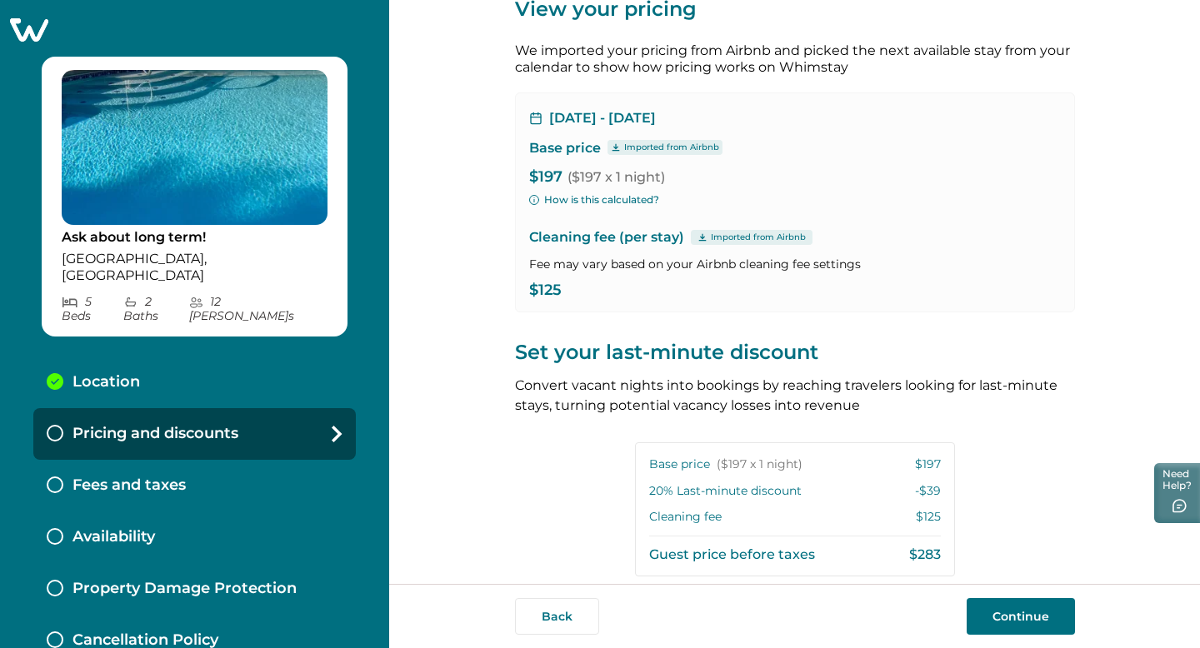
scroll to position [61, 0]
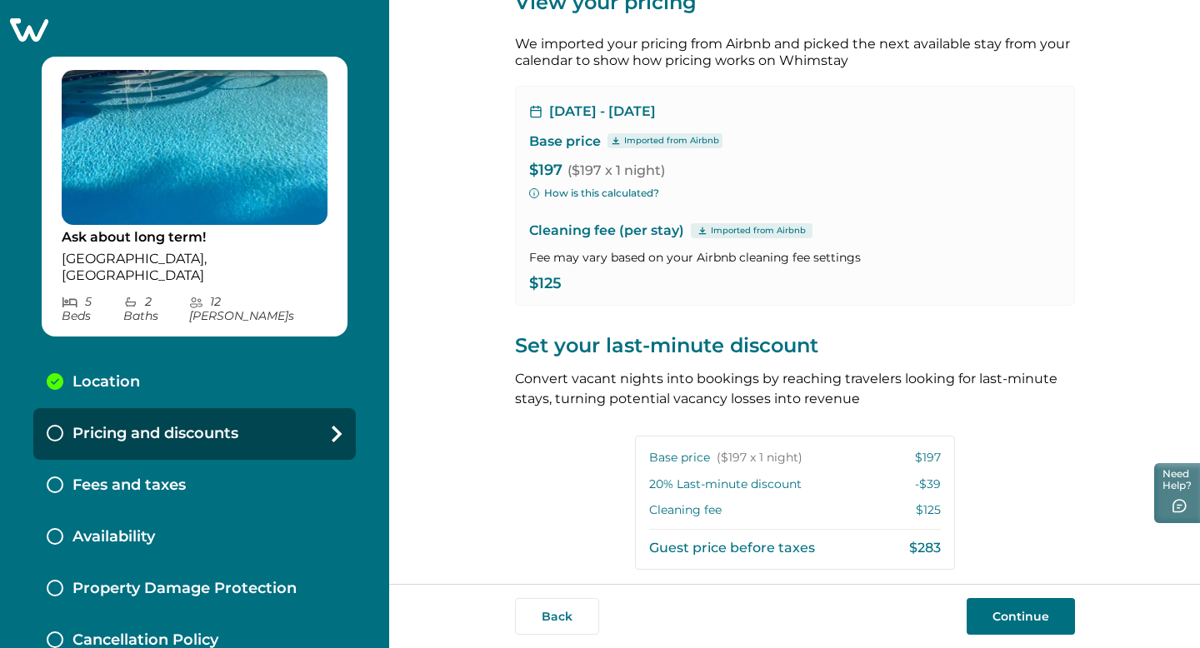
click at [582, 171] on span "($197 x 1 night)" at bounding box center [615, 170] width 97 height 16
click at [531, 164] on p "$197 ($197 x 1 night)" at bounding box center [794, 170] width 531 height 17
click at [555, 137] on p "Base price" at bounding box center [565, 141] width 72 height 17
click at [534, 171] on p "$197 ($197 x 1 night)" at bounding box center [794, 170] width 531 height 17
click at [571, 213] on div "Oct 4, 2025 - Oct 5, 2025 Base price Imported from Airbnb $197 ($197 x 1 night)…" at bounding box center [795, 196] width 560 height 220
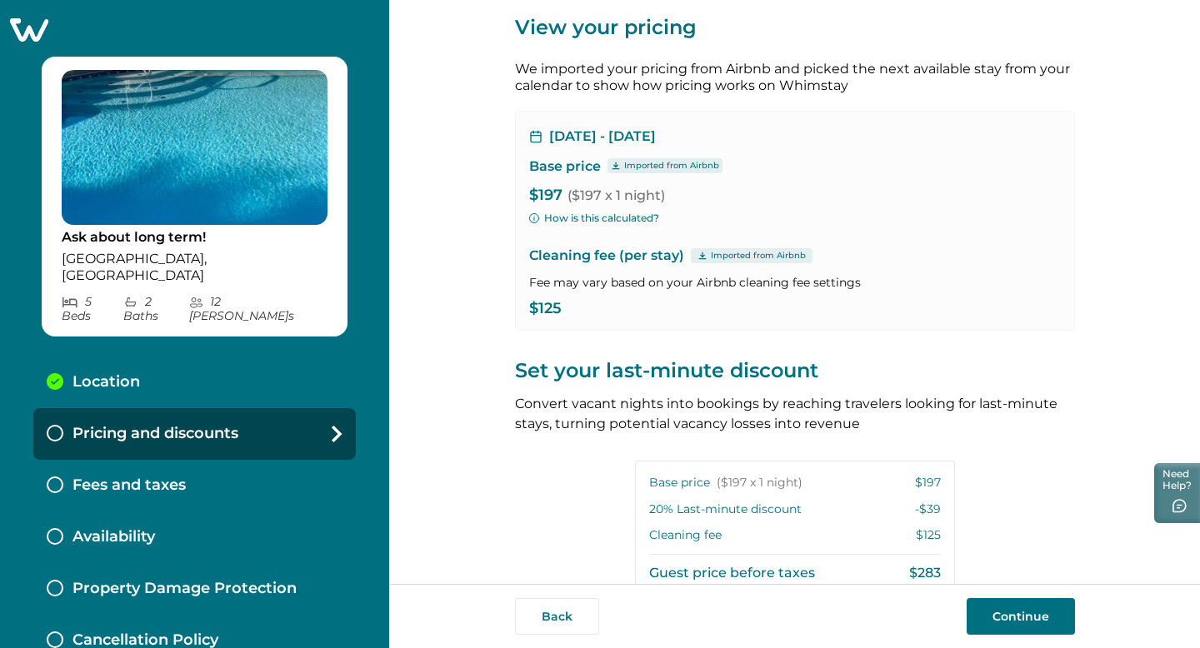
scroll to position [32, 0]
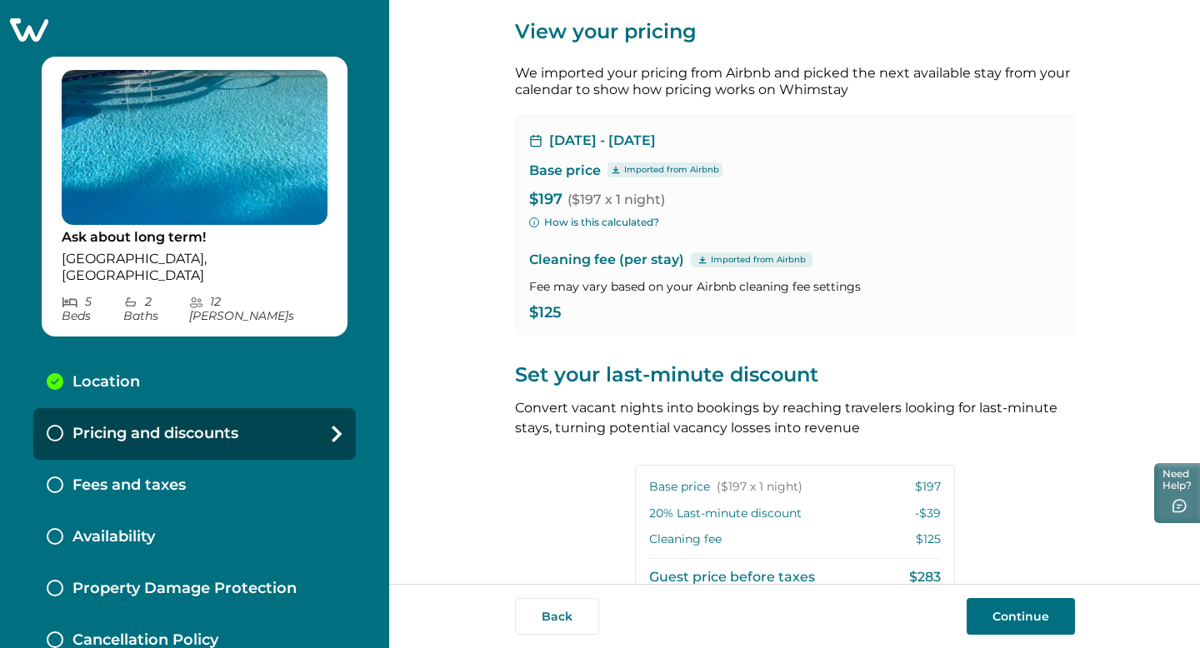
click at [606, 203] on span "($197 x 1 night)" at bounding box center [615, 200] width 97 height 16
click at [587, 232] on div "Oct 4, 2025 - Oct 5, 2025 Base price Imported from Airbnb $197 ($197 x 1 night)…" at bounding box center [795, 225] width 560 height 220
click at [617, 168] on div "Imported from Airbnb" at bounding box center [664, 169] width 115 height 15
click at [590, 131] on div "Oct 4, 2025 - Oct 5, 2025 Base price Imported from Airbnb $197 ($197 x 1 night)…" at bounding box center [795, 225] width 560 height 220
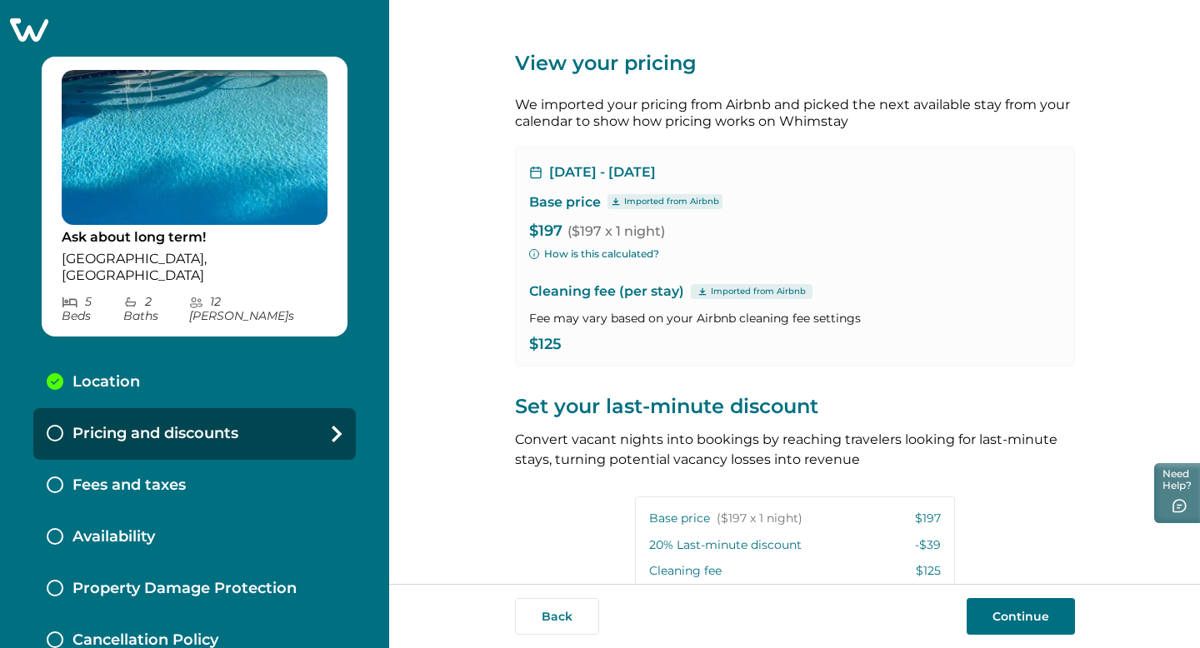
scroll to position [305, 0]
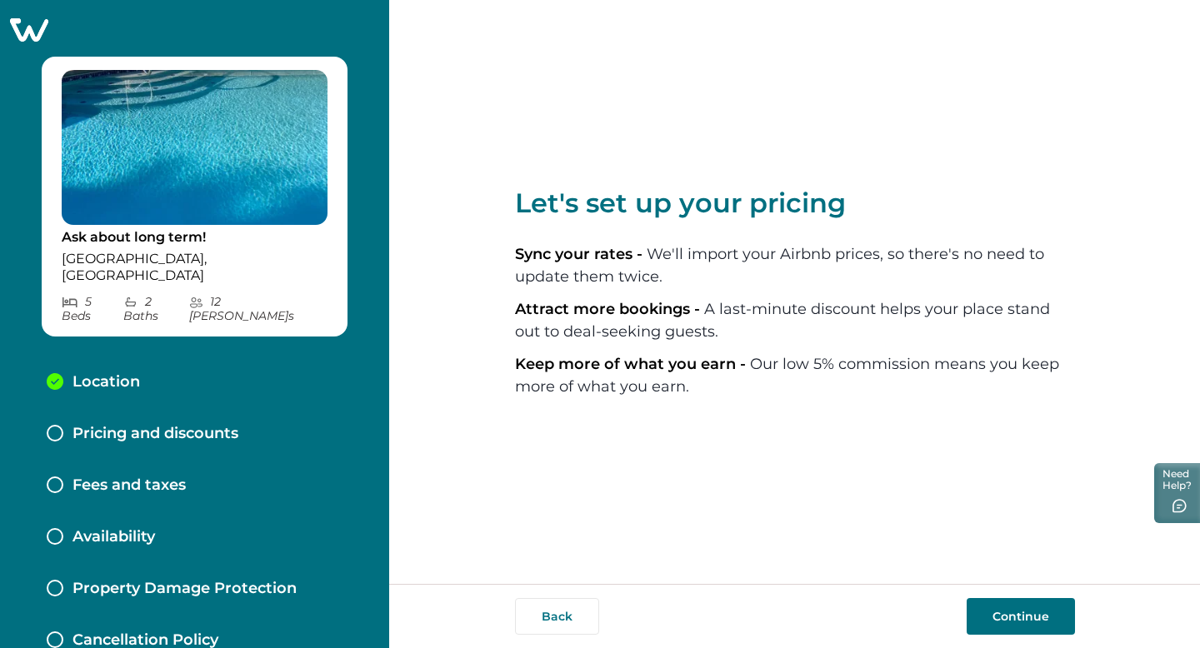
click at [1019, 621] on button "Continue" at bounding box center [1020, 616] width 108 height 37
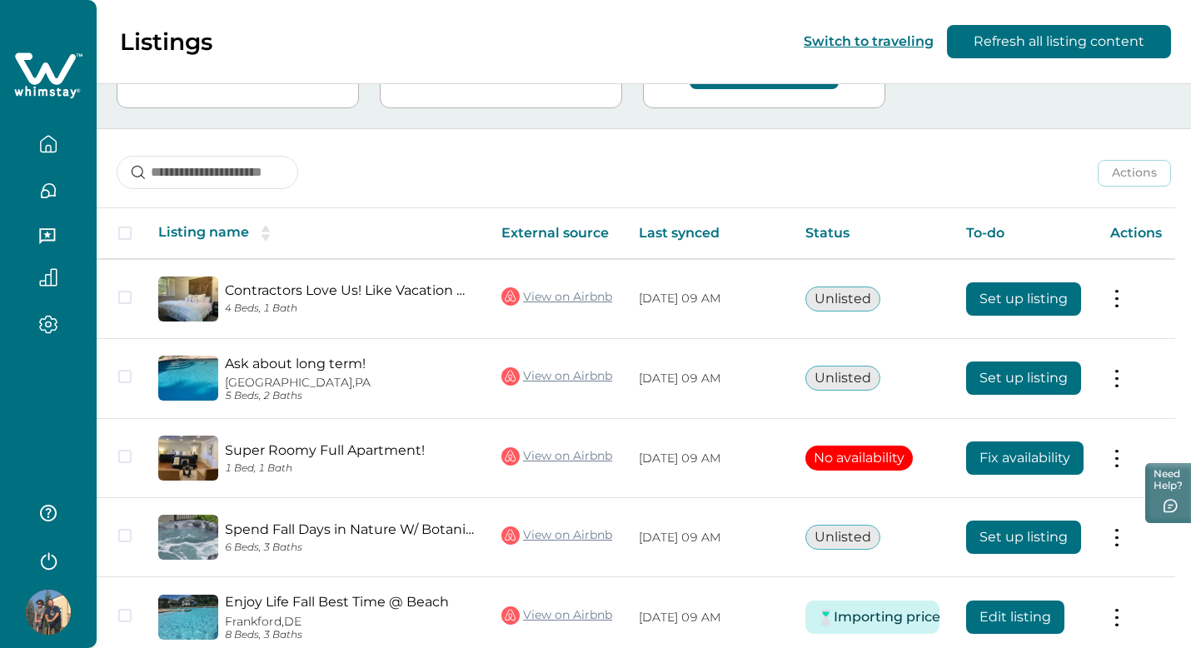
scroll to position [217, 0]
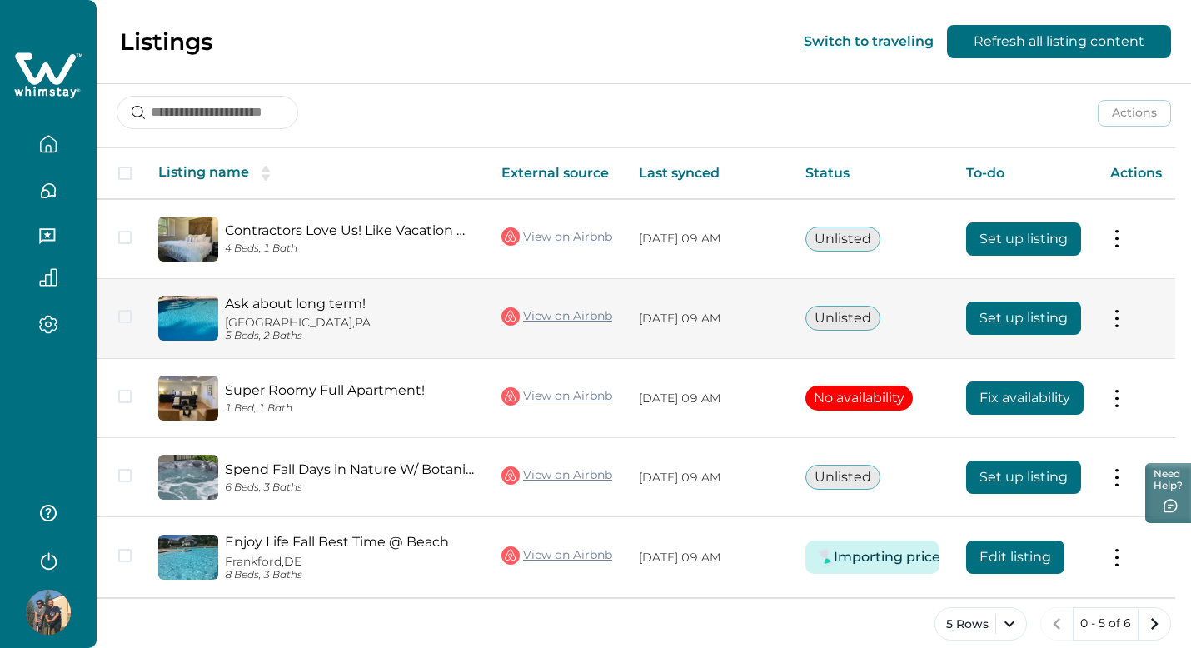
click at [1032, 319] on button "Set up listing" at bounding box center [1023, 318] width 115 height 33
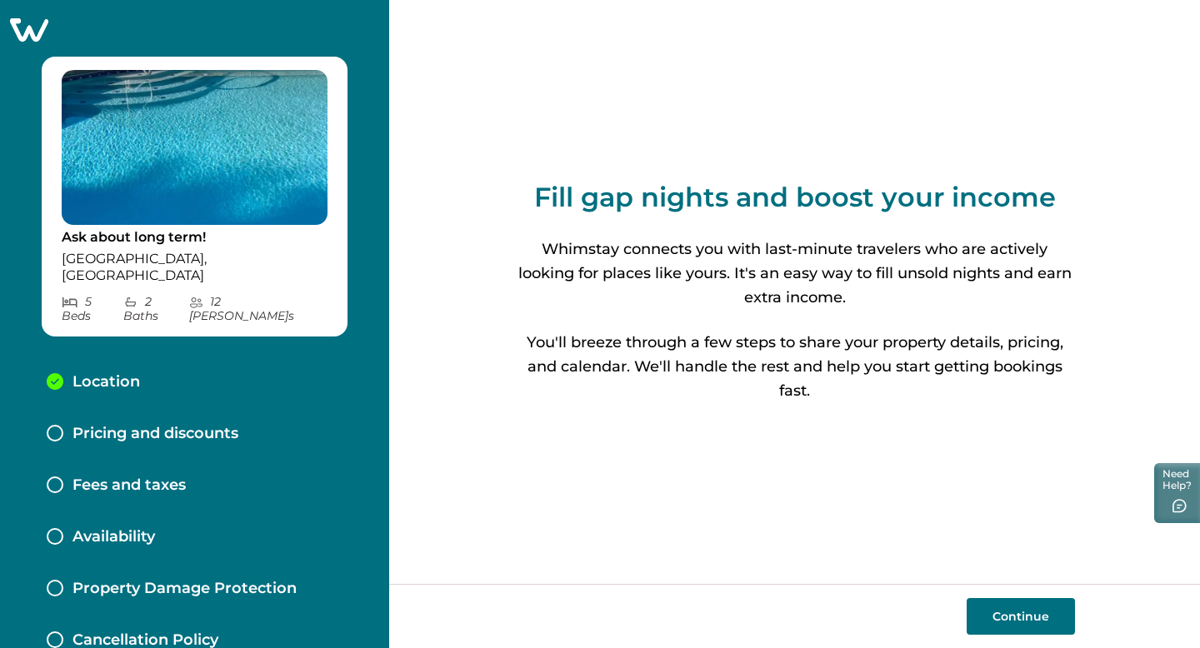
click at [1005, 614] on button "Continue" at bounding box center [1020, 616] width 108 height 37
select select "**"
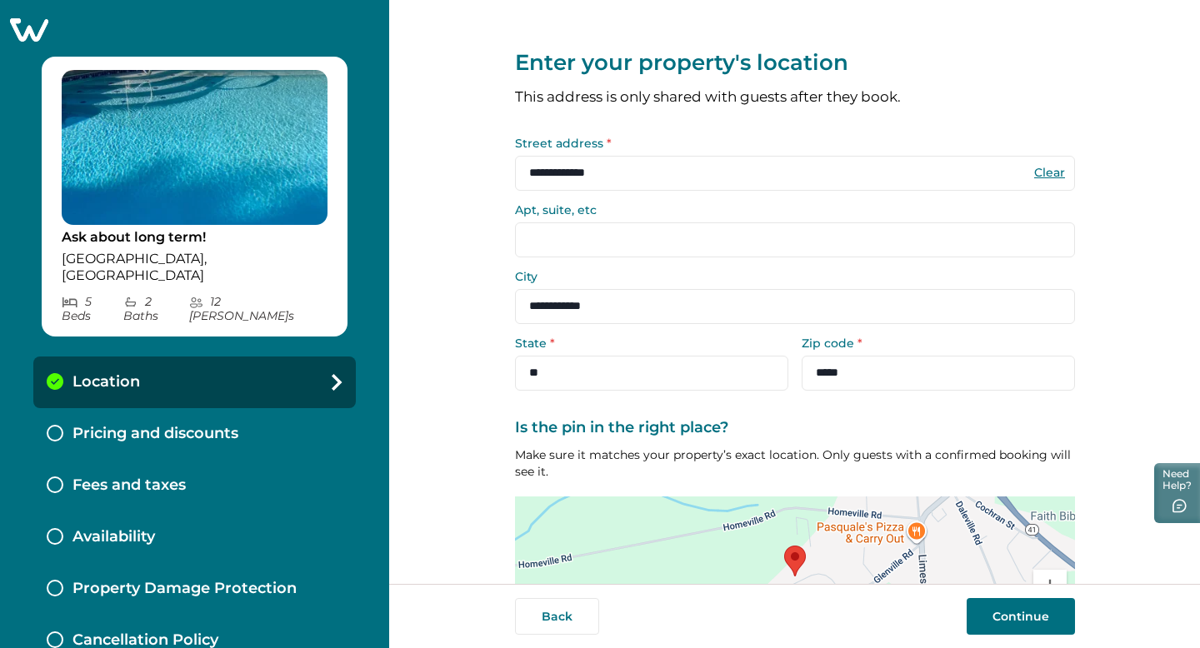
click at [1003, 614] on button "Continue" at bounding box center [1020, 616] width 108 height 37
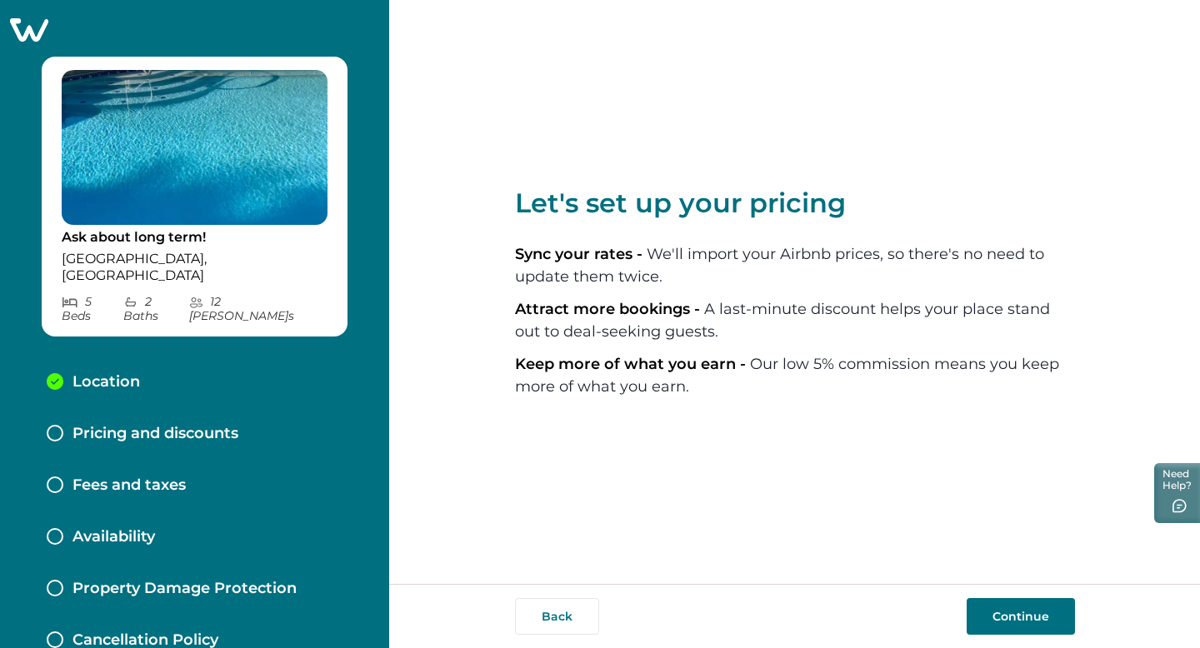
click at [1005, 626] on button "Continue" at bounding box center [1020, 616] width 108 height 37
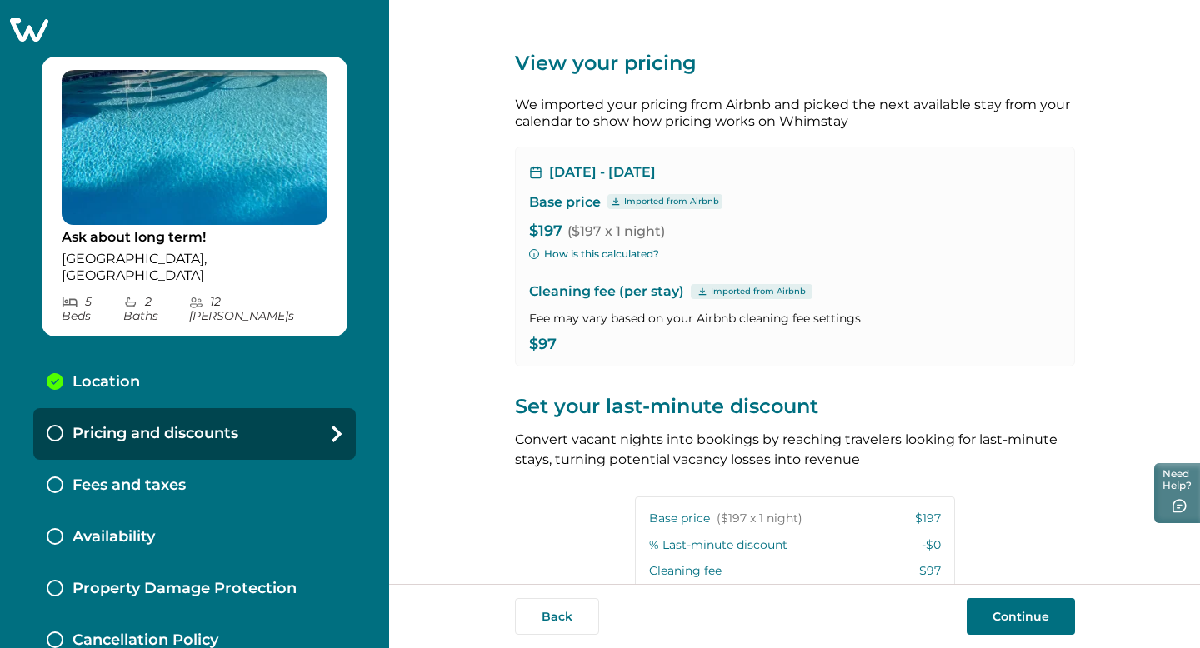
click at [630, 204] on p "Imported from Airbnb" at bounding box center [671, 201] width 95 height 13
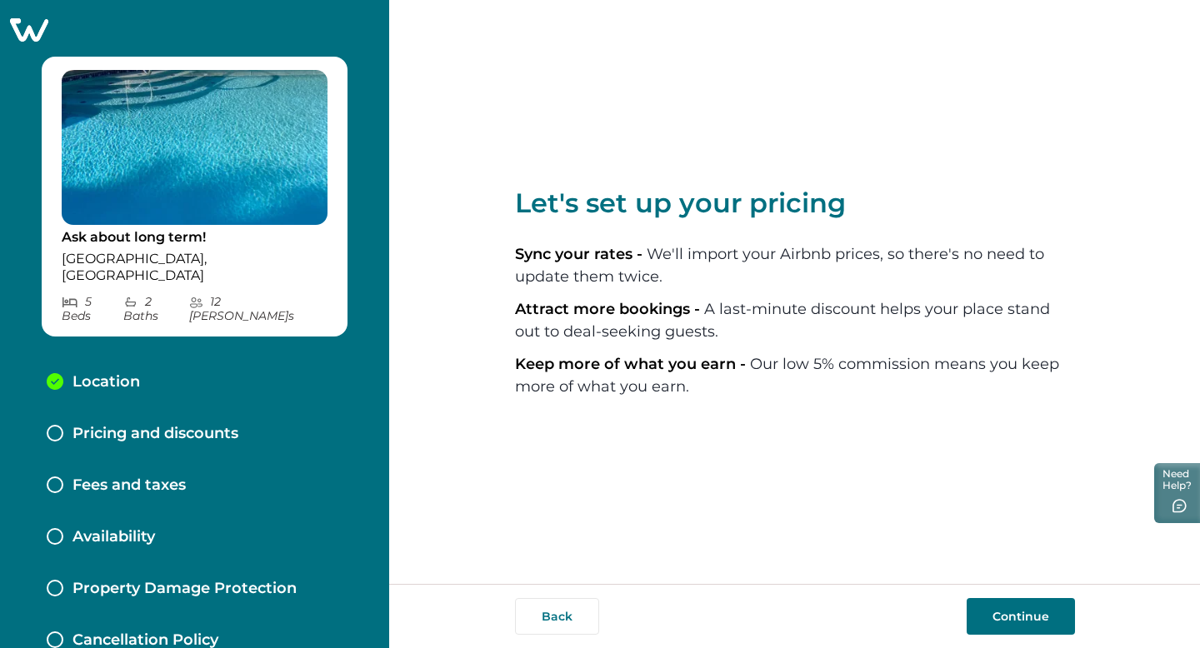
click at [27, 32] on icon at bounding box center [29, 29] width 38 height 23
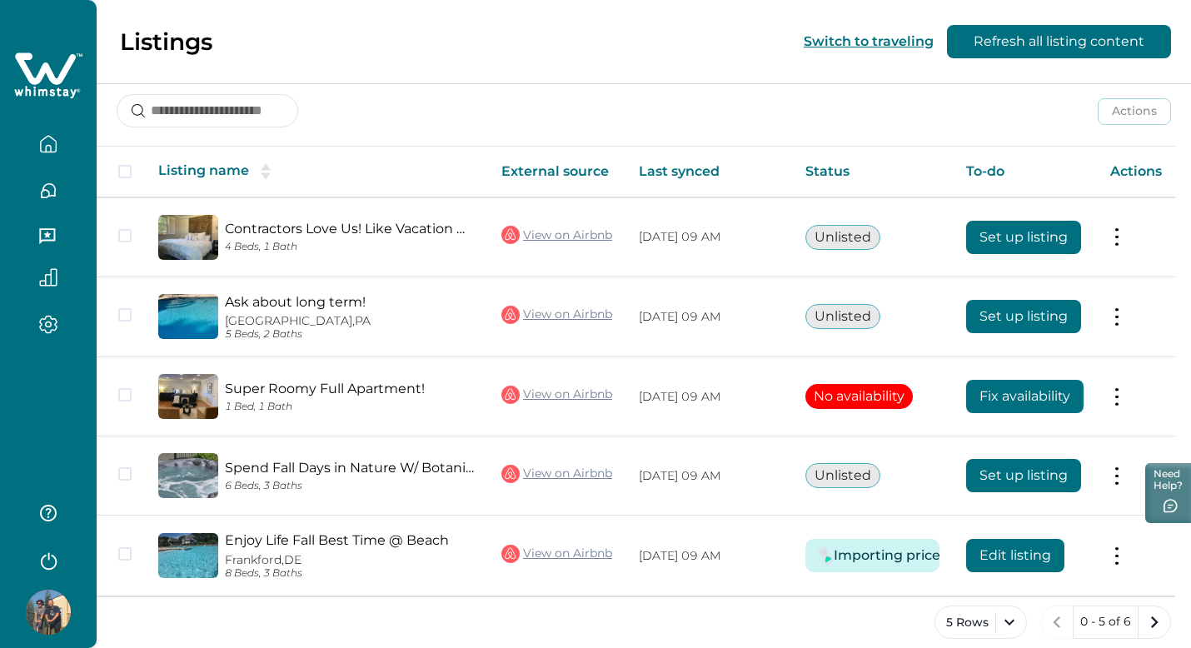
scroll to position [236, 0]
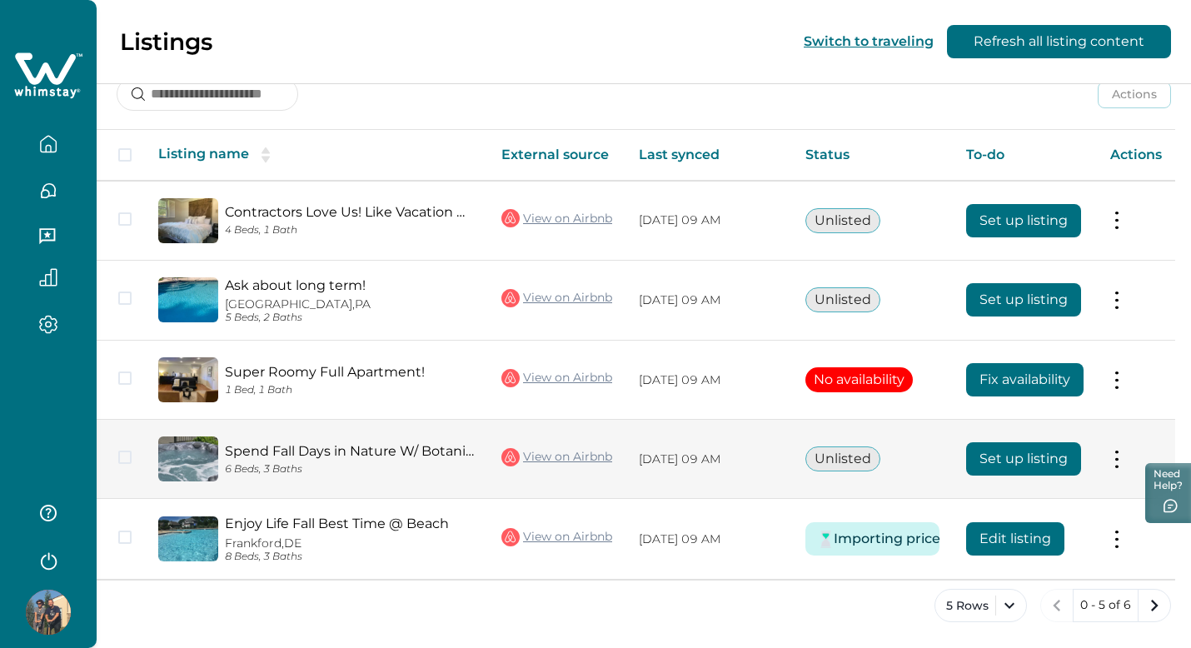
click at [1018, 458] on button "Set up listing" at bounding box center [1023, 458] width 115 height 33
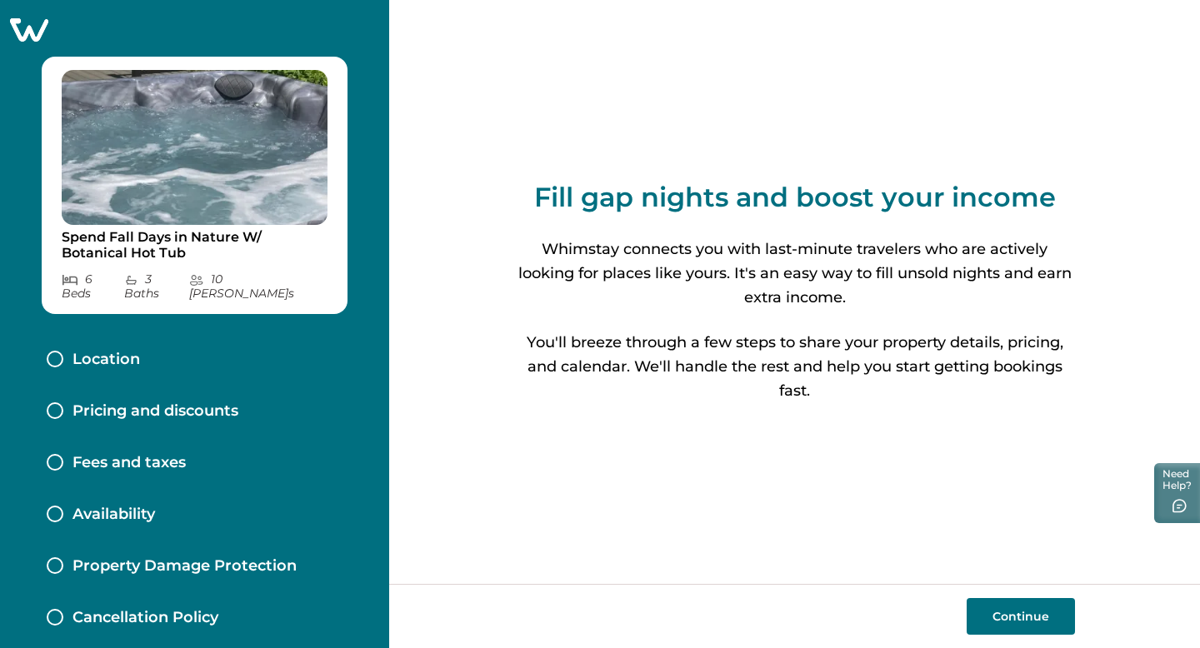
click at [1034, 621] on button "Continue" at bounding box center [1020, 616] width 108 height 37
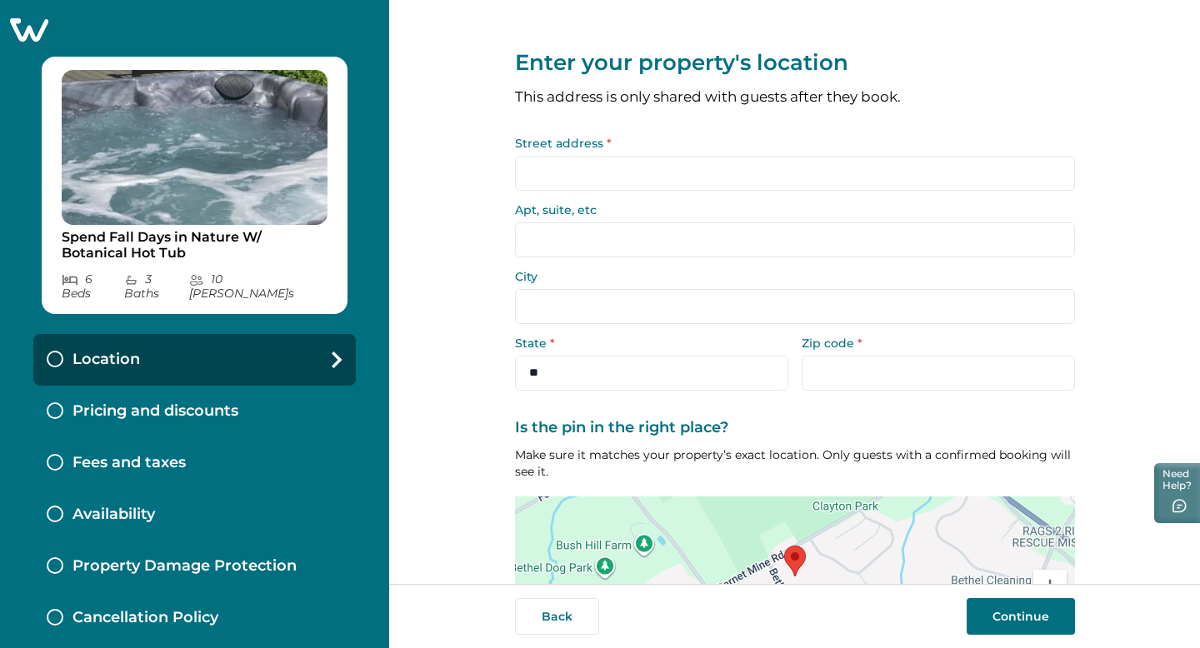
click at [642, 163] on input "Street address *" at bounding box center [795, 173] width 560 height 35
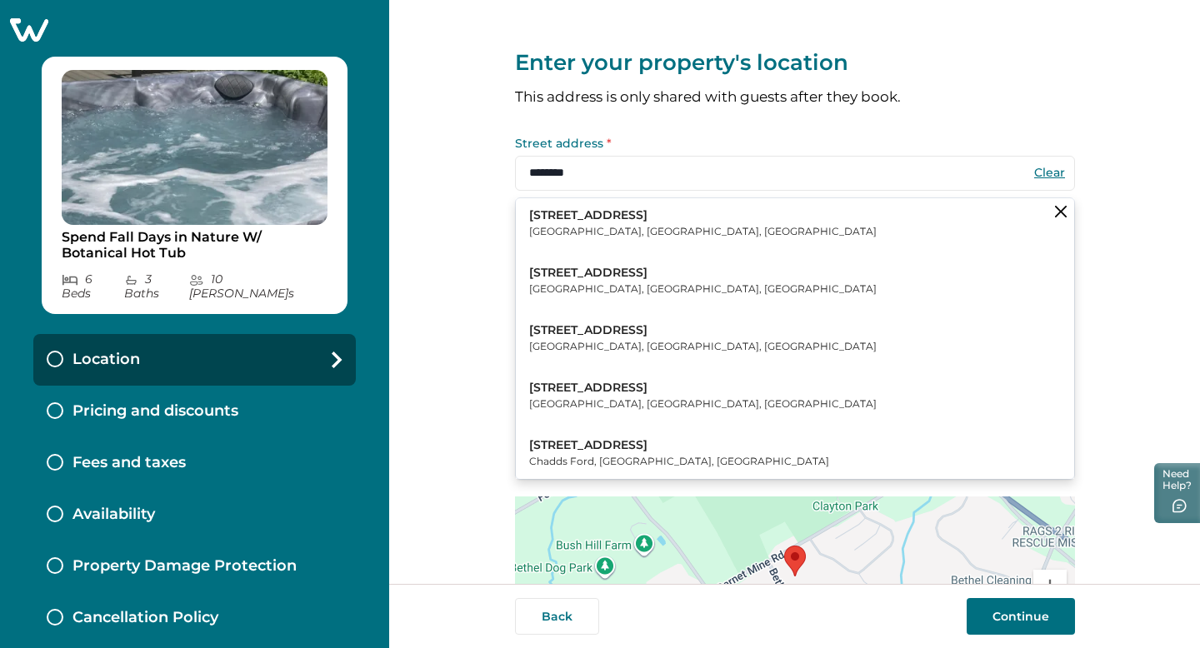
click at [596, 234] on p "[GEOGRAPHIC_DATA], [GEOGRAPHIC_DATA], [GEOGRAPHIC_DATA]" at bounding box center [702, 231] width 347 height 17
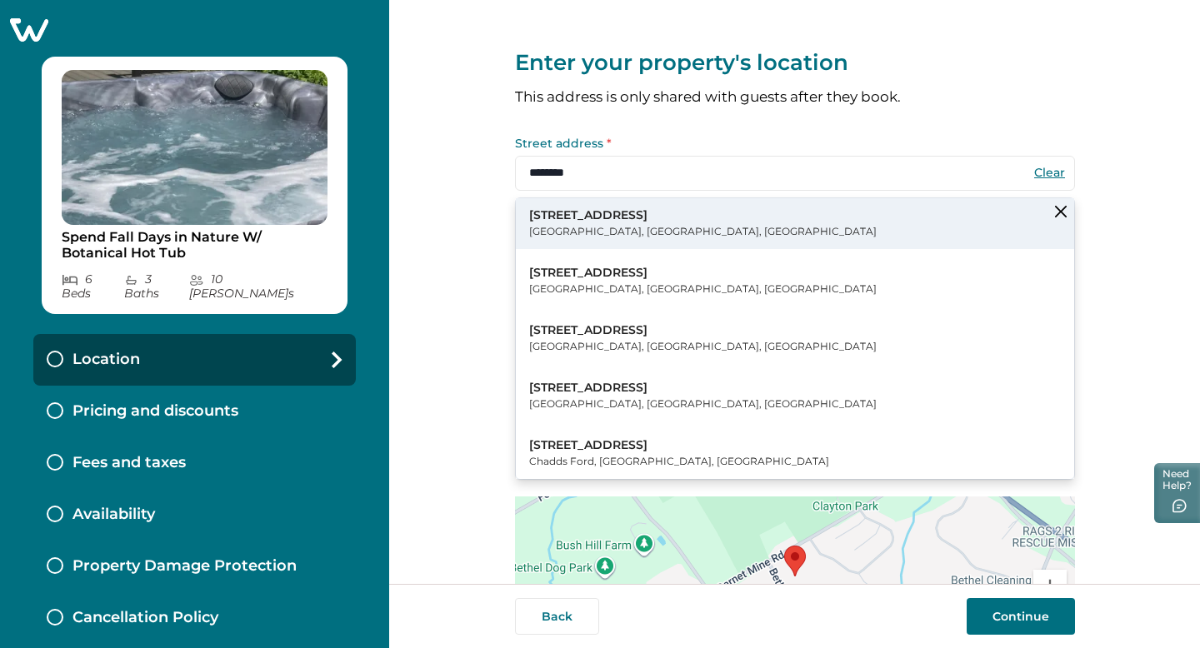
type input "**********"
select select "**"
type input "*****"
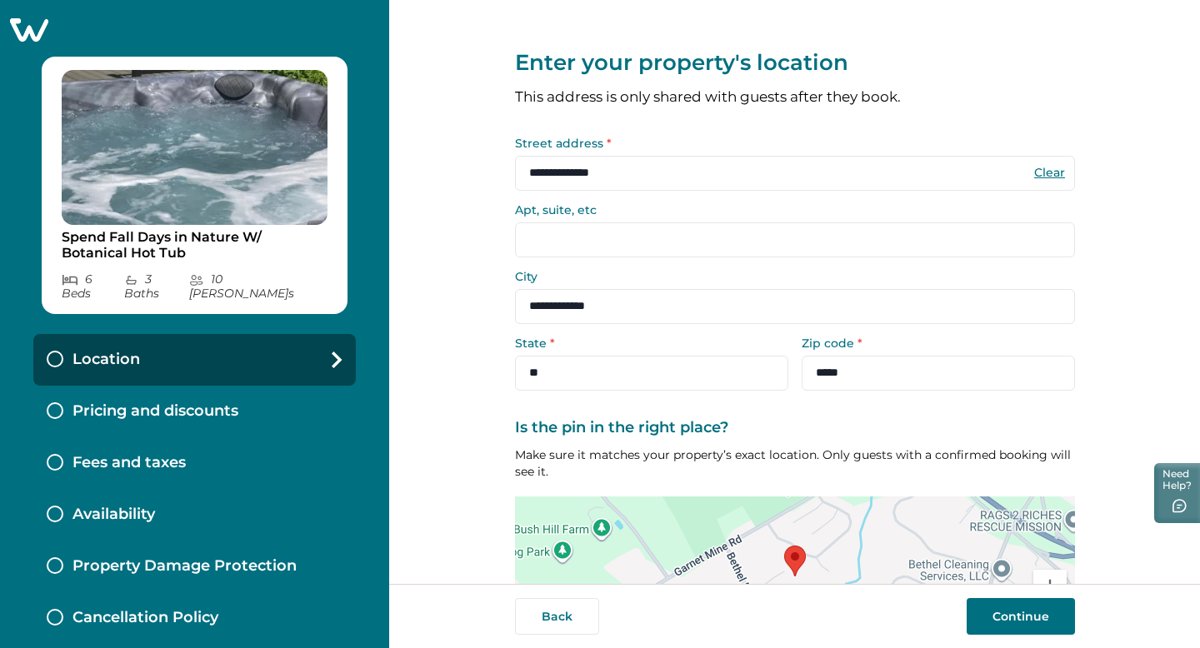
scroll to position [142, 0]
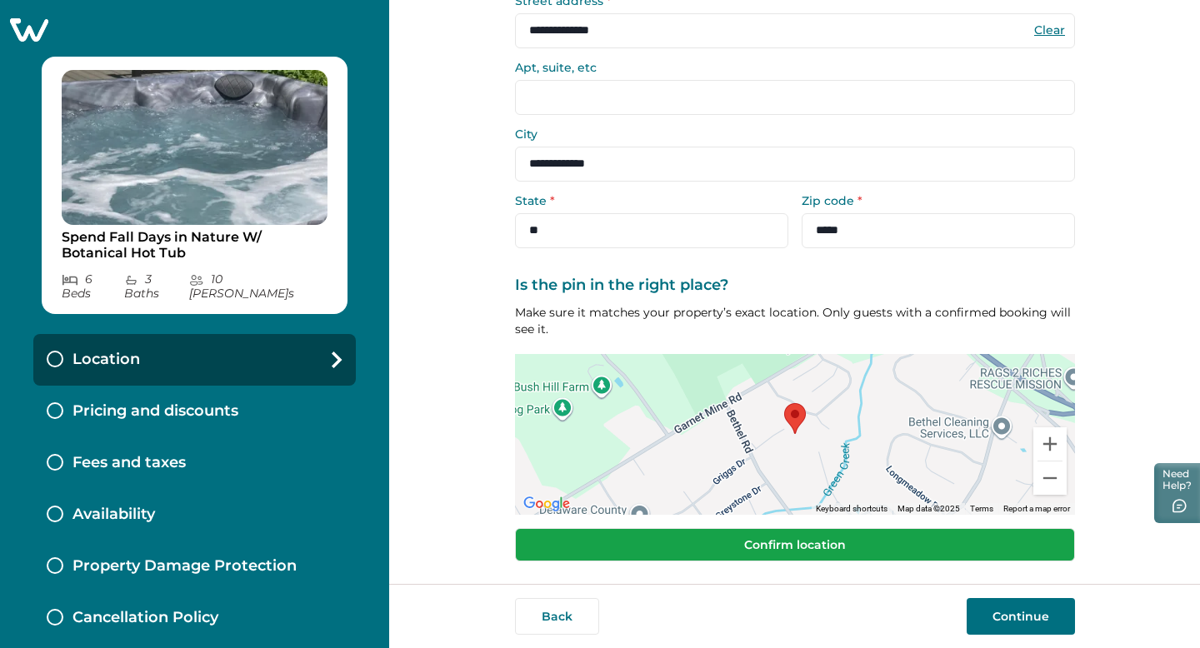
click at [786, 556] on button "Confirm location" at bounding box center [795, 544] width 560 height 33
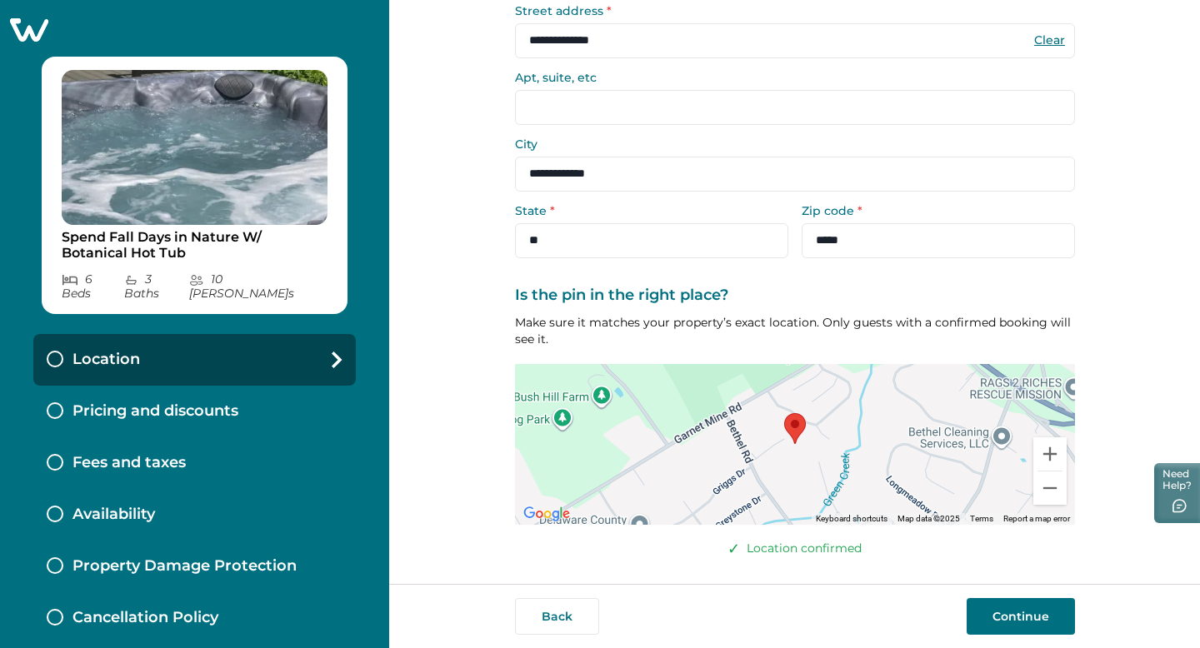
scroll to position [132, 0]
click at [1046, 617] on button "Continue" at bounding box center [1020, 616] width 108 height 37
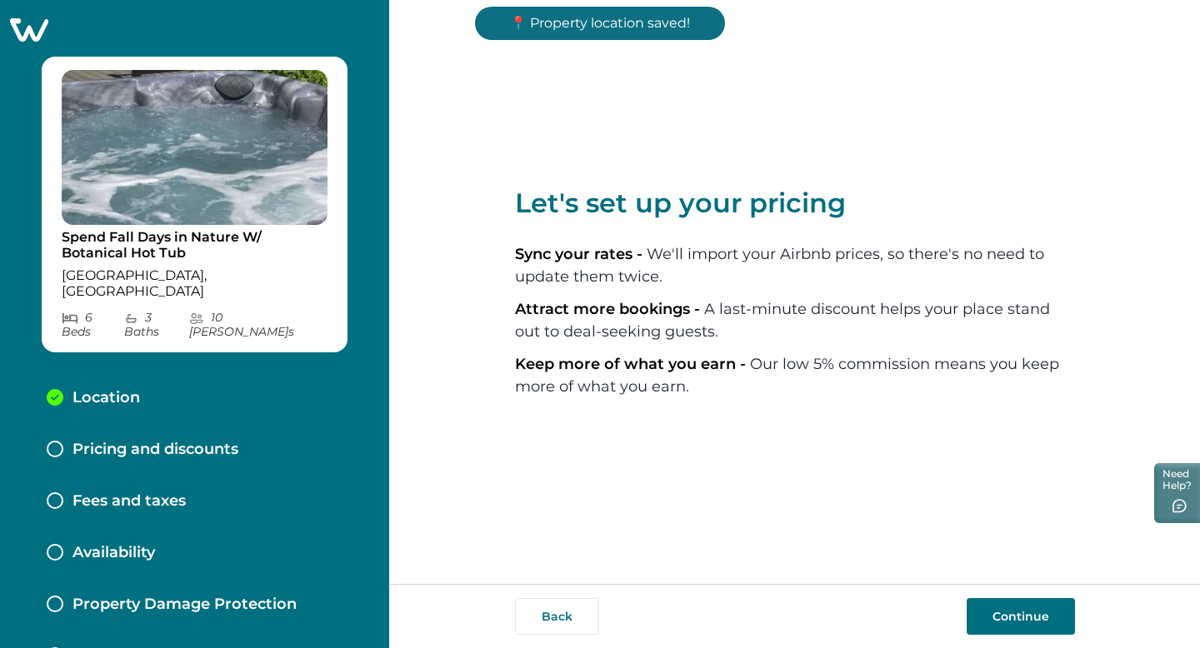
click at [1030, 620] on button "Continue" at bounding box center [1020, 616] width 108 height 37
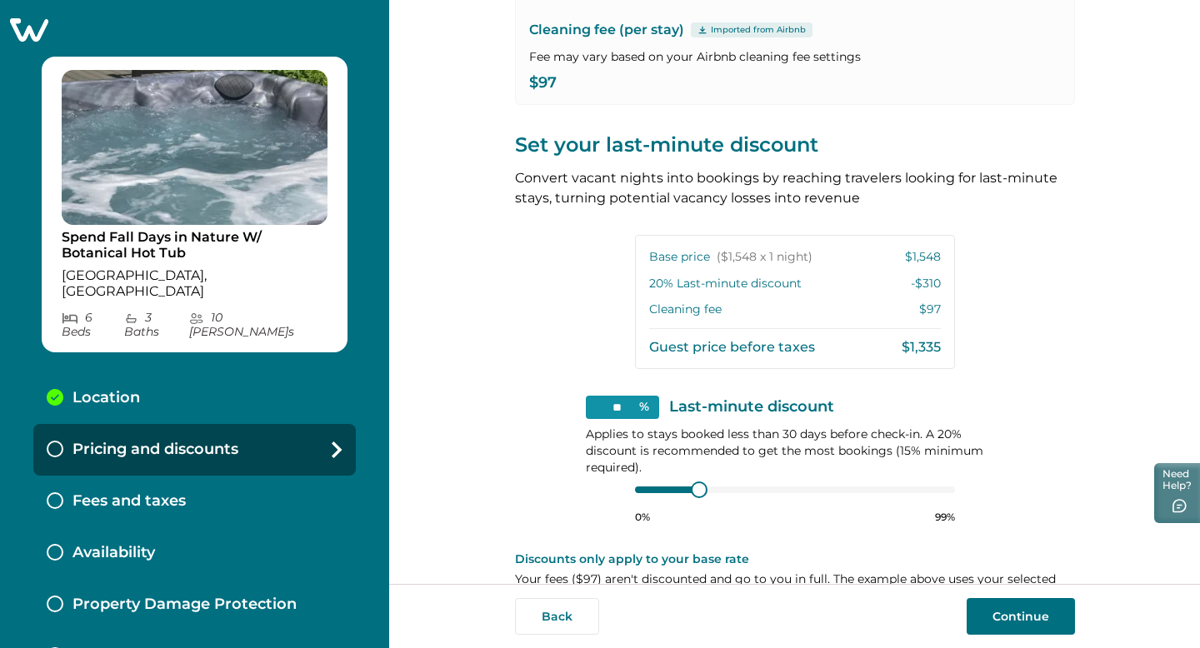
scroll to position [267, 0]
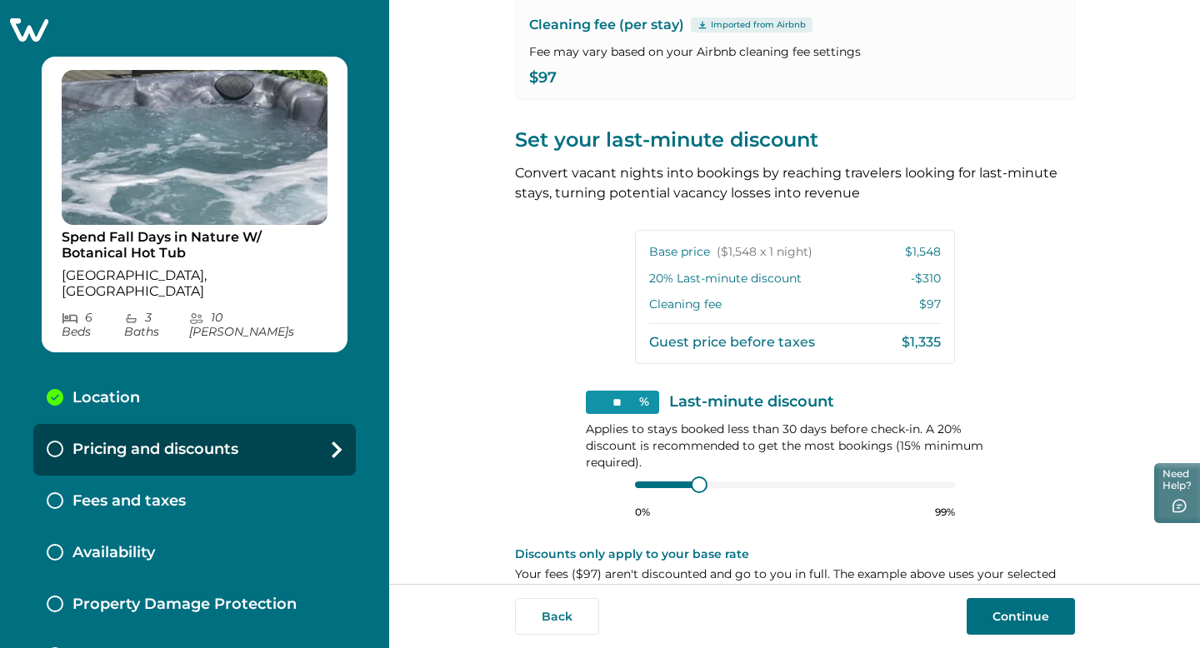
click at [1016, 620] on button "Continue" at bounding box center [1020, 616] width 108 height 37
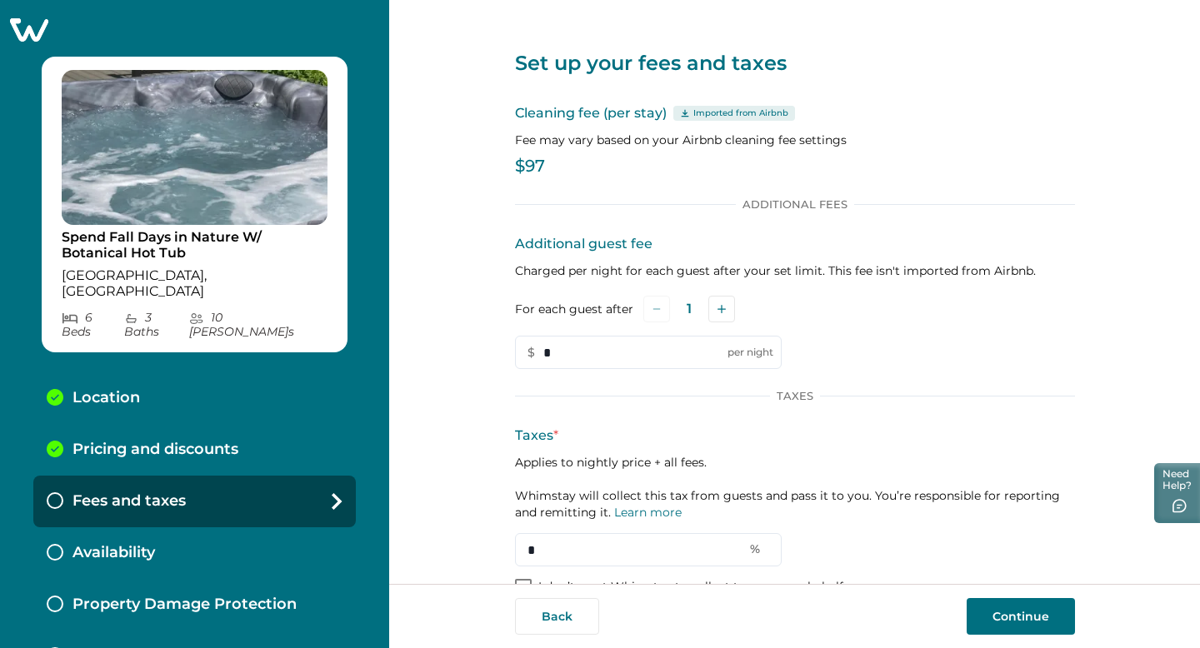
scroll to position [3, 0]
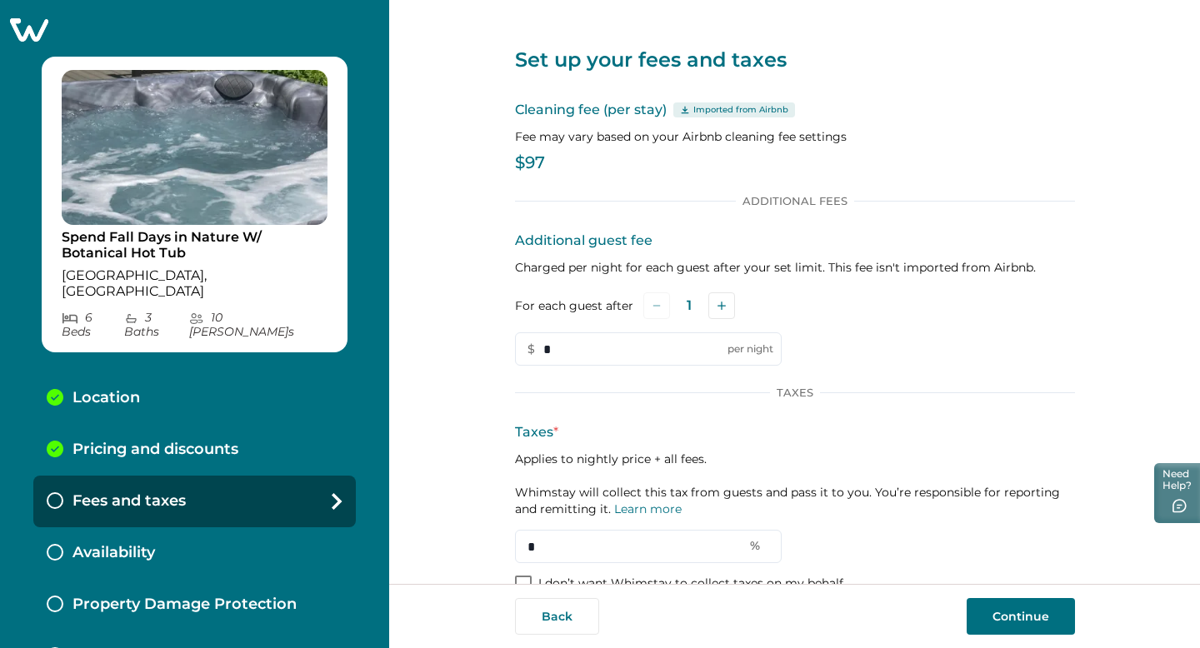
click at [557, 167] on p "$97" at bounding box center [795, 163] width 560 height 17
click at [546, 153] on div "Cleaning fee (per stay) Imported from Airbnb Fee may vary based on your Airbnb …" at bounding box center [795, 139] width 560 height 78
click at [527, 167] on p "$97" at bounding box center [795, 163] width 560 height 17
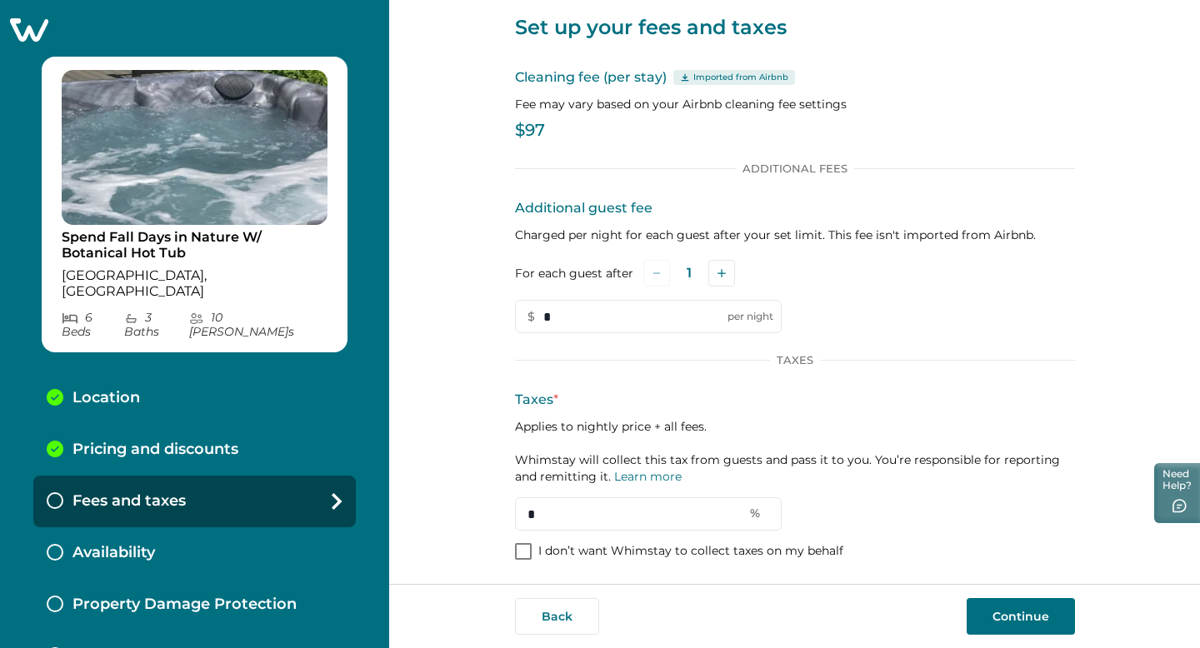
scroll to position [38, 0]
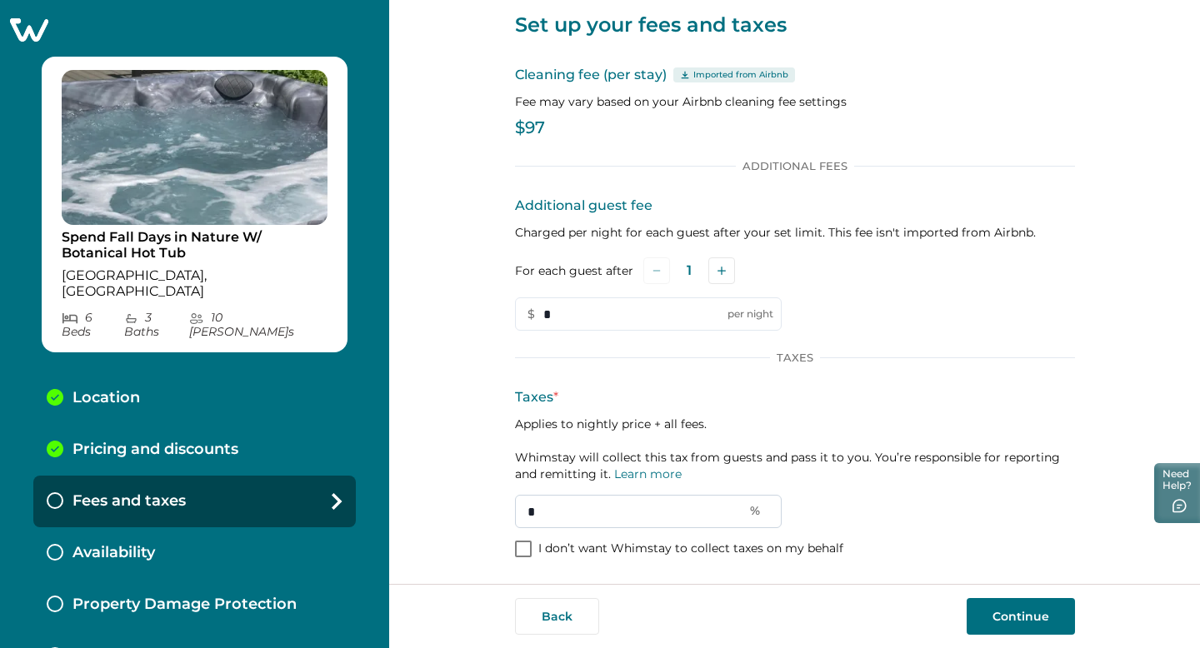
click at [557, 505] on input "*" at bounding box center [648, 511] width 267 height 33
type input "*"
click at [1010, 612] on button "Continue" at bounding box center [1020, 616] width 108 height 37
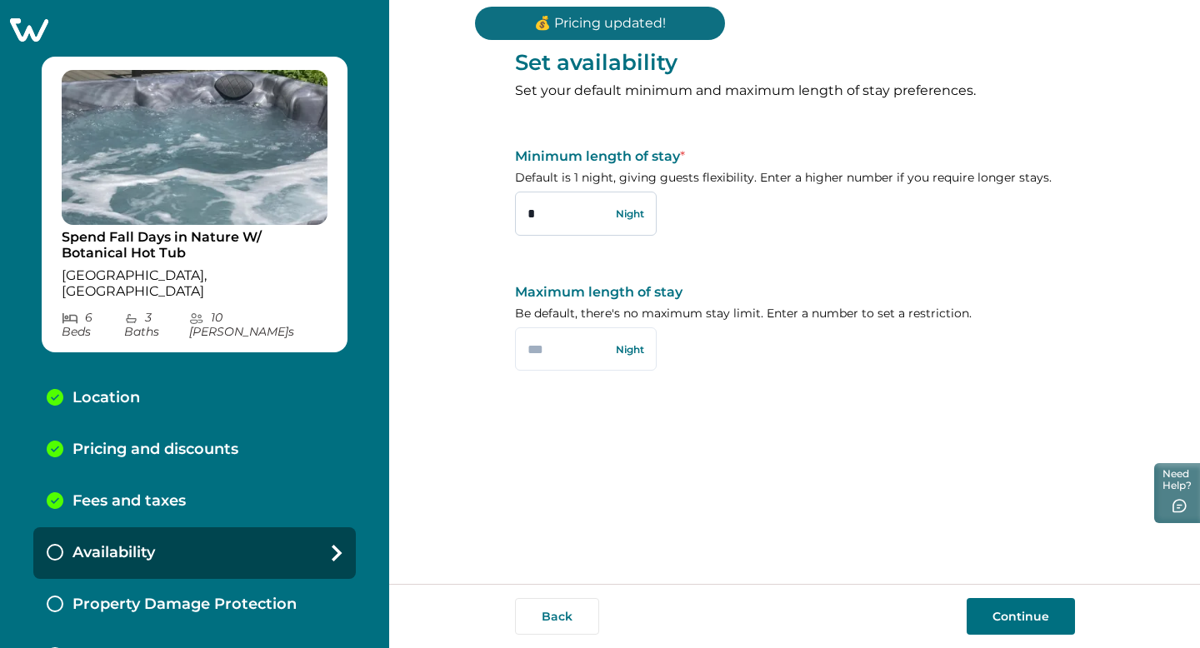
click at [547, 217] on input "*" at bounding box center [586, 213] width 142 height 43
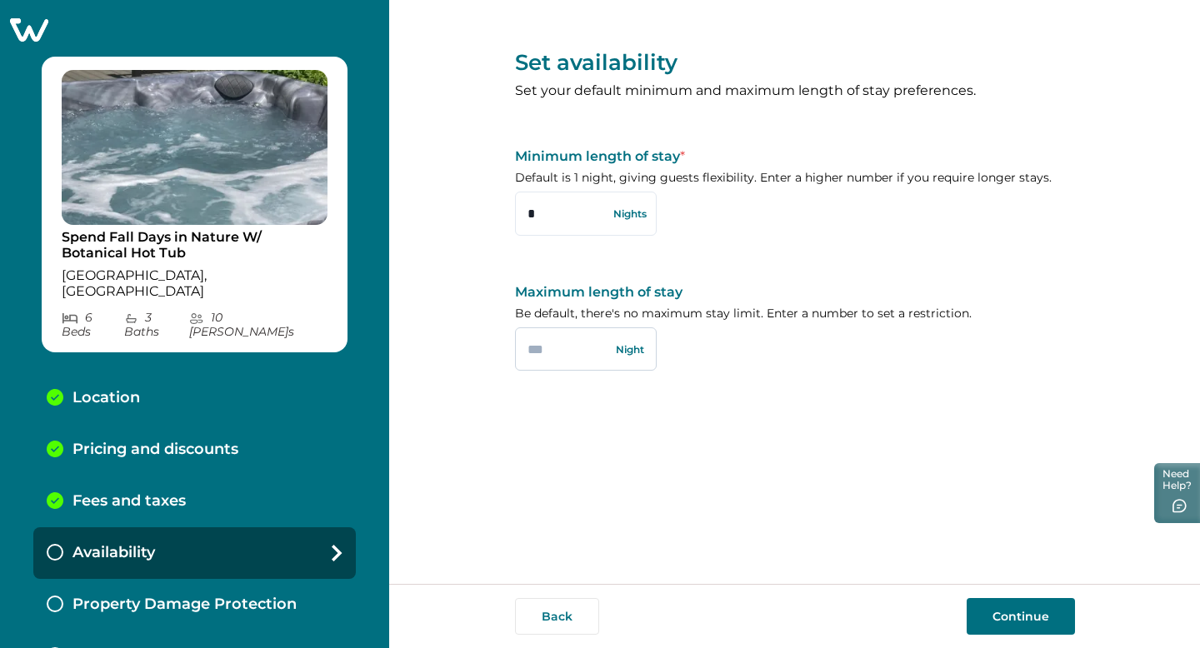
type input "*"
click at [572, 357] on input "text" at bounding box center [586, 348] width 142 height 43
type input "**"
click at [1031, 620] on button "Continue" at bounding box center [1020, 616] width 108 height 37
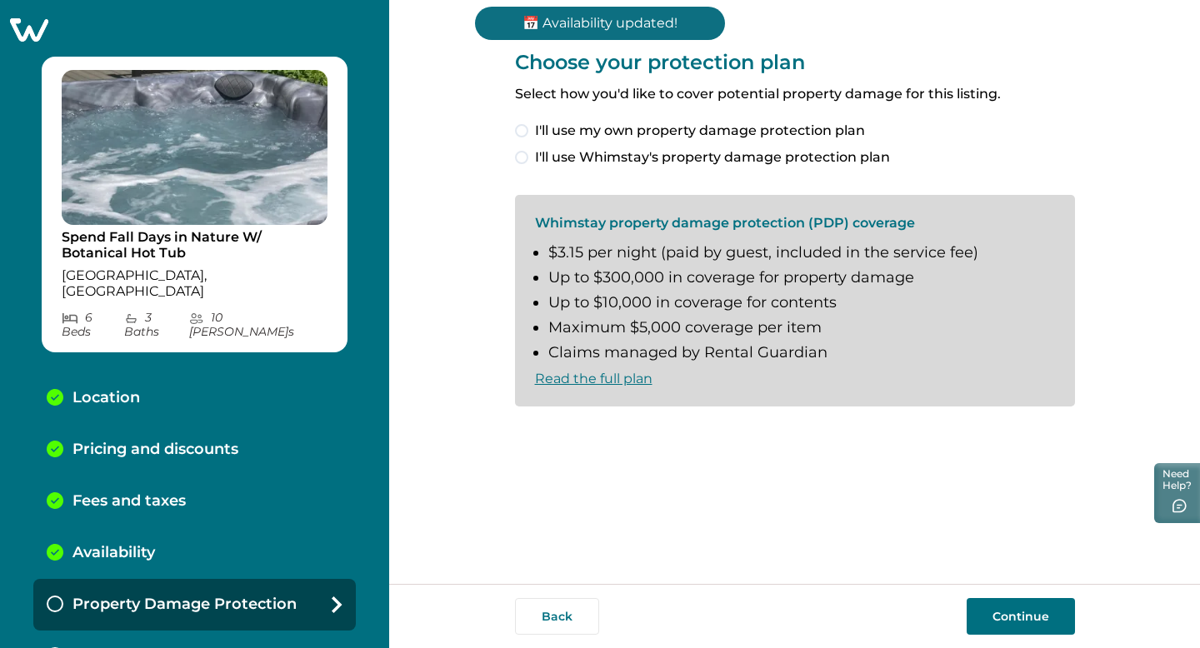
click at [521, 159] on span at bounding box center [521, 157] width 13 height 13
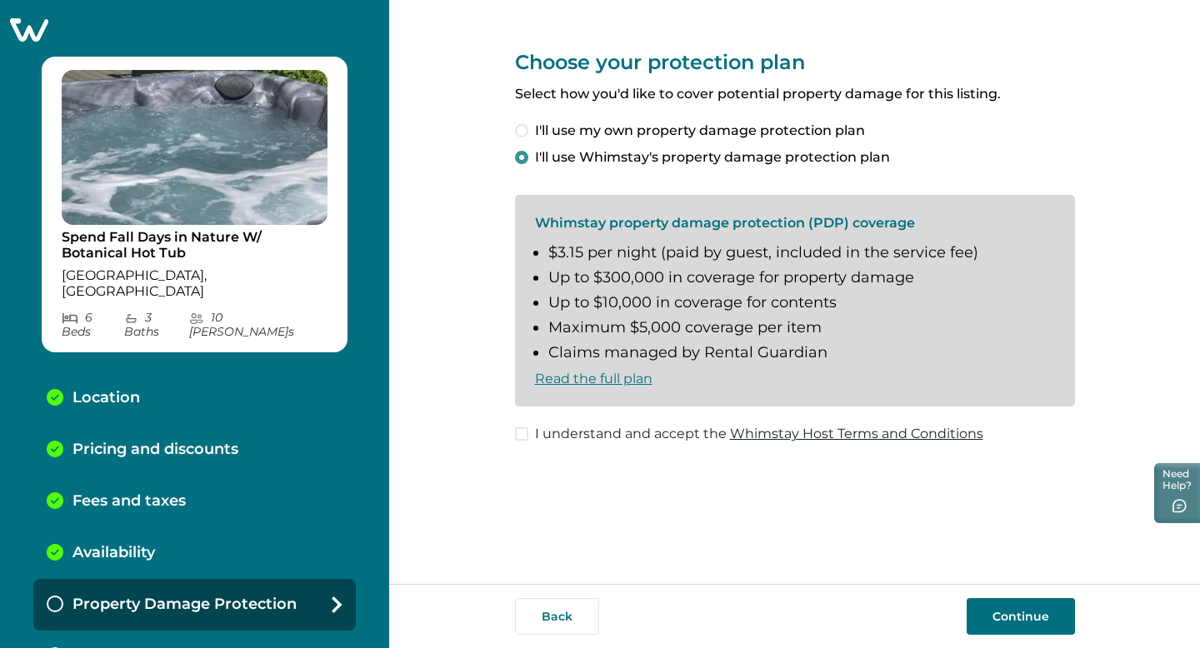
click at [1019, 611] on button "Continue" at bounding box center [1020, 616] width 108 height 37
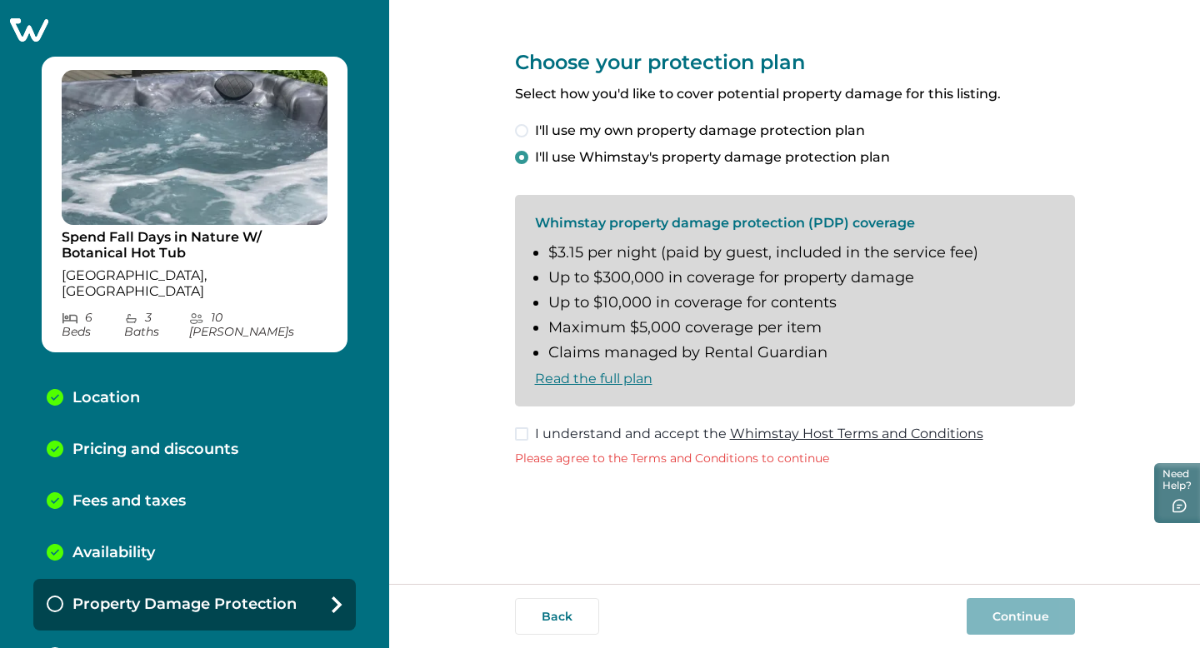
click at [525, 440] on span at bounding box center [521, 433] width 13 height 13
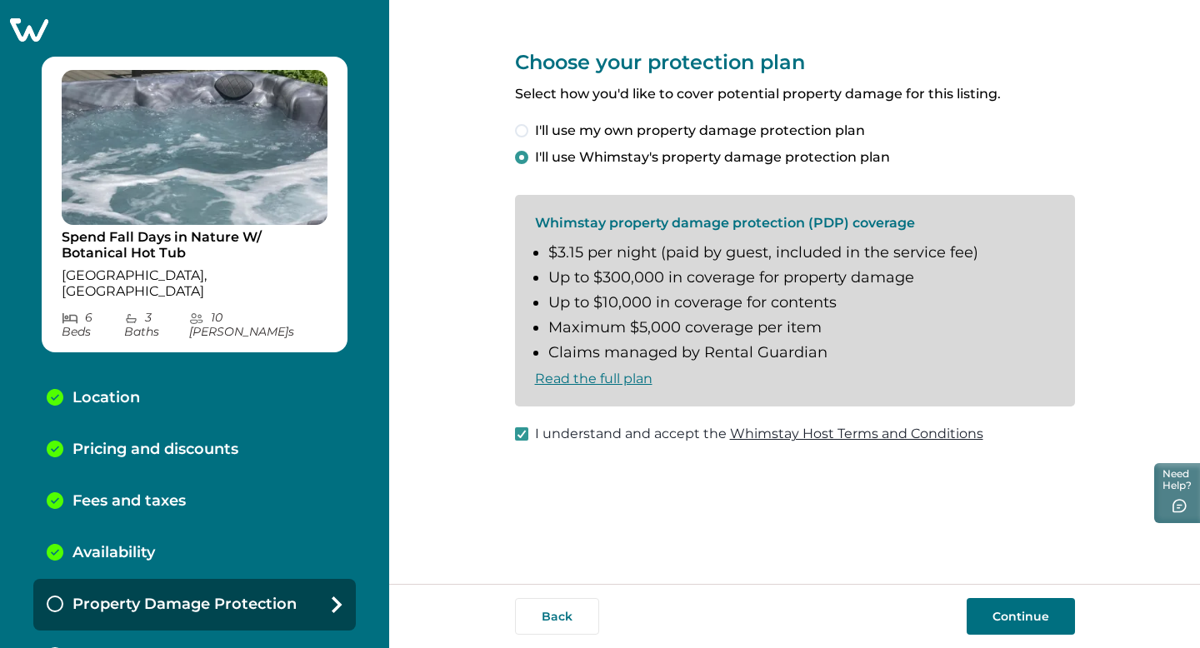
click at [1000, 613] on button "Continue" at bounding box center [1020, 616] width 108 height 37
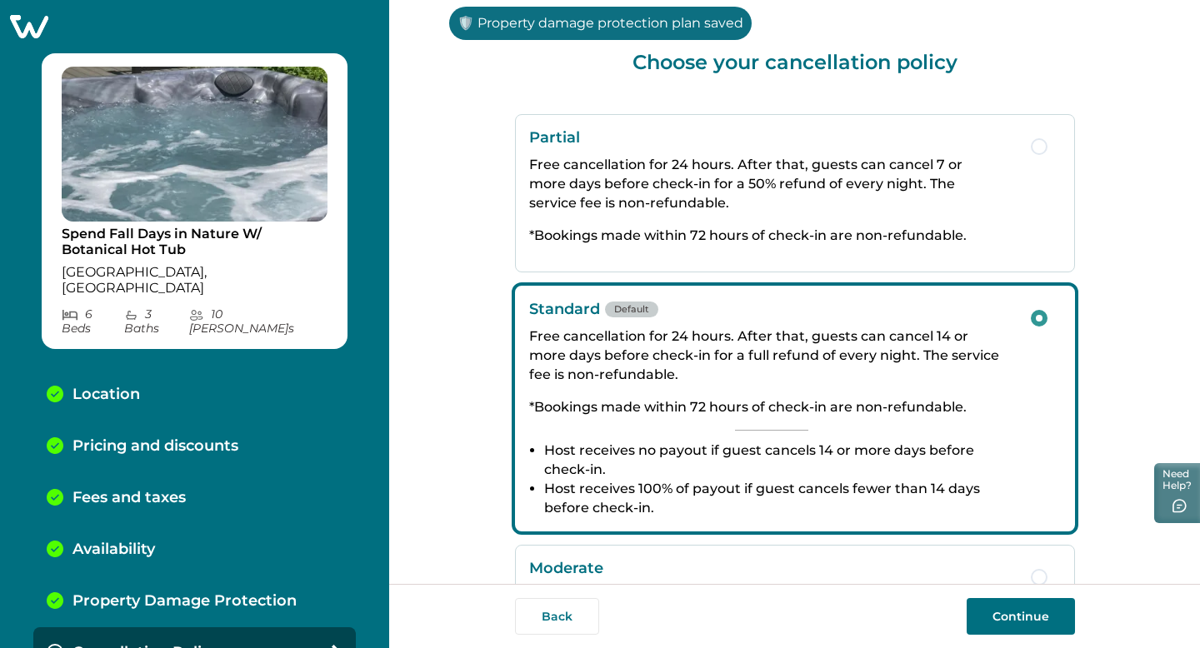
scroll to position [327, 0]
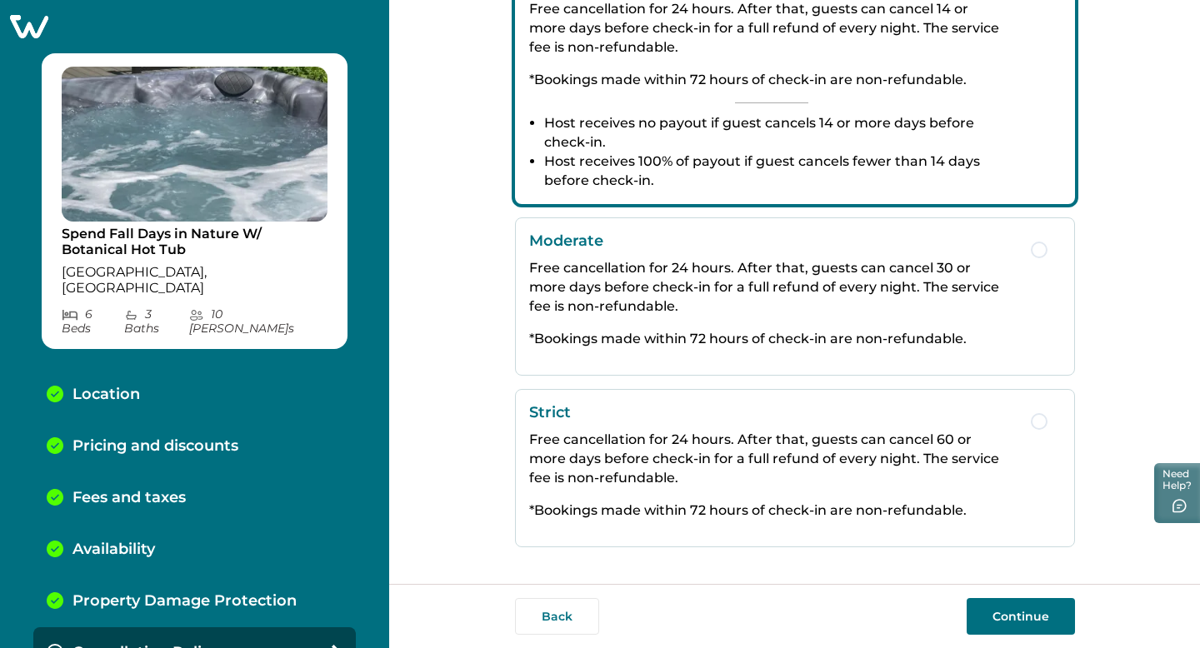
click at [817, 466] on p "Free cancellation for 24 hours. After that, guests can cancel 60 or more days b…" at bounding box center [771, 458] width 485 height 57
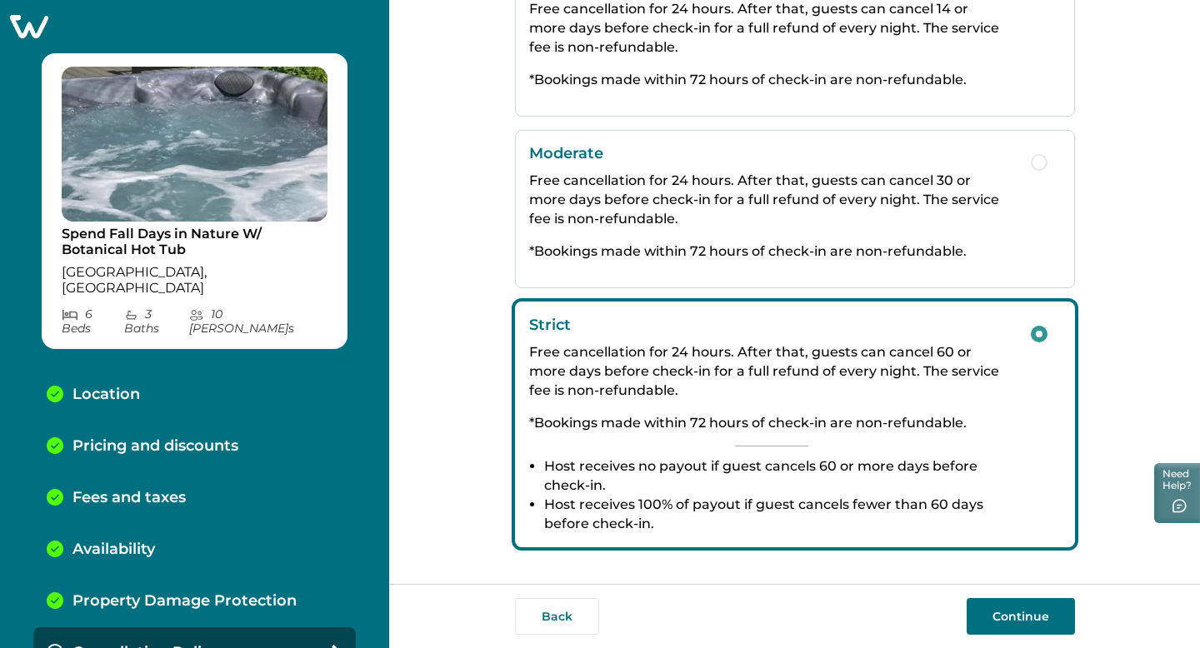
click at [881, 215] on p "Free cancellation for 24 hours. After that, guests can cancel 30 or more days b…" at bounding box center [771, 199] width 485 height 57
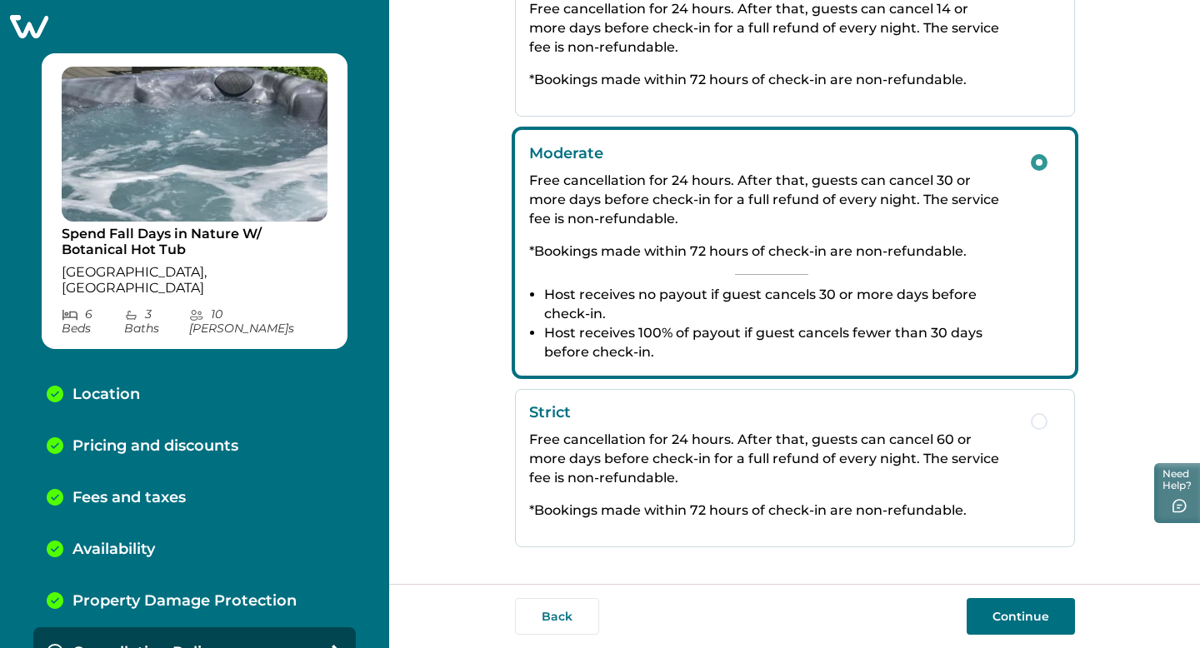
click at [1025, 621] on button "Continue" at bounding box center [1020, 616] width 108 height 37
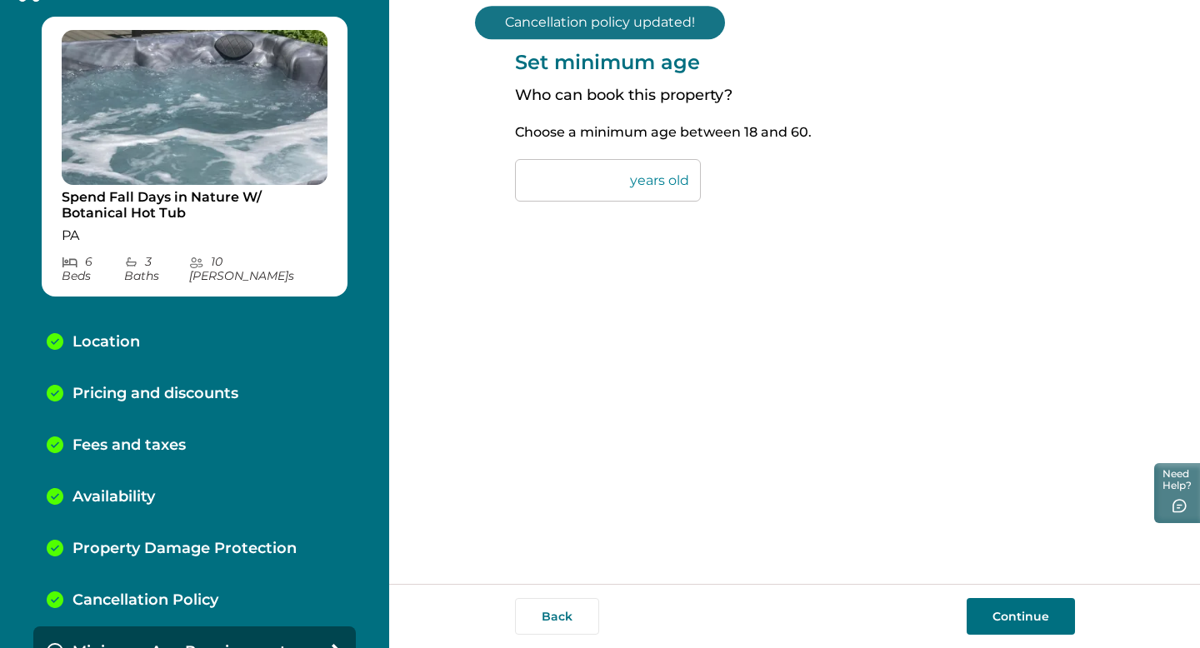
scroll to position [55, 0]
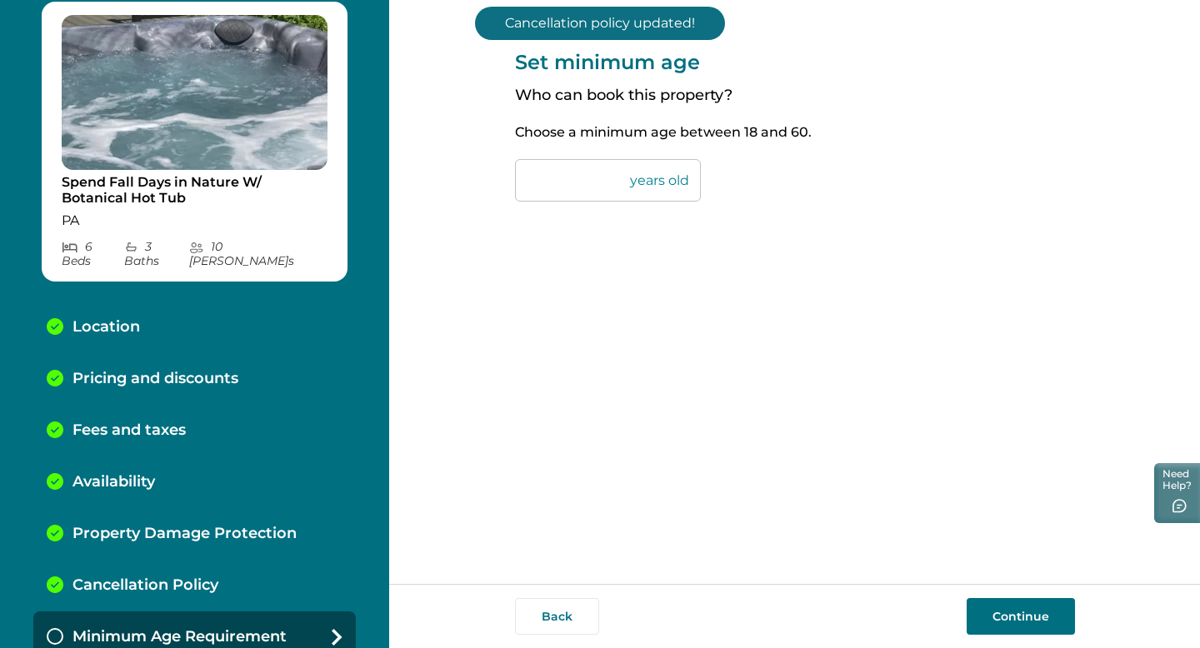
click at [580, 184] on input "**" at bounding box center [608, 180] width 186 height 42
type input "*"
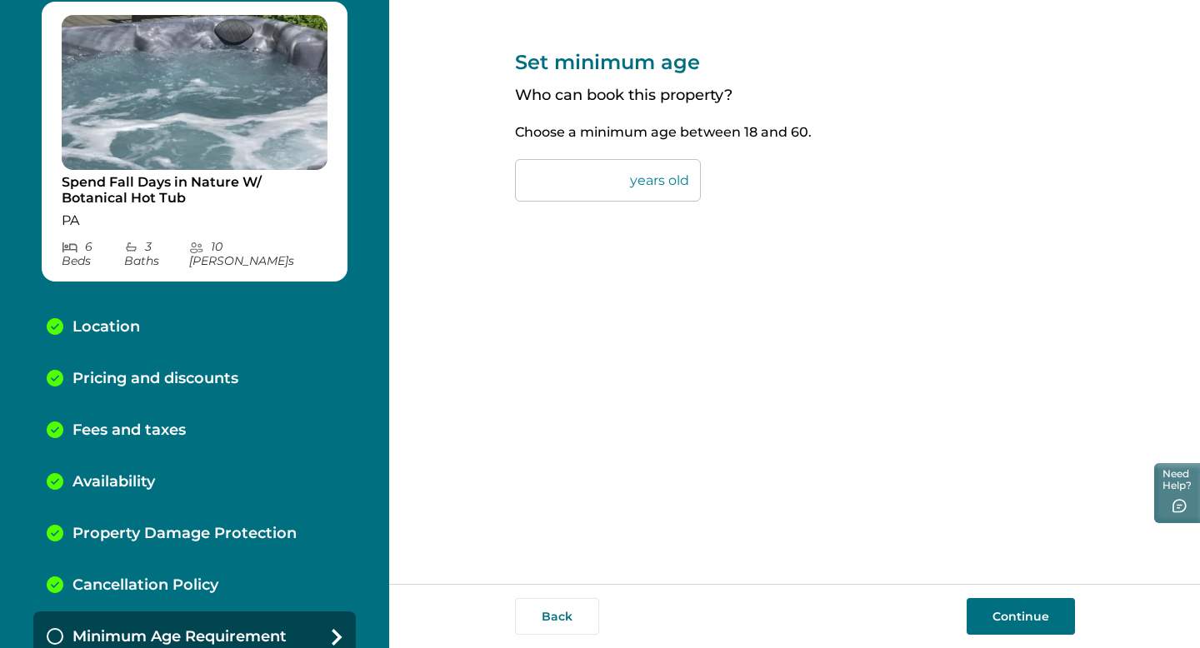
type input "**"
click at [1022, 625] on button "Continue" at bounding box center [1020, 616] width 108 height 37
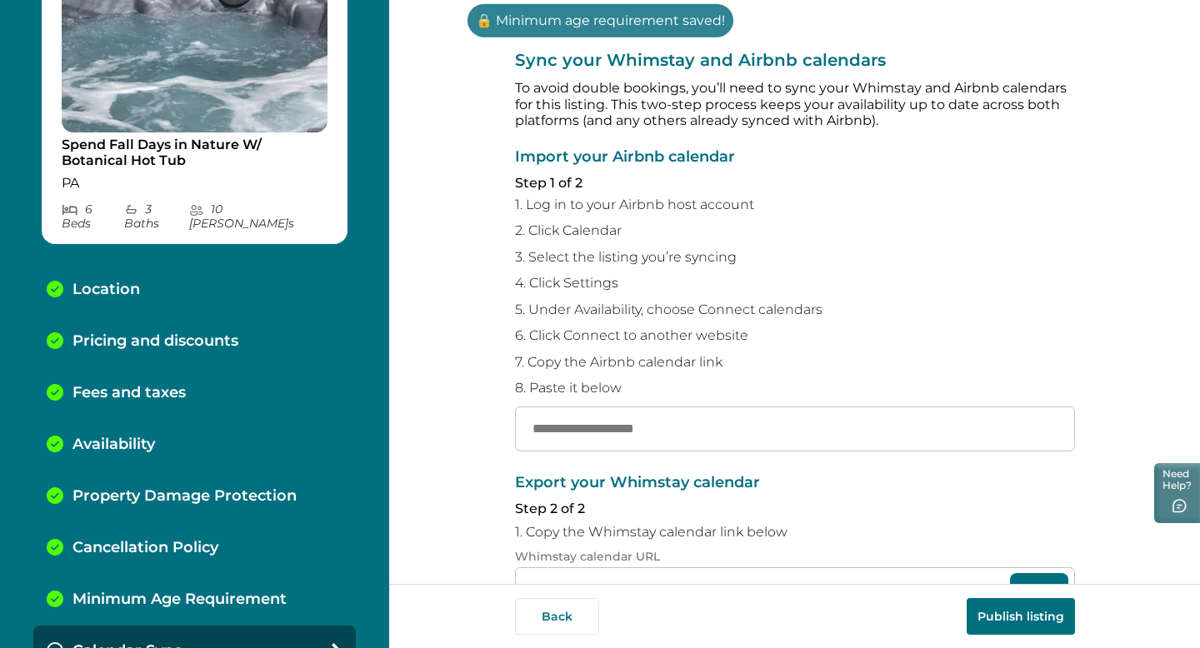
scroll to position [107, 0]
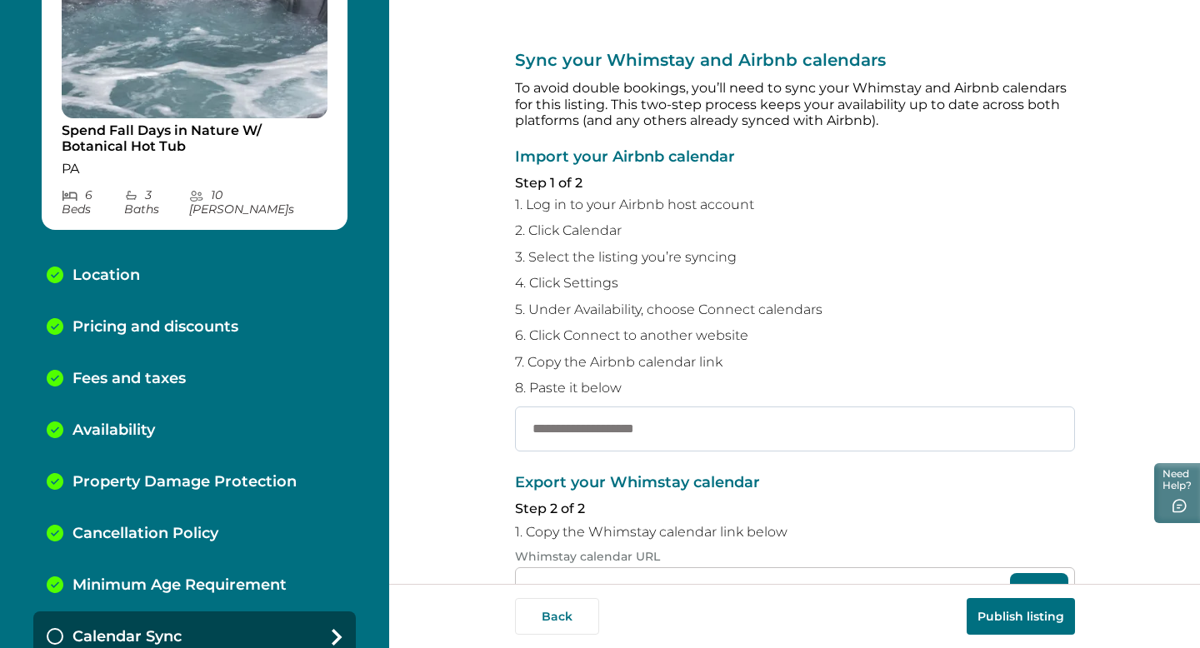
click at [730, 435] on input "text" at bounding box center [795, 429] width 560 height 45
paste input "**********"
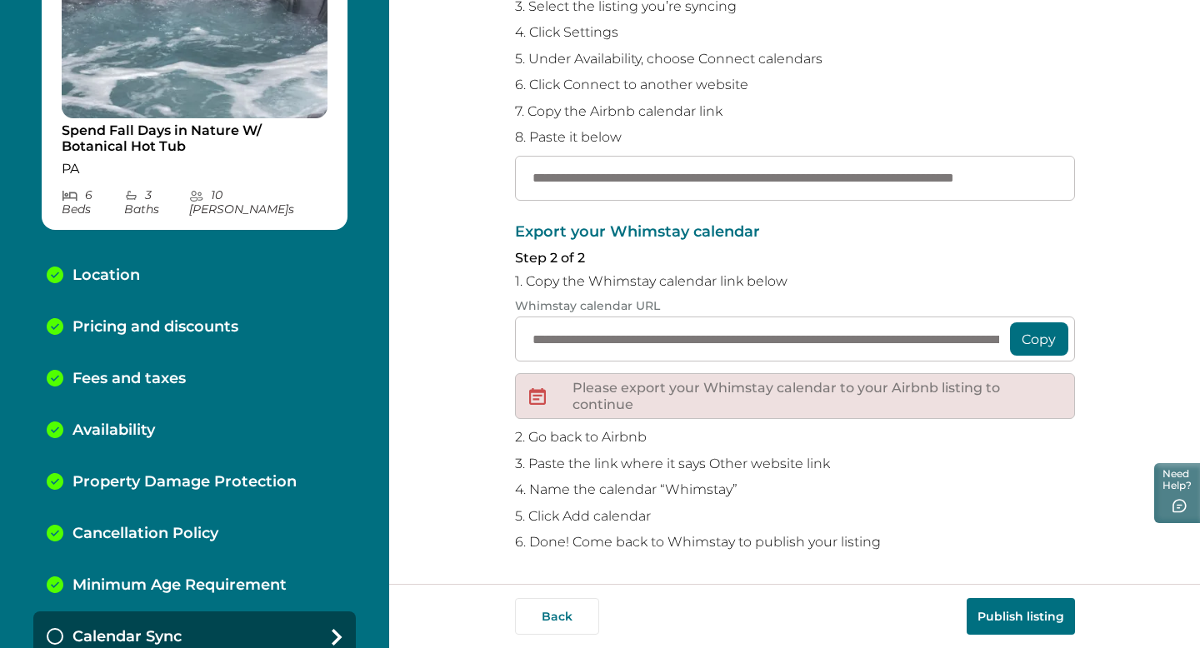
type input "**********"
click at [1015, 616] on button "Publish listing" at bounding box center [1020, 616] width 108 height 37
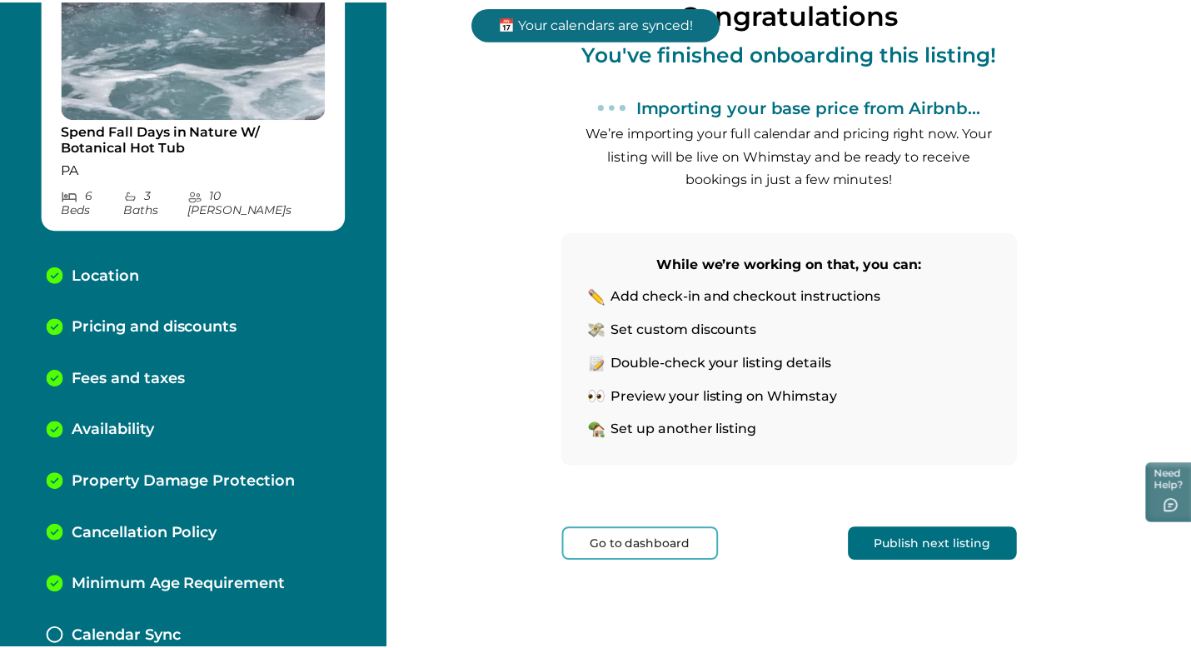
scroll to position [160, 0]
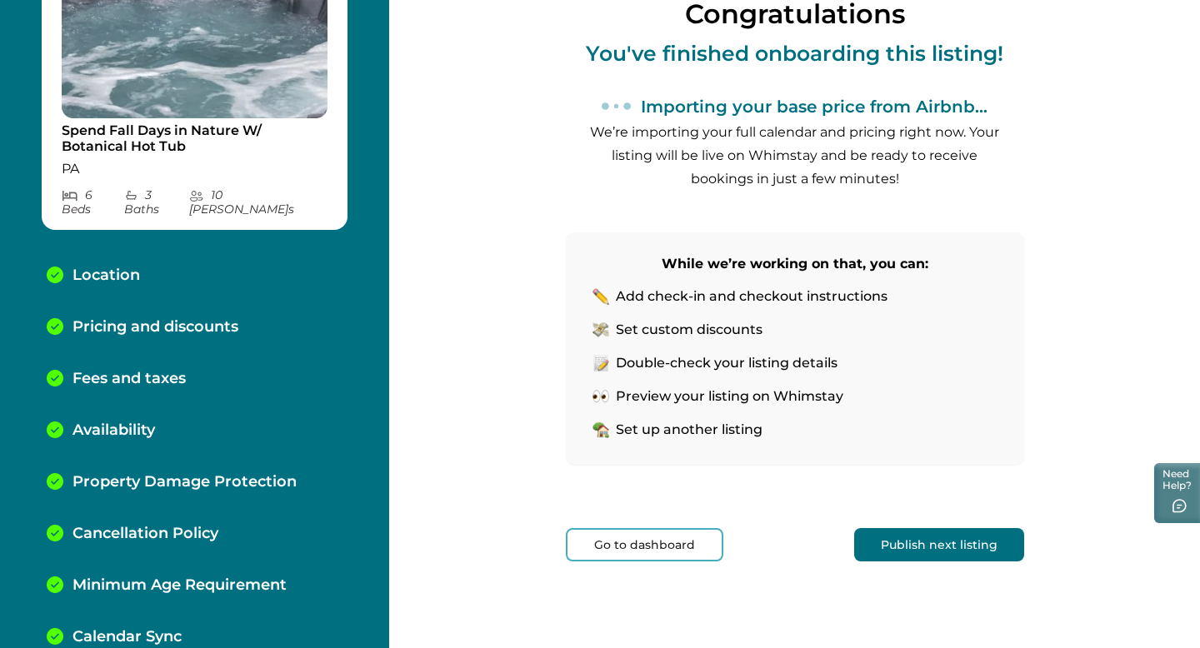
click at [668, 546] on button "Go to dashboard" at bounding box center [644, 544] width 157 height 33
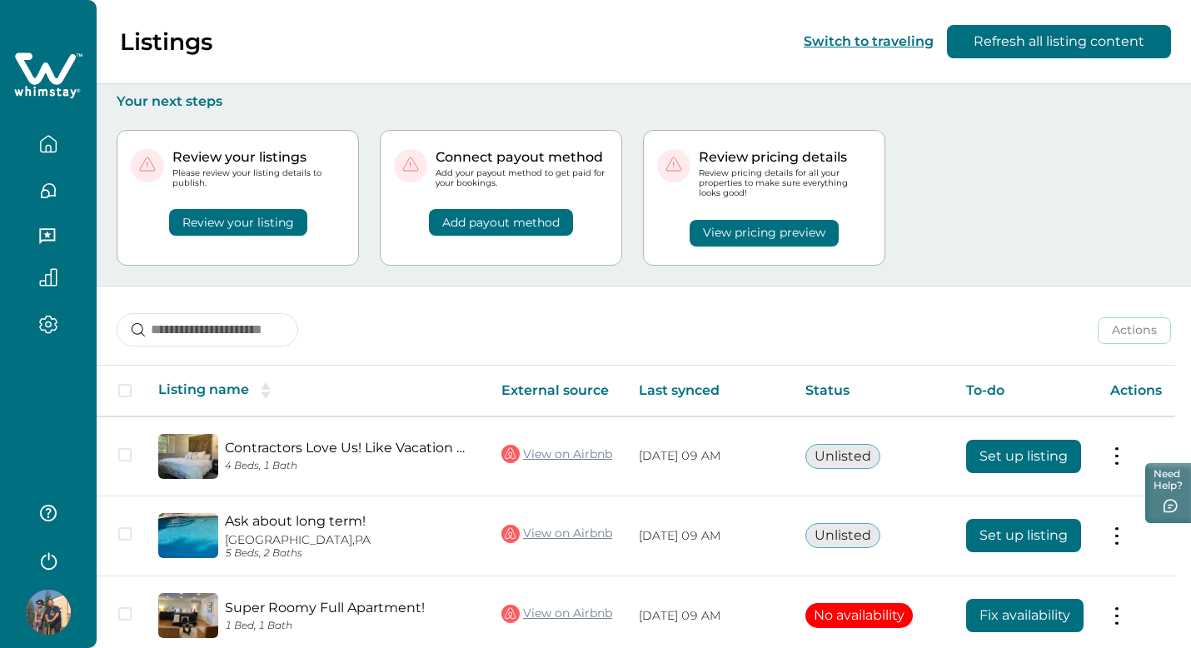
click at [247, 227] on button "Review your listing" at bounding box center [238, 222] width 138 height 27
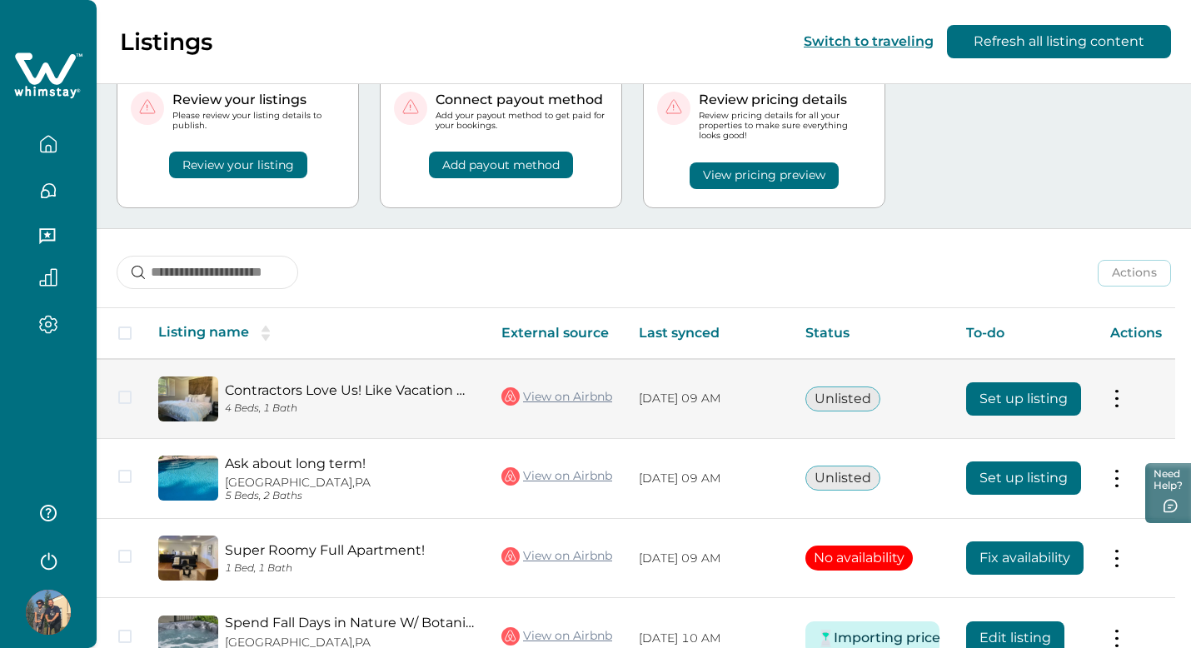
scroll to position [237, 0]
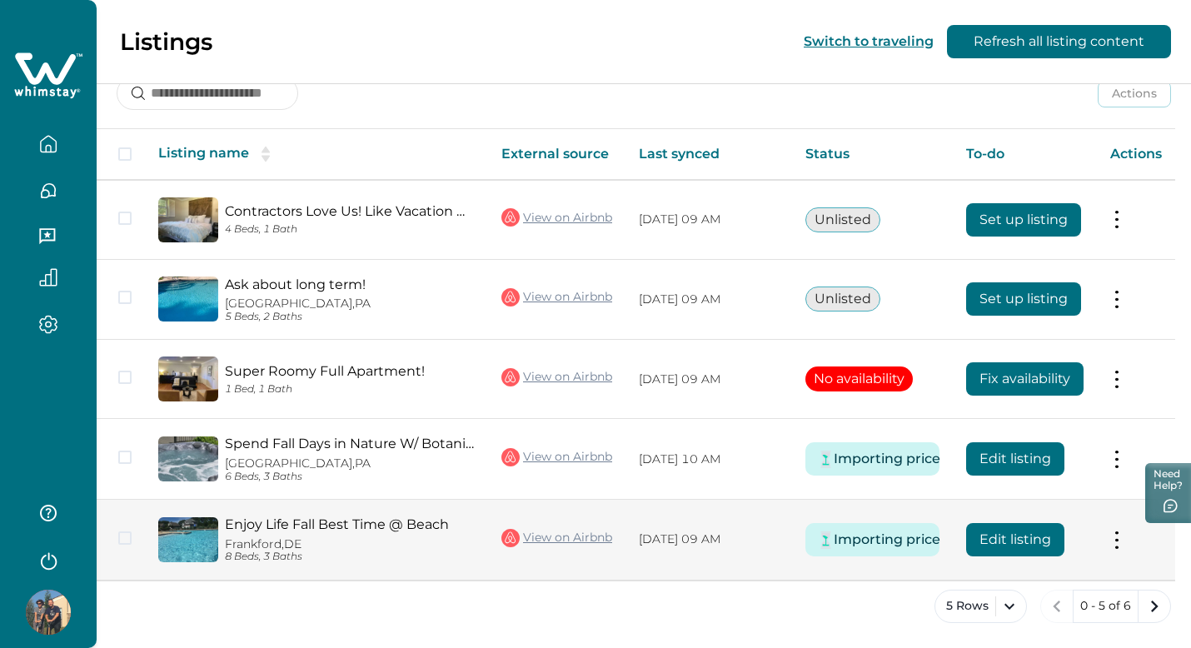
click at [297, 551] on p "8 Beds, 3 Baths" at bounding box center [350, 557] width 250 height 12
click at [122, 536] on span at bounding box center [124, 537] width 13 height 13
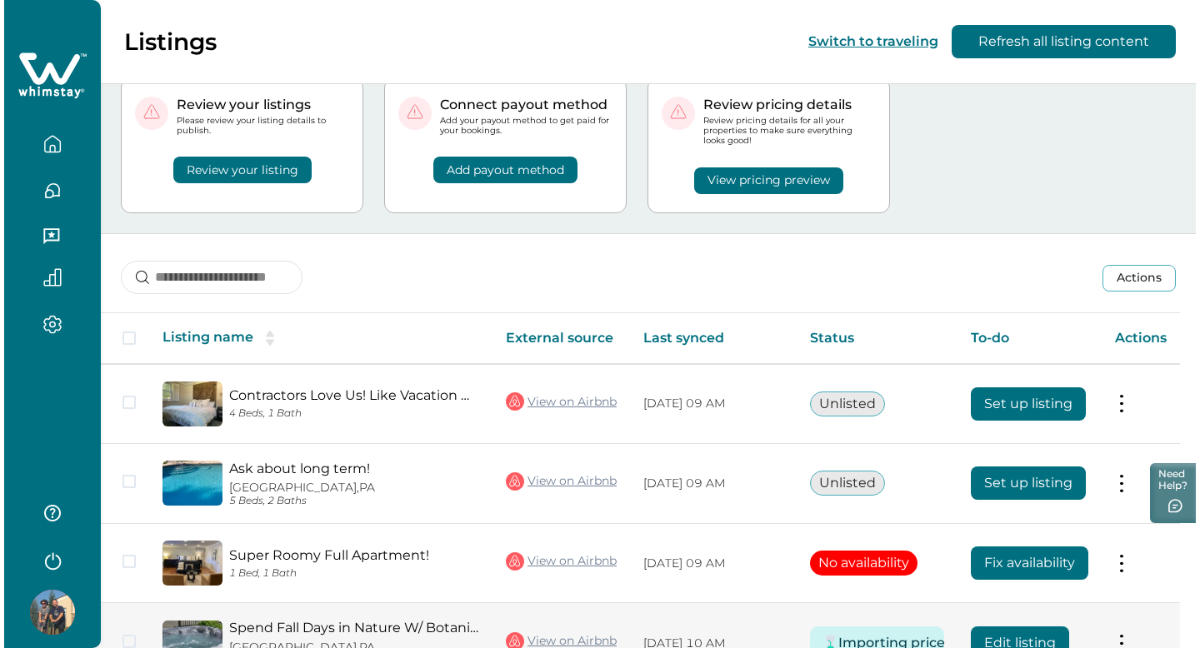
scroll to position [0, 0]
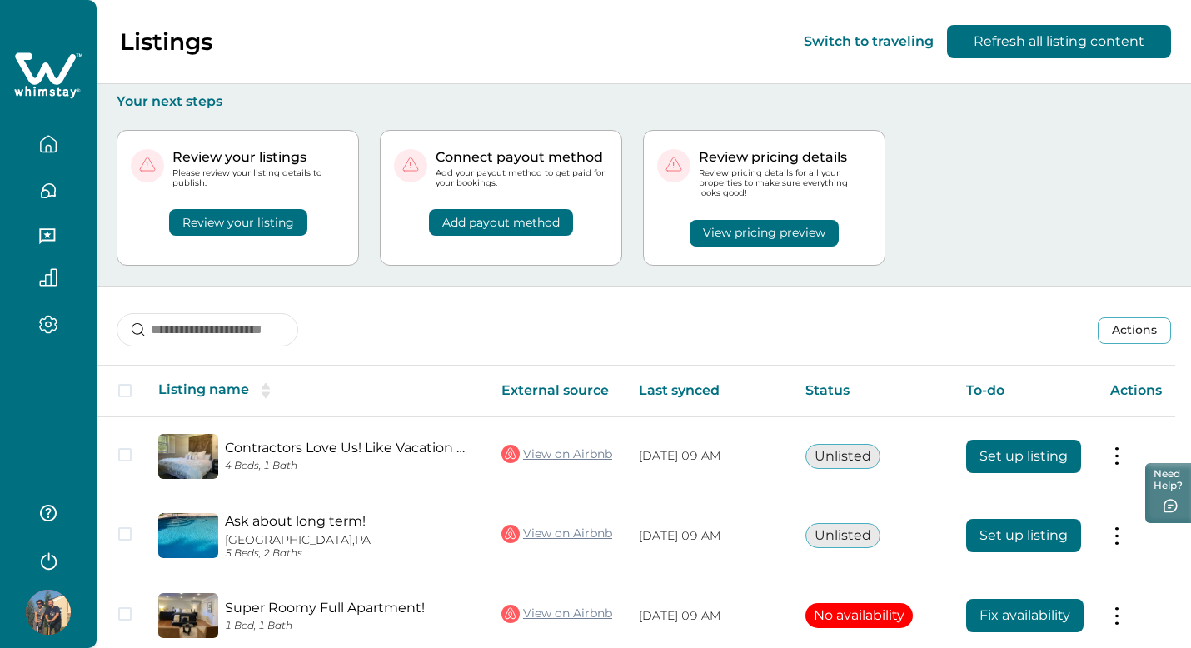
click at [235, 223] on button "Review your listing" at bounding box center [238, 222] width 138 height 27
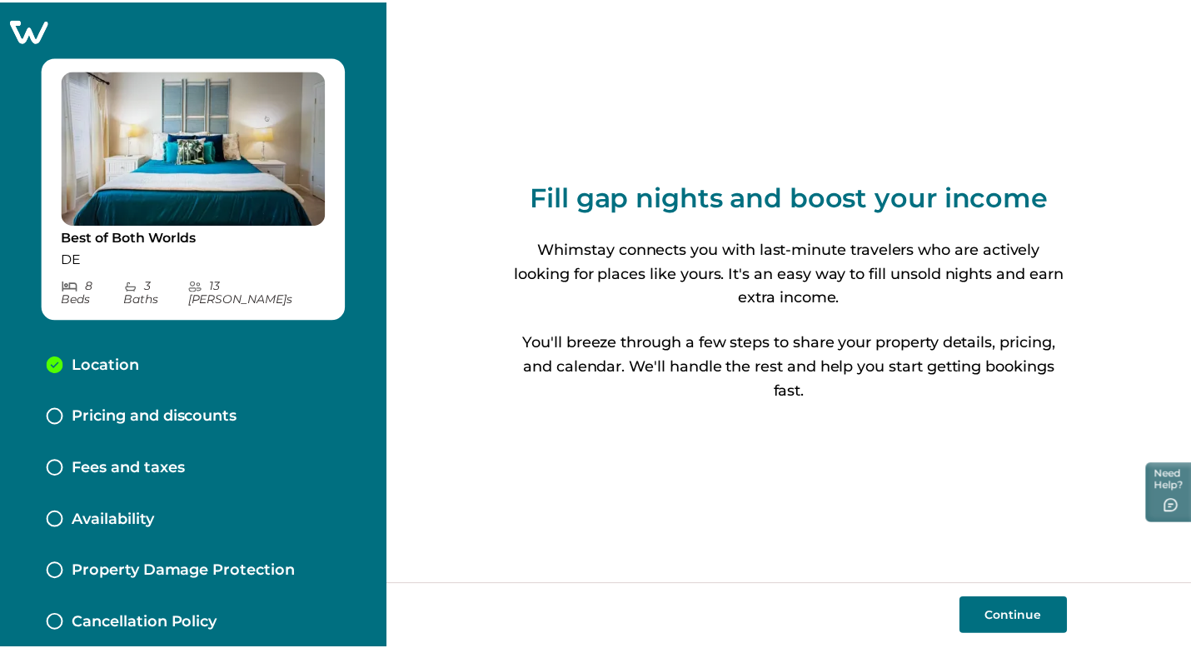
scroll to position [107, 0]
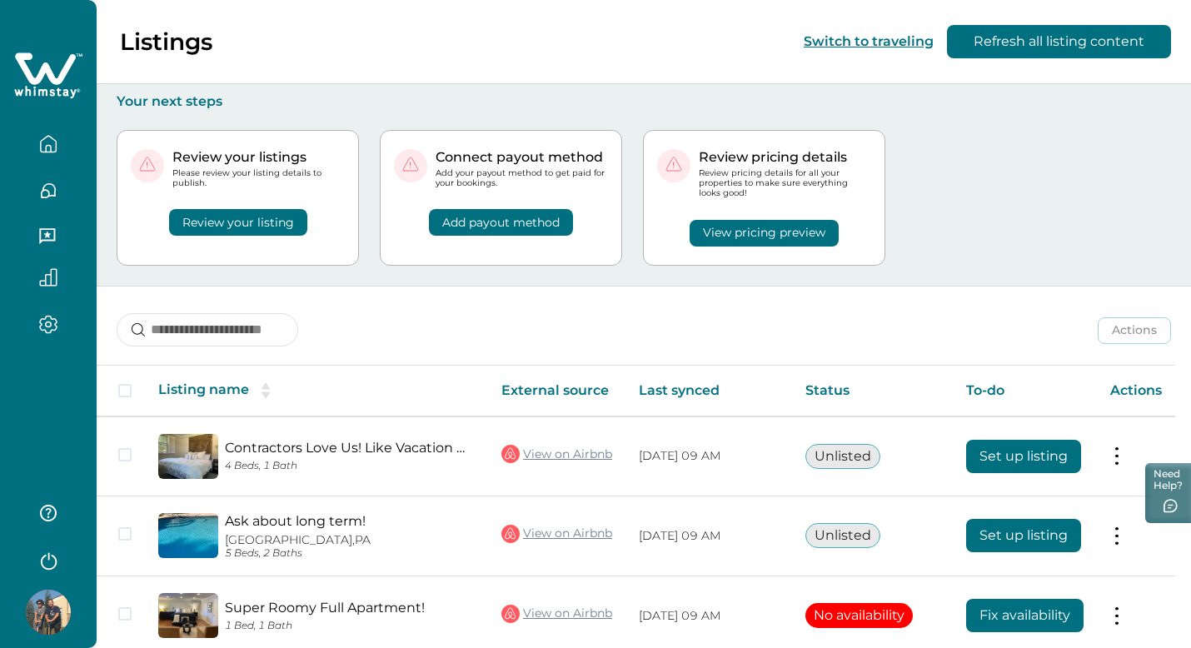
click at [868, 42] on button "Switch to traveling" at bounding box center [869, 41] width 130 height 16
click at [847, 47] on button "Switch to traveling" at bounding box center [869, 41] width 130 height 16
